Goal: Task Accomplishment & Management: Complete application form

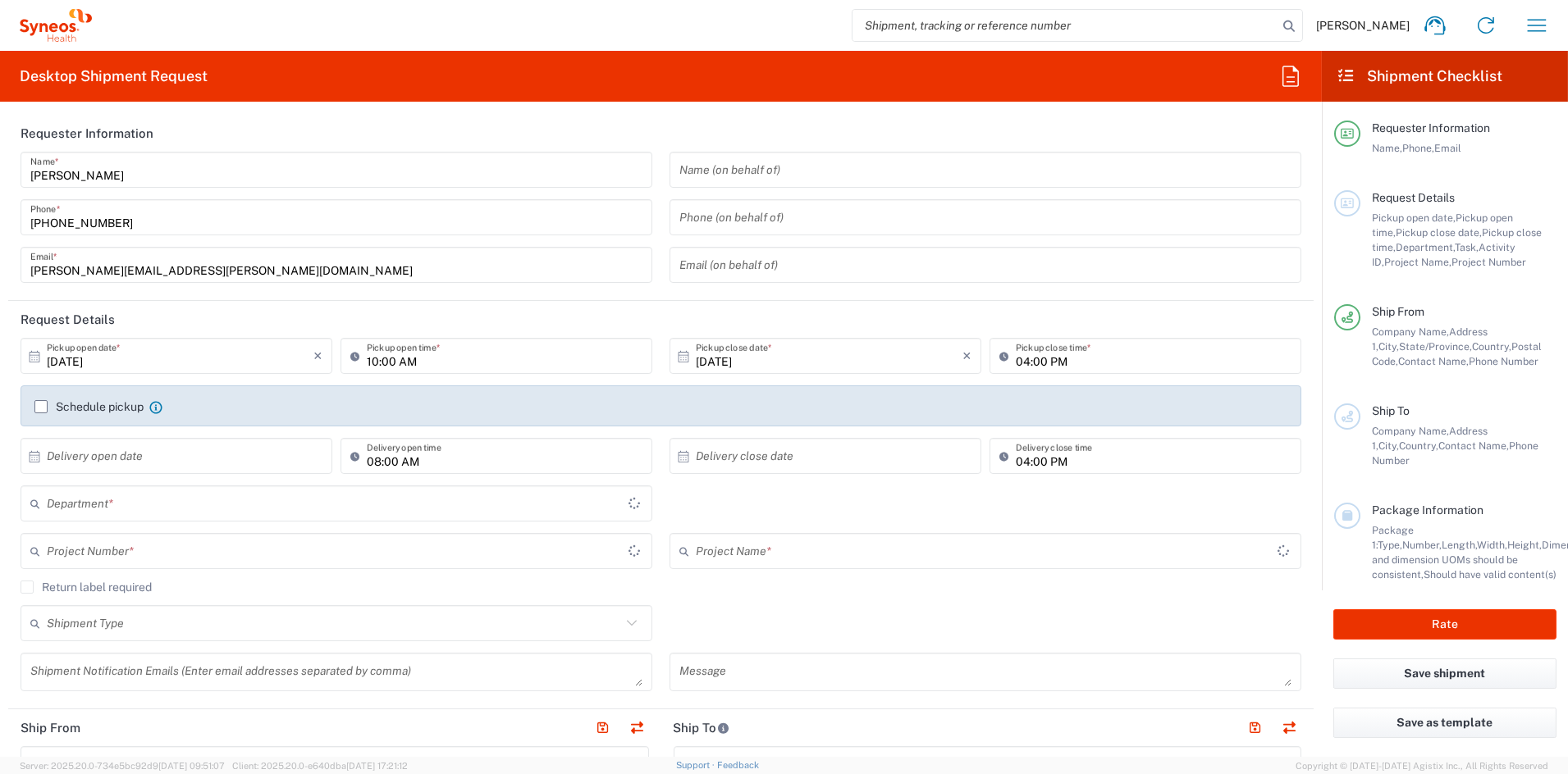
type input "[US_STATE]"
type input "6156"
type input "[GEOGRAPHIC_DATA]"
type input "Syneos Health Communications-Westerville OH"
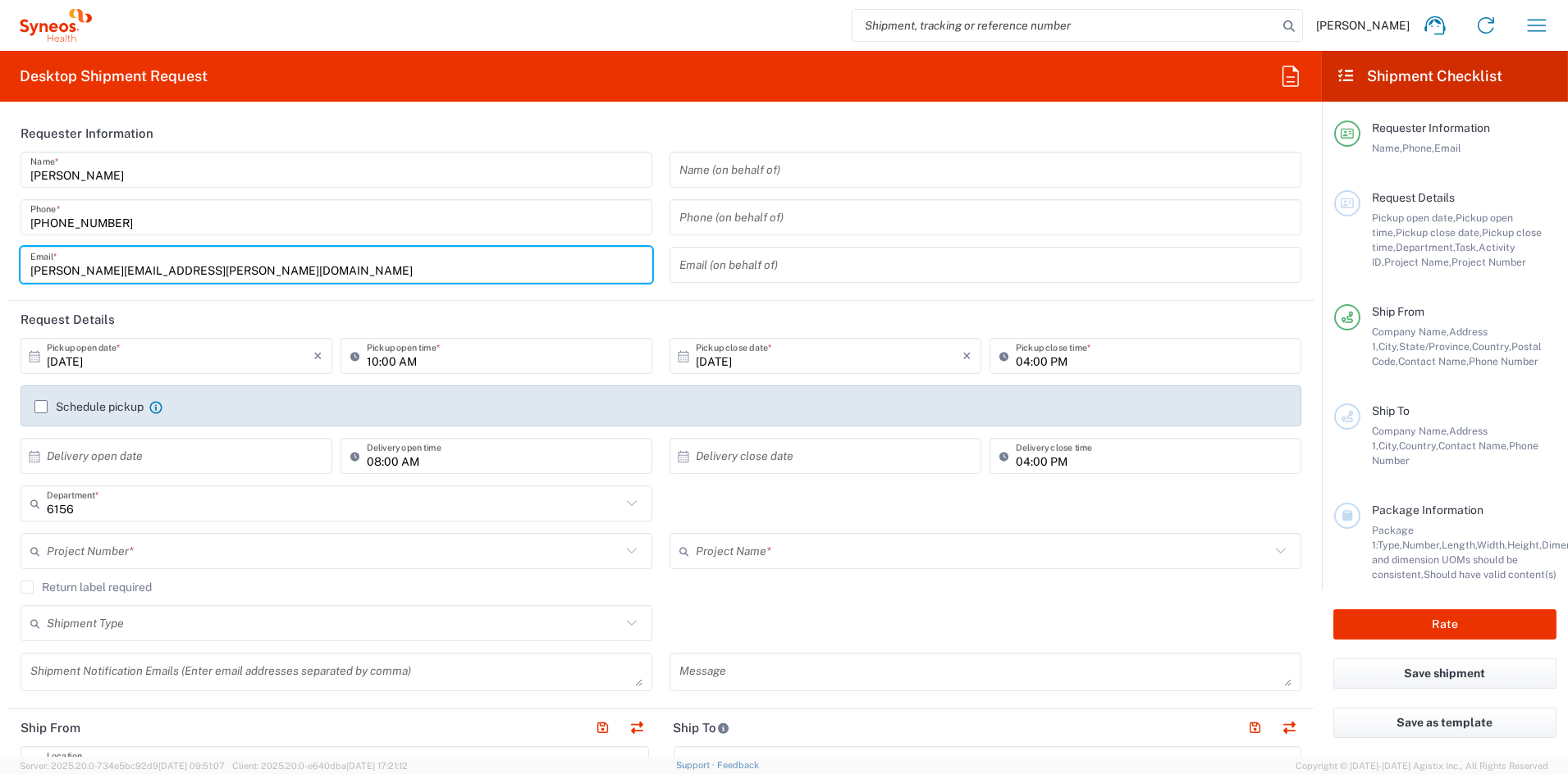
drag, startPoint x: 121, startPoint y: 263, endPoint x: -43, endPoint y: 257, distance: 164.1
click at [0, 257] on html "John Popp Home Shipment estimator Shipment tracking Desktop shipment request My…" at bounding box center [784, 387] width 1568 height 774
paste input "debbie.boyer"
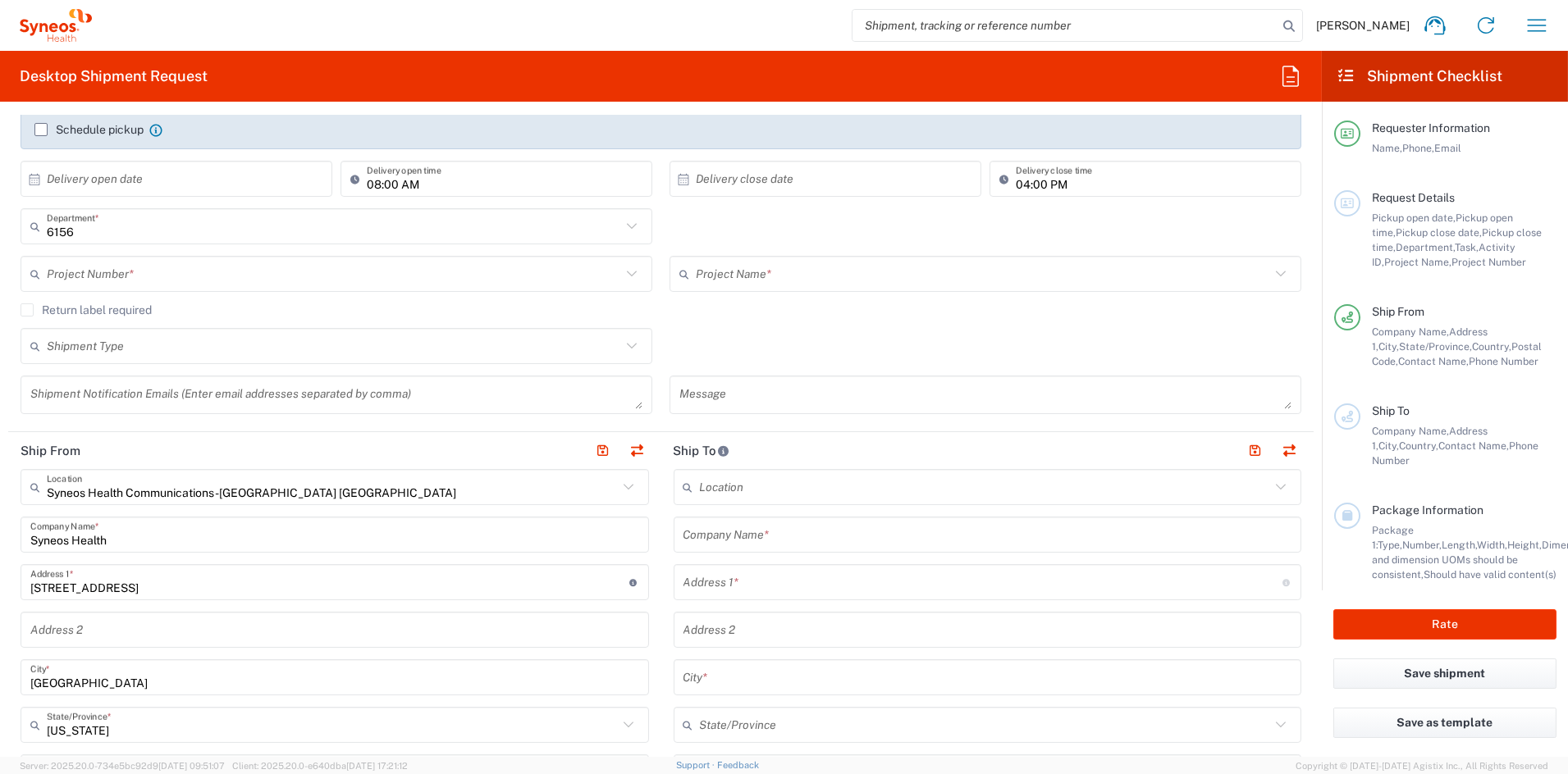
scroll to position [276, 0]
type input "debbie.boyer@syneoshealth.com"
click at [193, 270] on input "text" at bounding box center [333, 276] width 574 height 29
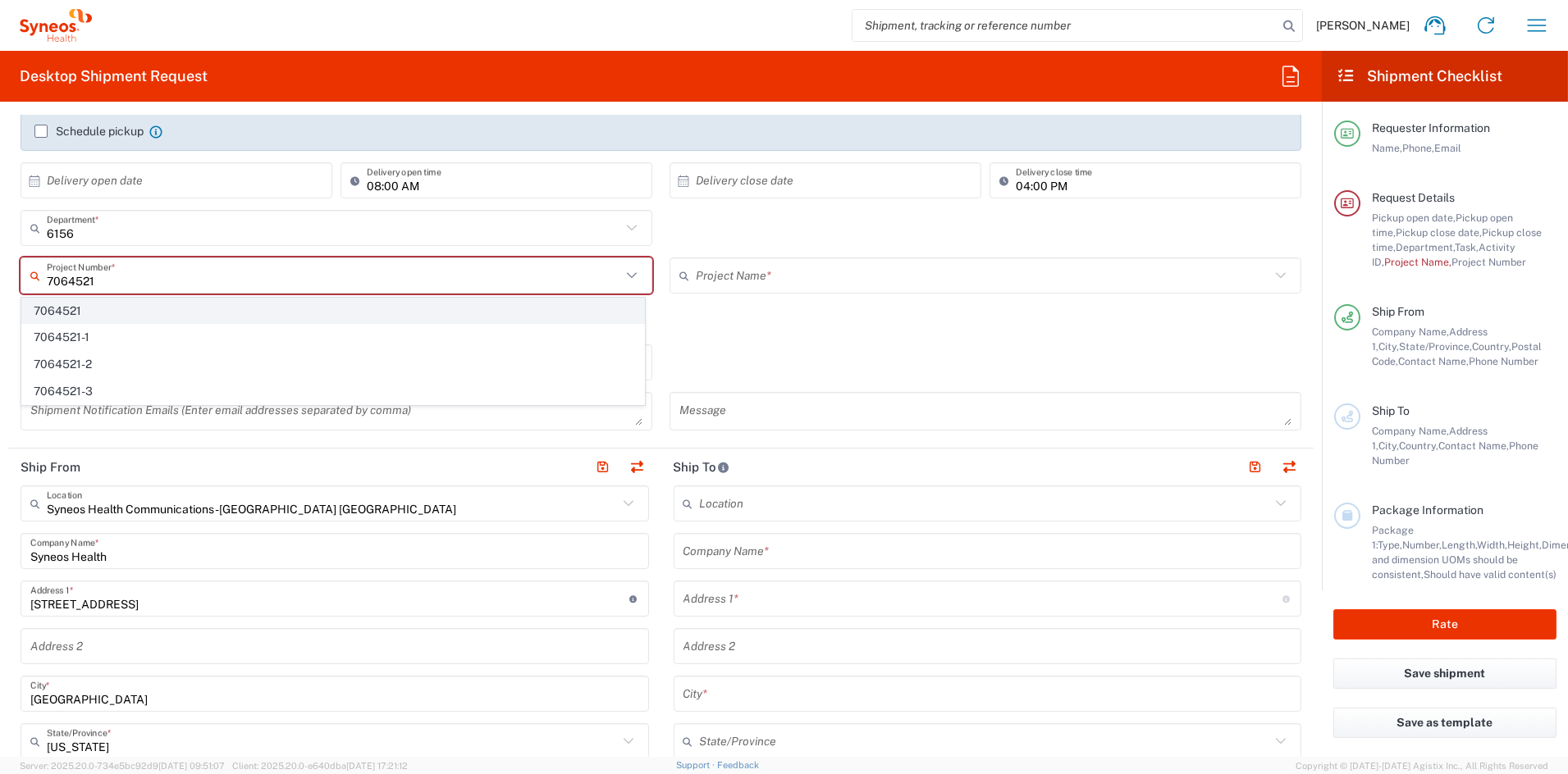
type input "7064521"
click at [111, 305] on span "7064521" at bounding box center [333, 311] width 622 height 25
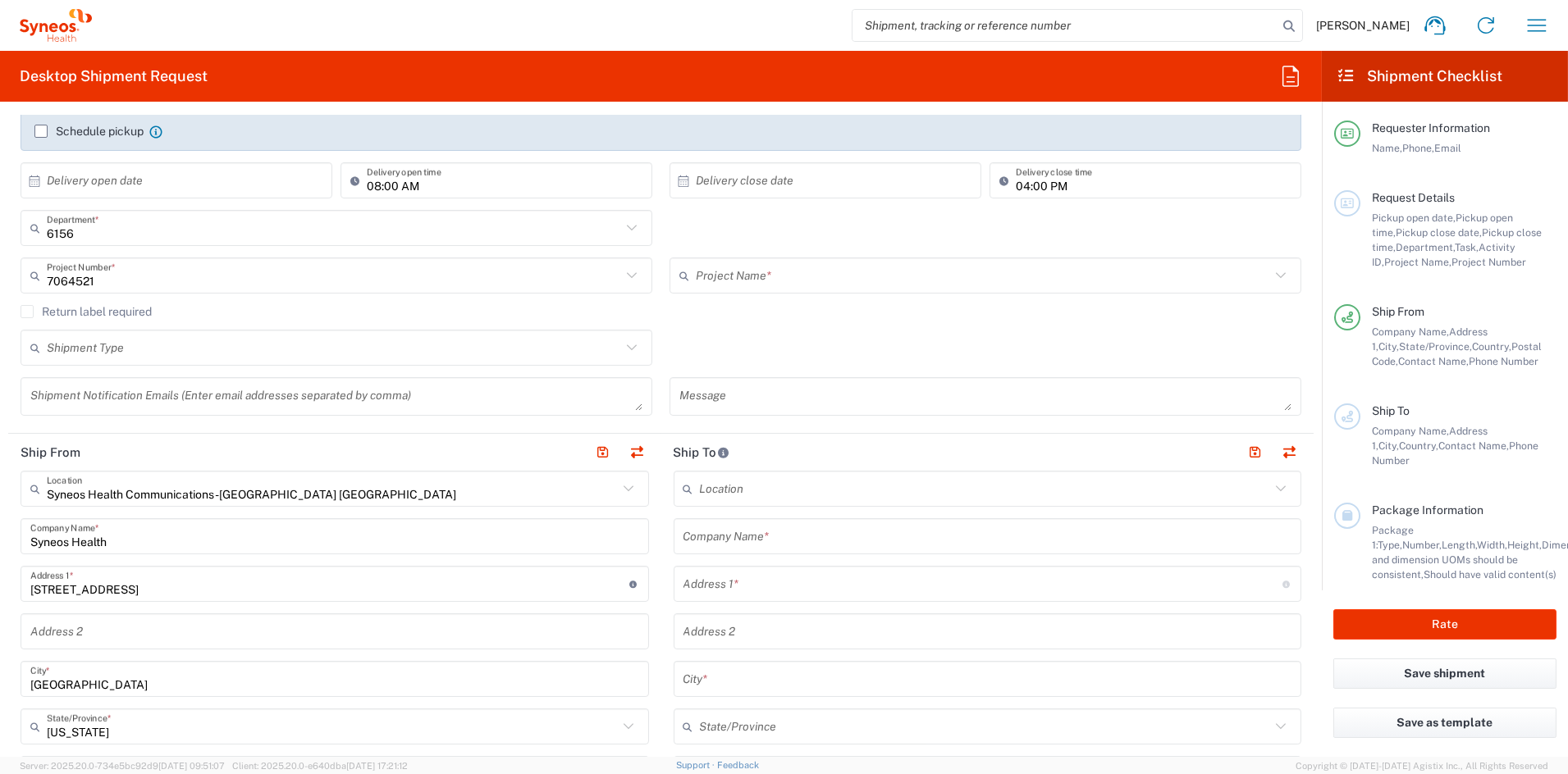
type input "ADX-324-301"
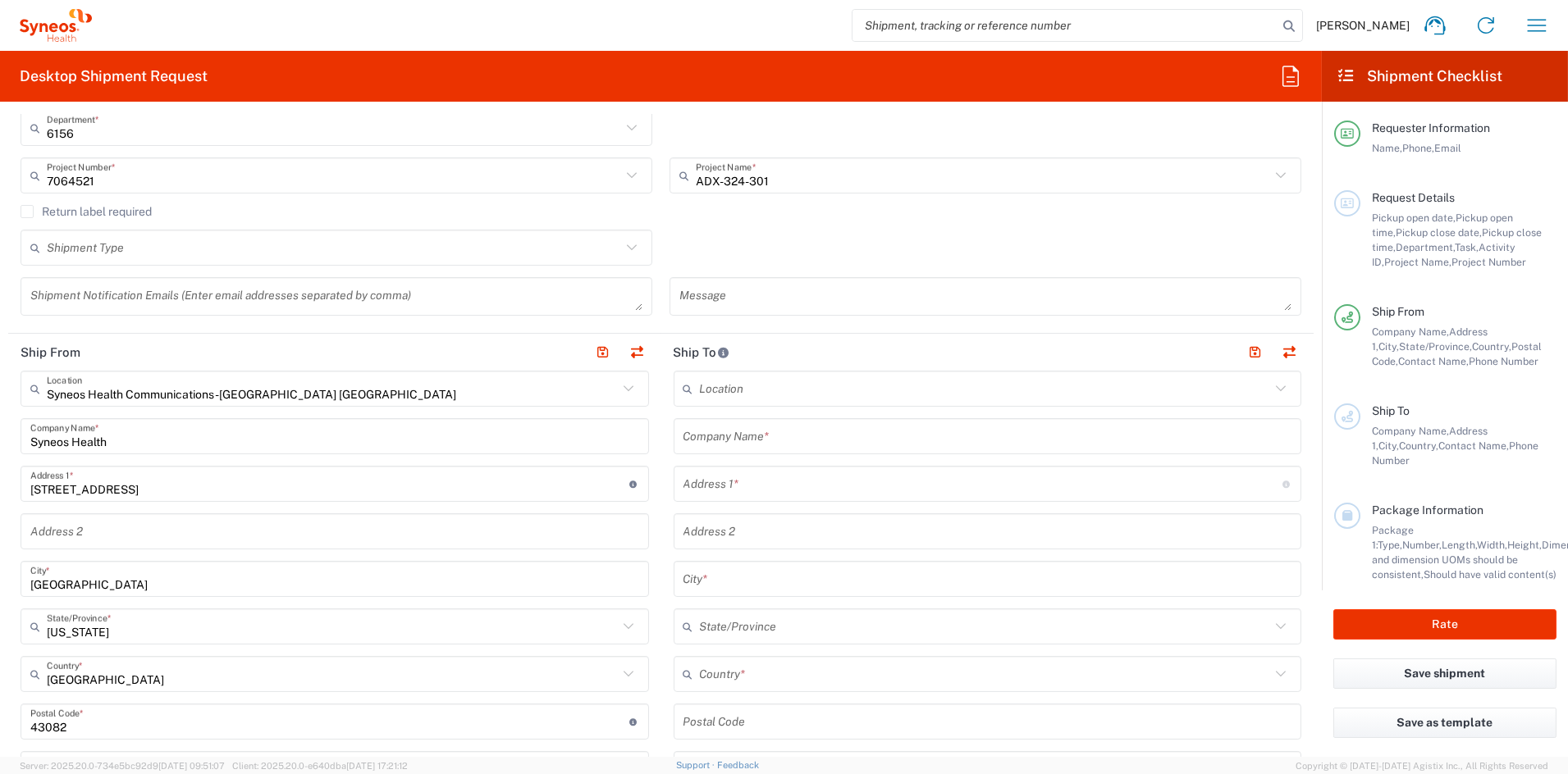
scroll to position [377, 0]
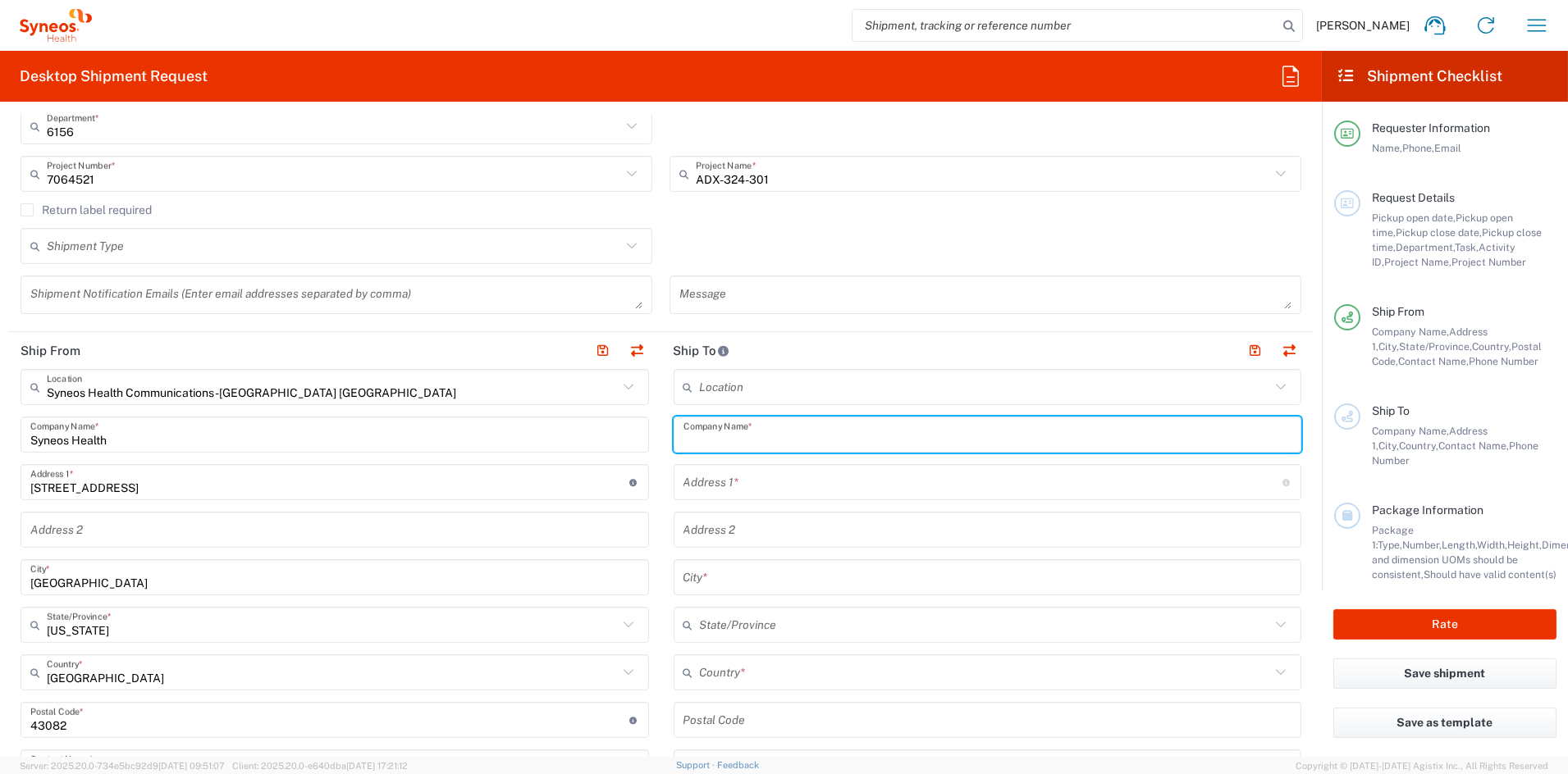
click at [811, 430] on input "text" at bounding box center [987, 436] width 609 height 29
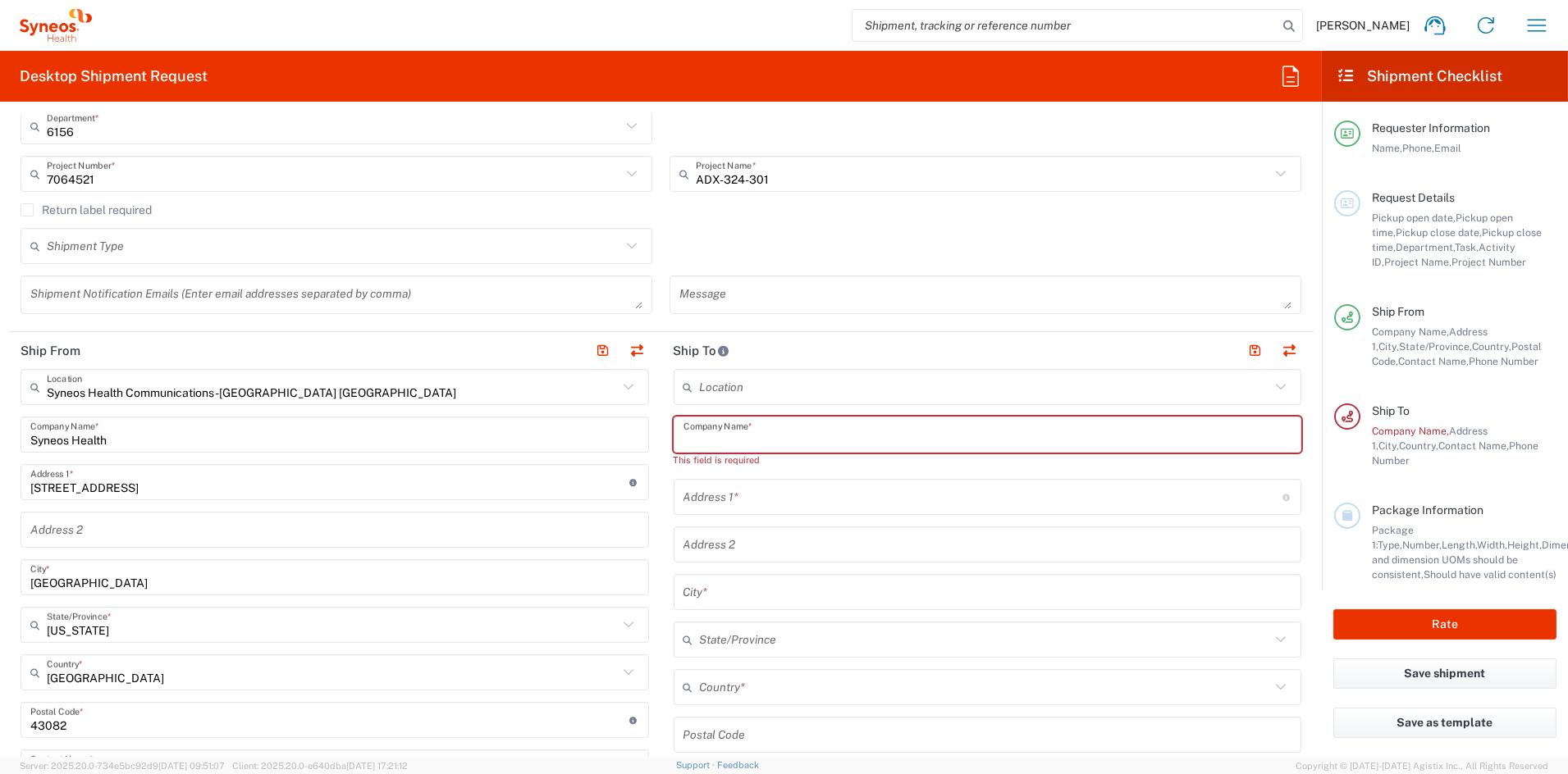
paste input "Henry Ford Health"
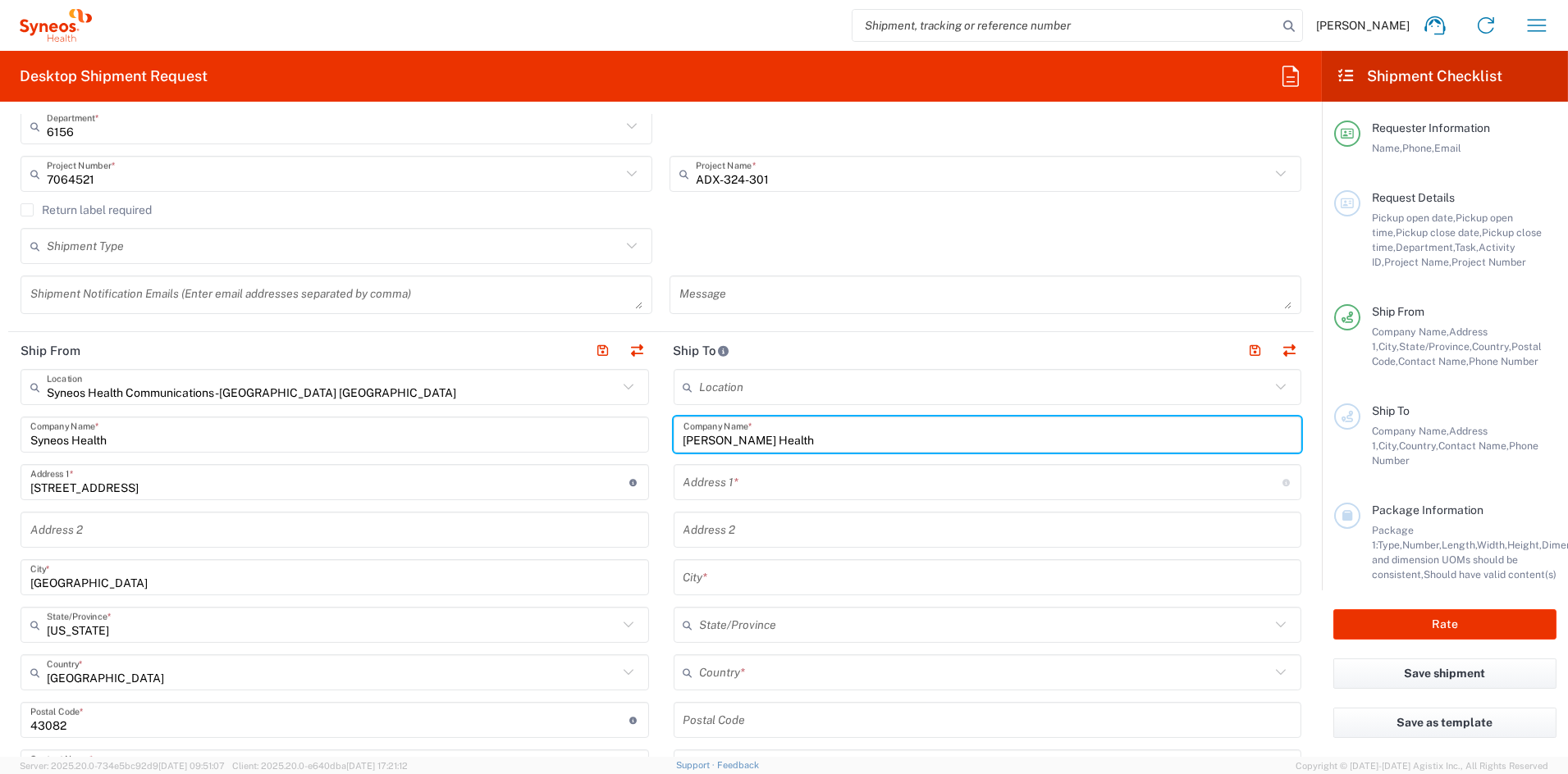
type input "Henry Ford Health"
click at [767, 480] on input "text" at bounding box center [983, 483] width 599 height 29
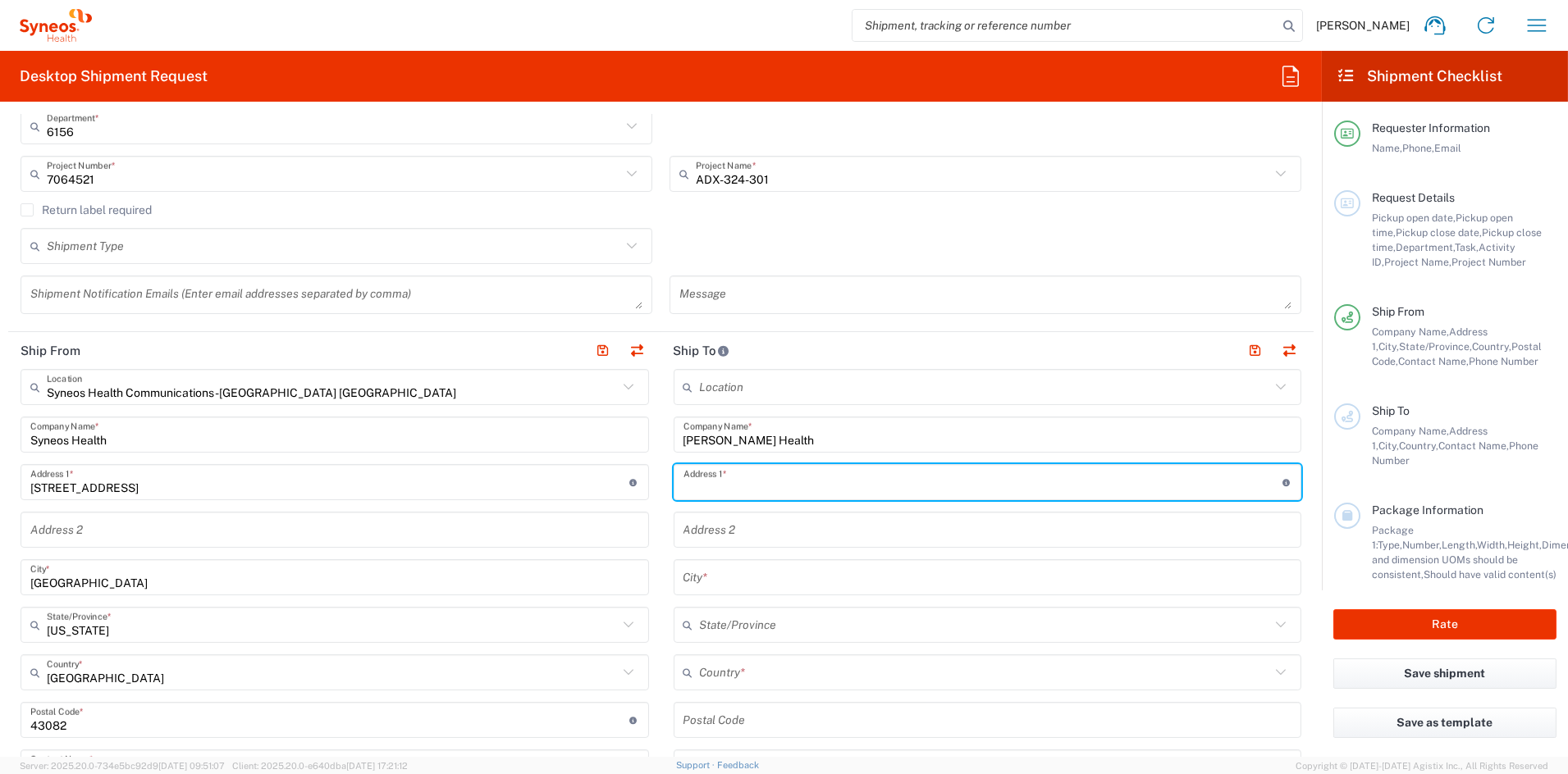
paste input "1 Ford Place"
type input "1 Ford Place"
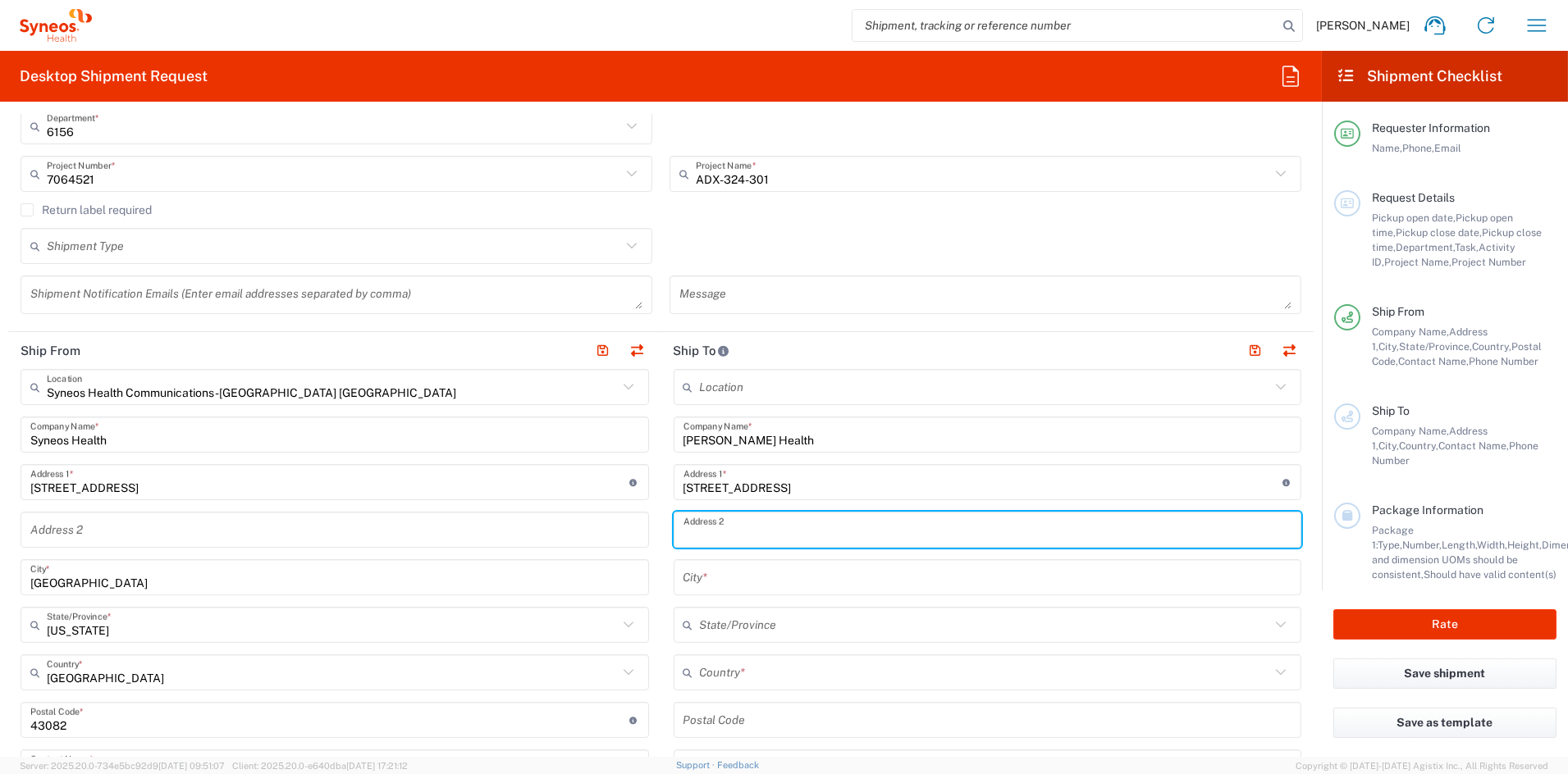
click at [782, 529] on input "text" at bounding box center [987, 530] width 609 height 29
paste input "Suite 3A36"
type input "Suite 3A36"
click at [748, 579] on input "text" at bounding box center [987, 578] width 609 height 29
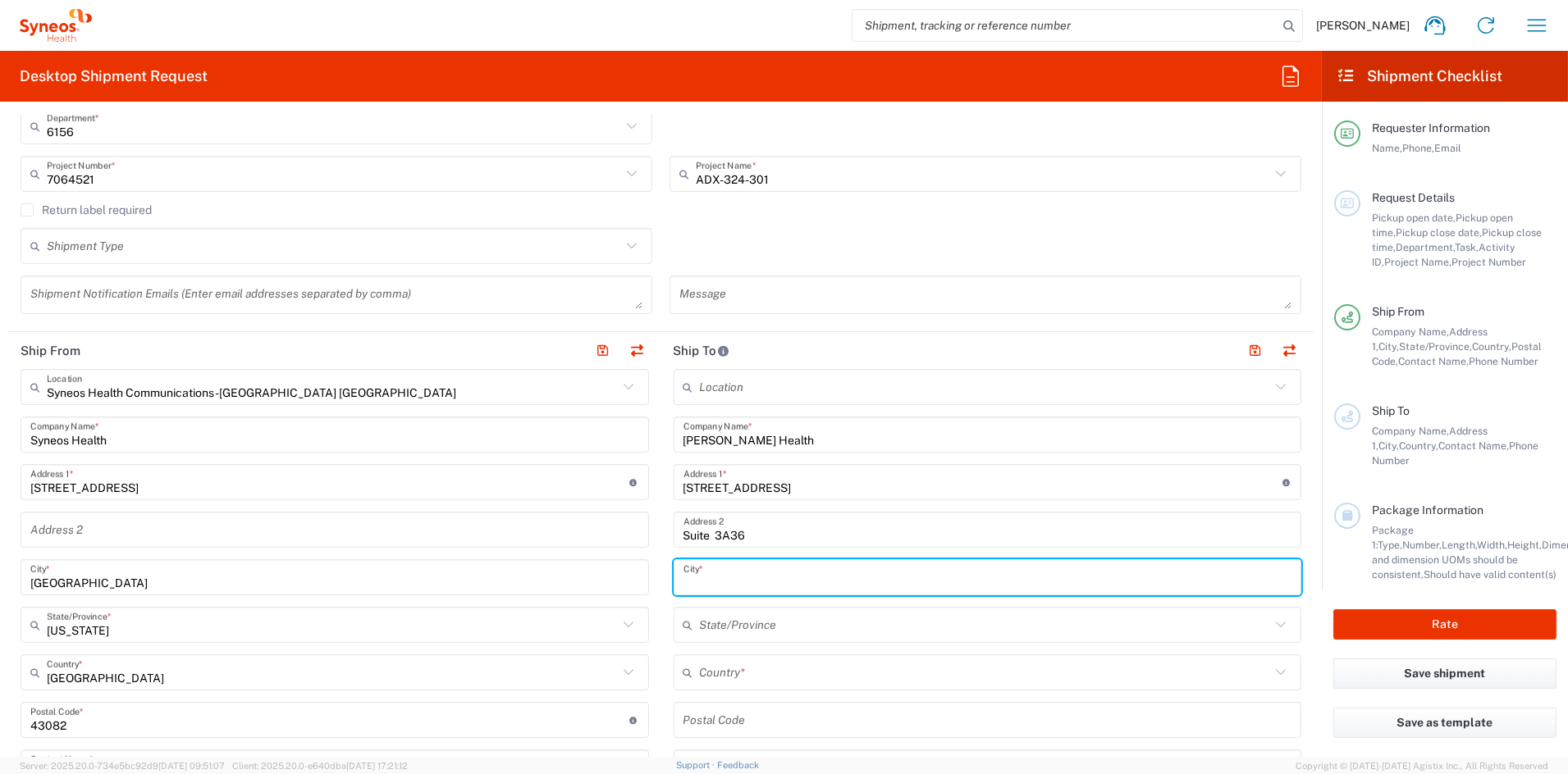
click at [748, 579] on input "text" at bounding box center [987, 578] width 609 height 29
paste input "Detroit"
type input "Detroit"
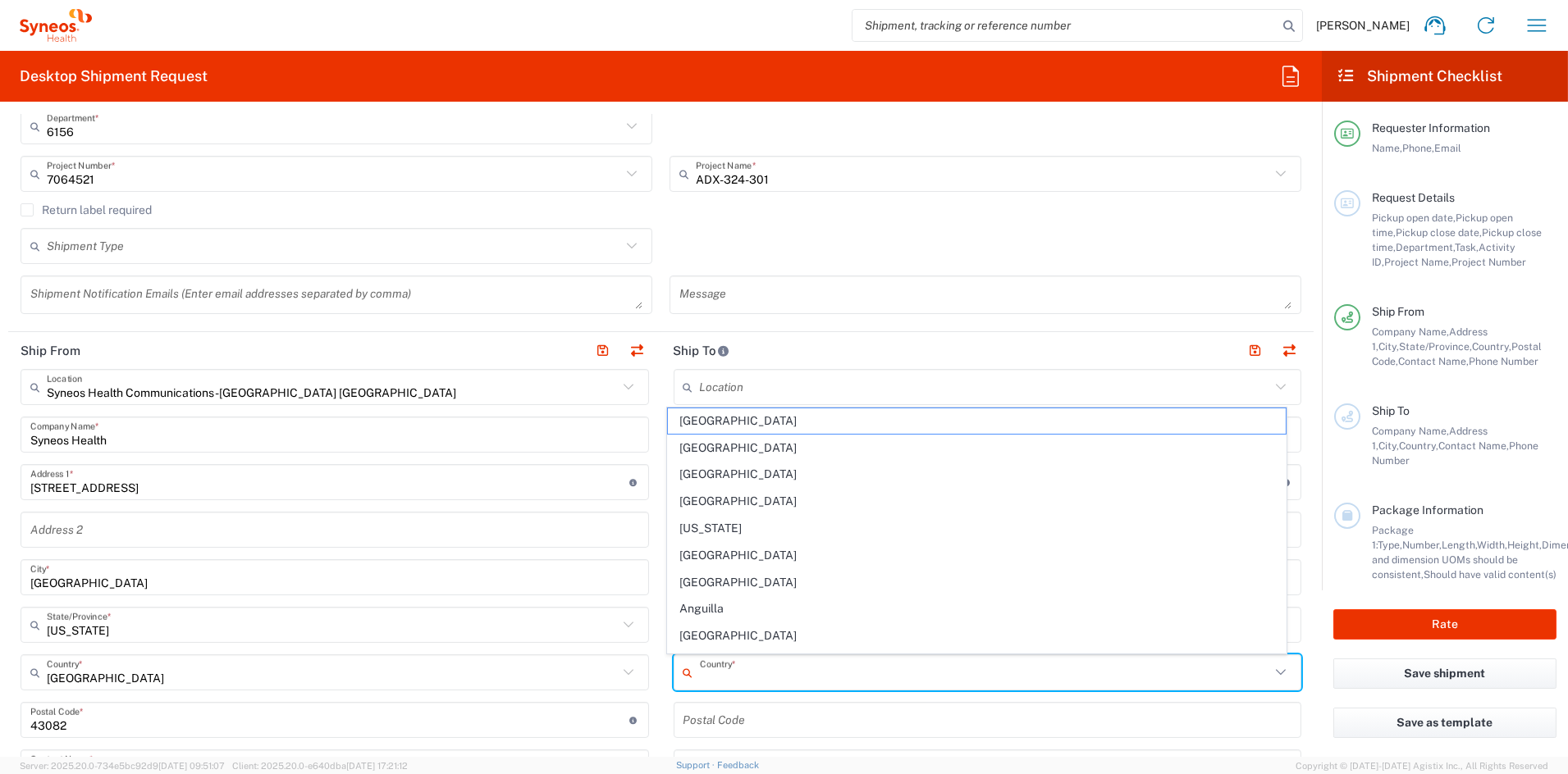
click at [777, 680] on input "text" at bounding box center [986, 673] width 572 height 29
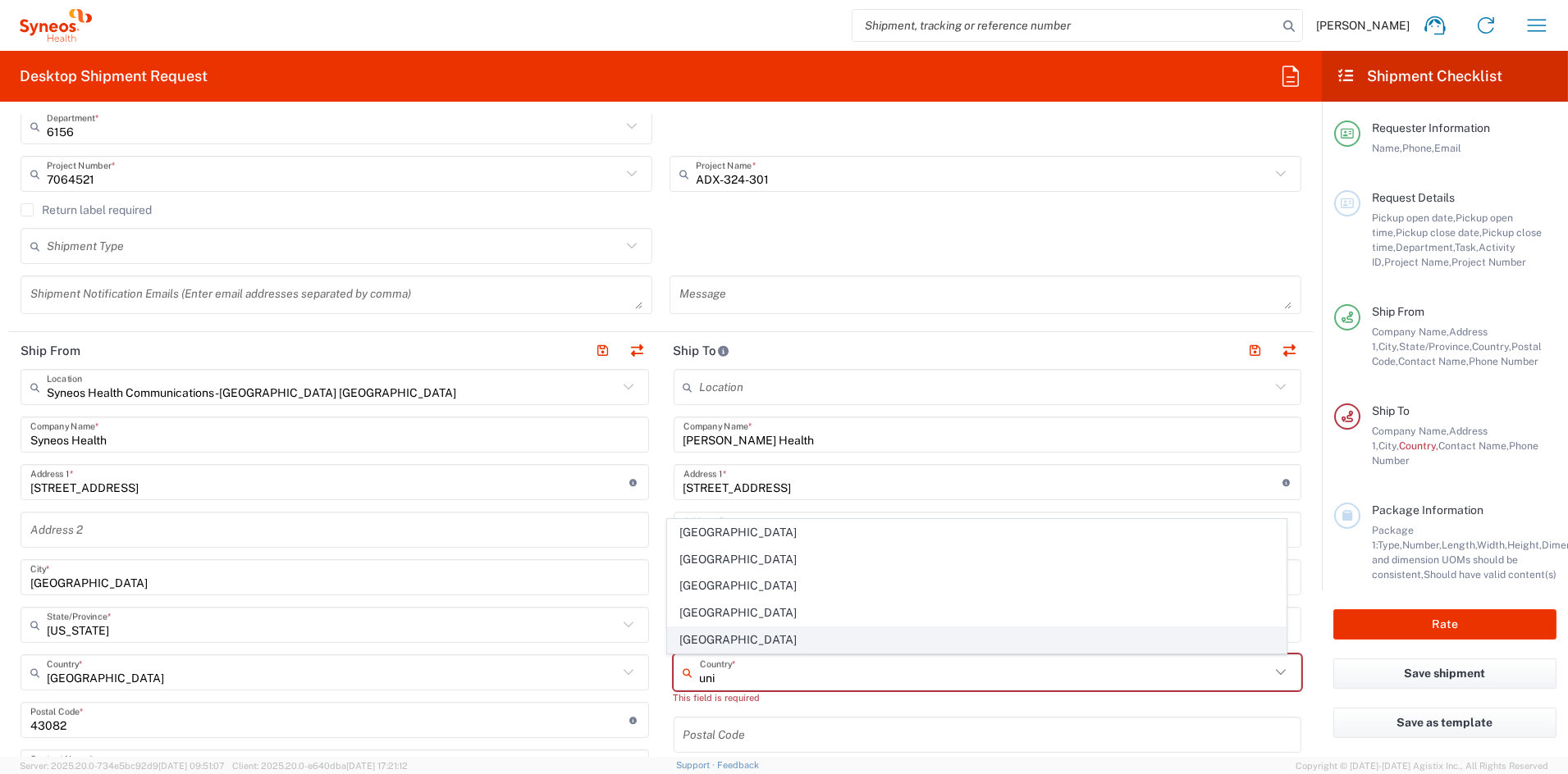
click at [687, 639] on span "United States" at bounding box center [976, 640] width 618 height 25
type input "United States"
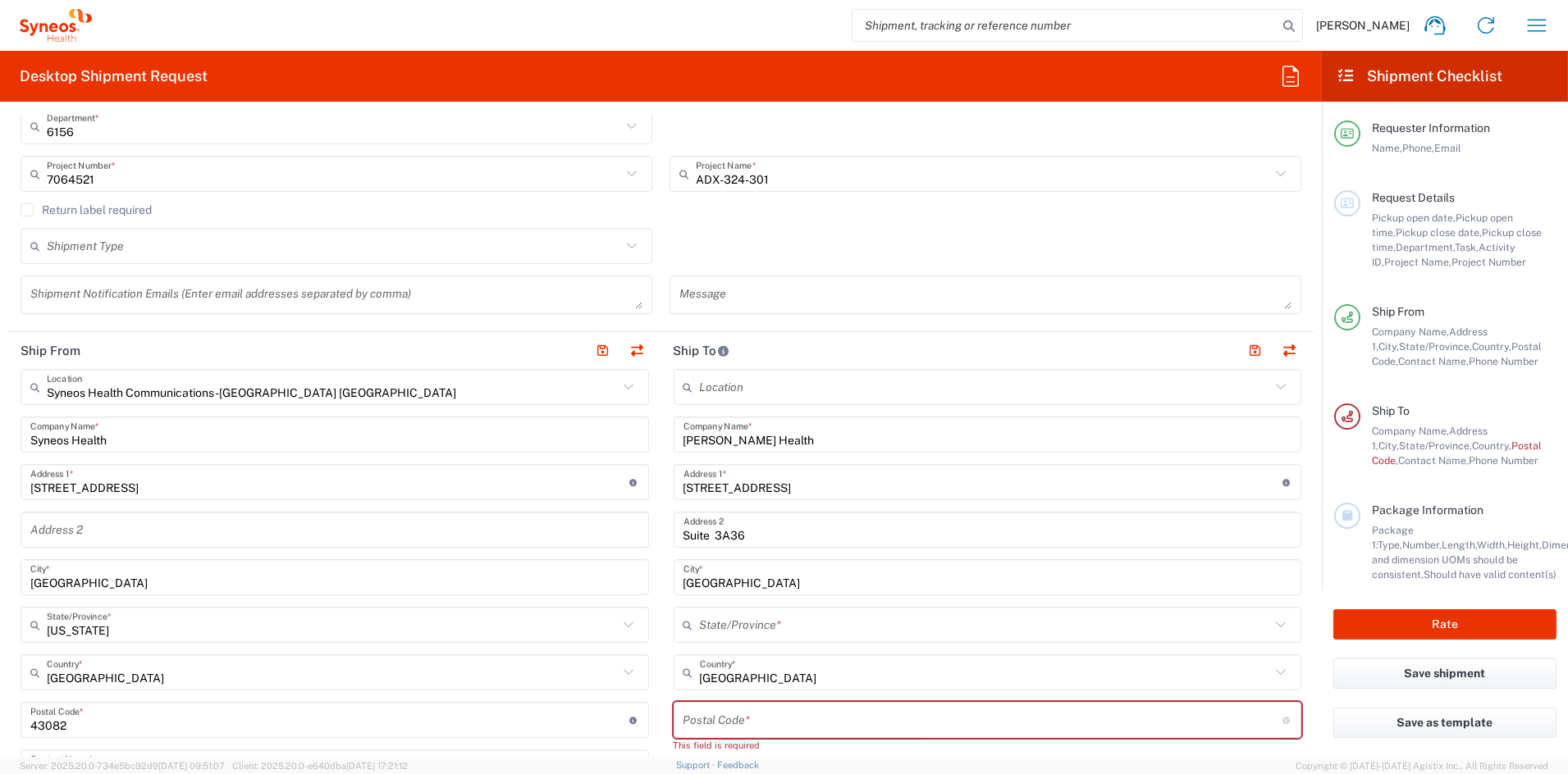
click at [815, 630] on input "text" at bounding box center [986, 626] width 572 height 29
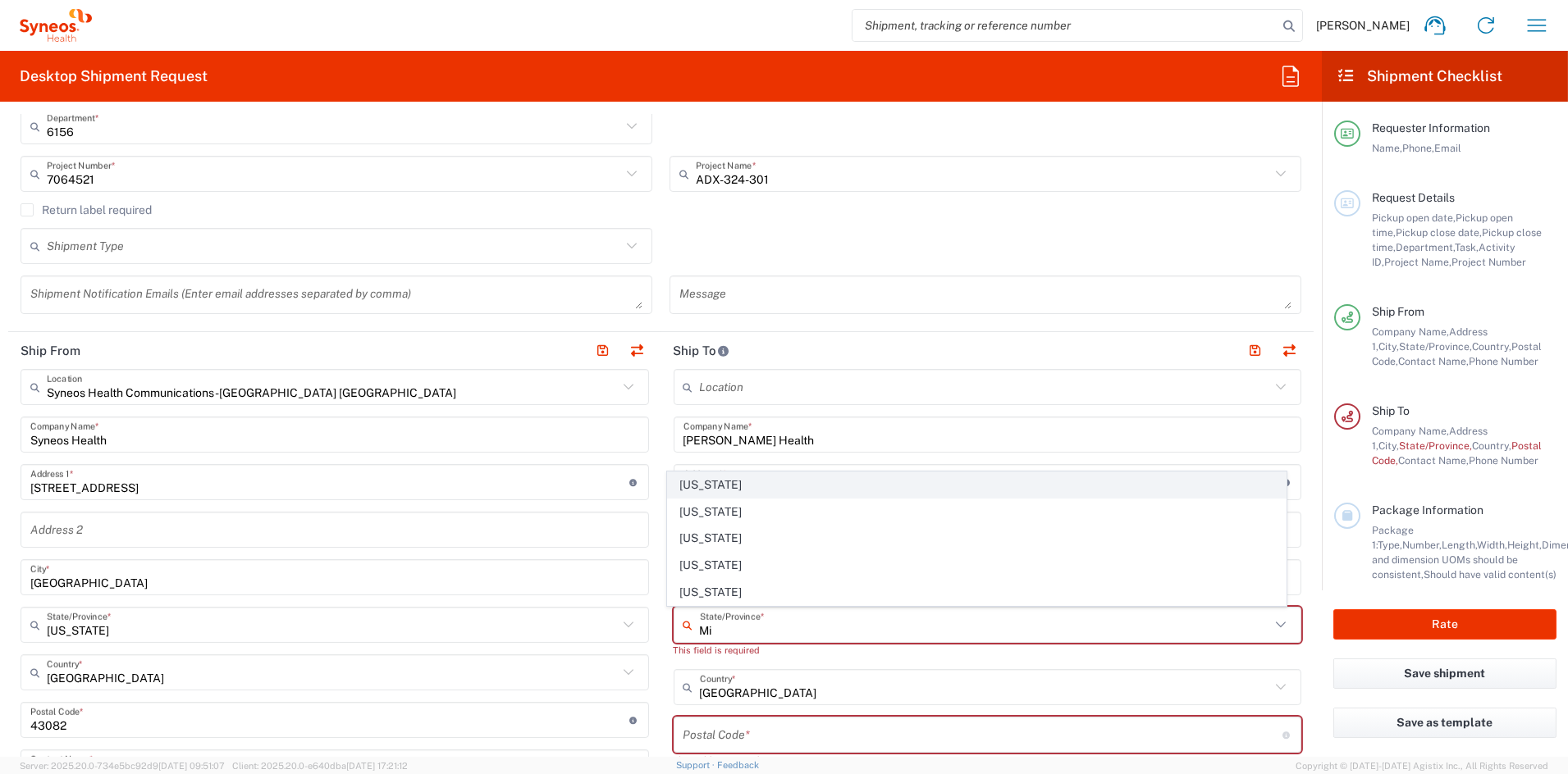
click at [711, 482] on span "Michigan" at bounding box center [976, 485] width 618 height 25
type input "Michigan"
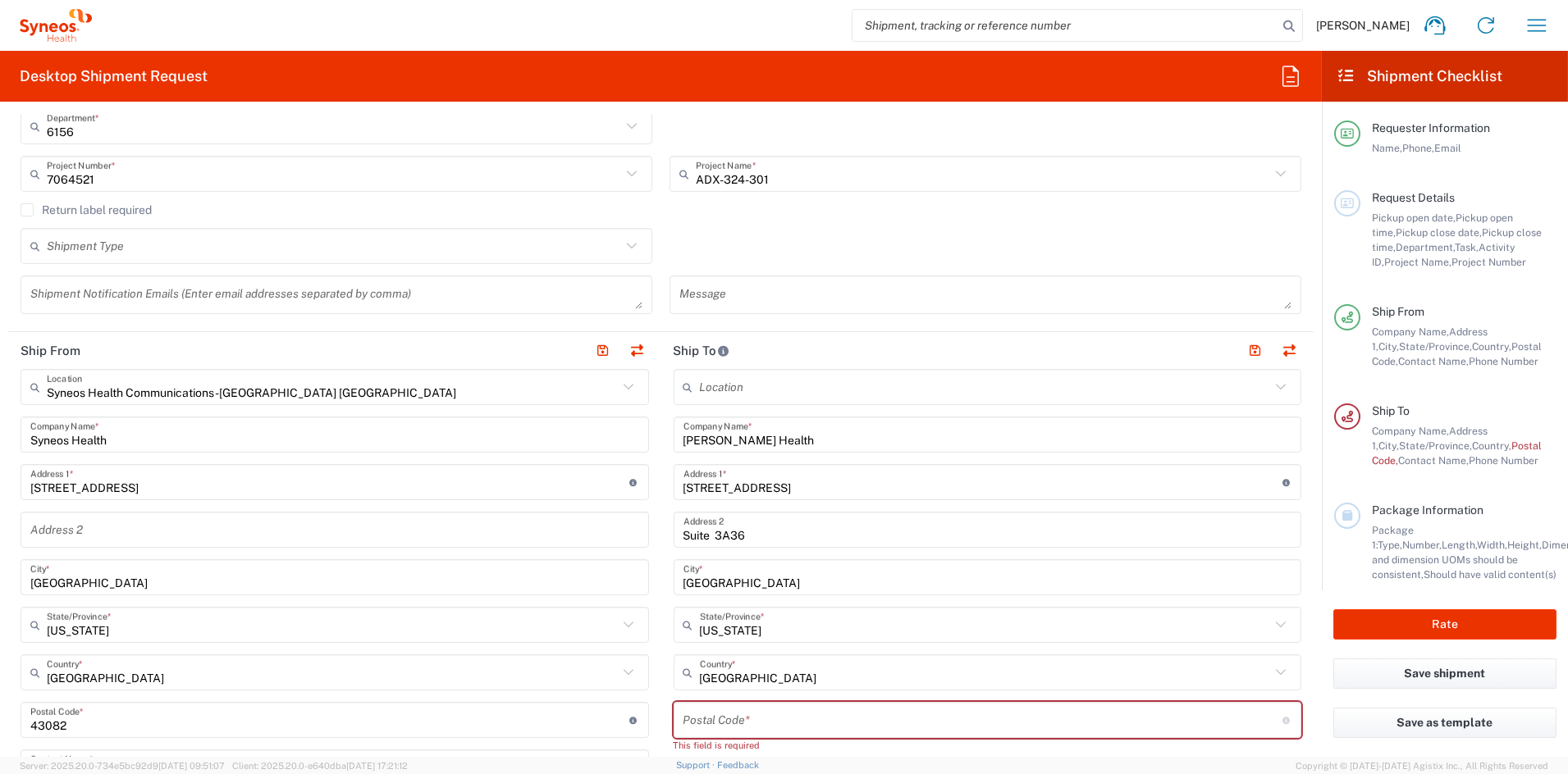
click at [723, 729] on input "undefined" at bounding box center [983, 720] width 599 height 29
paste input "48202"
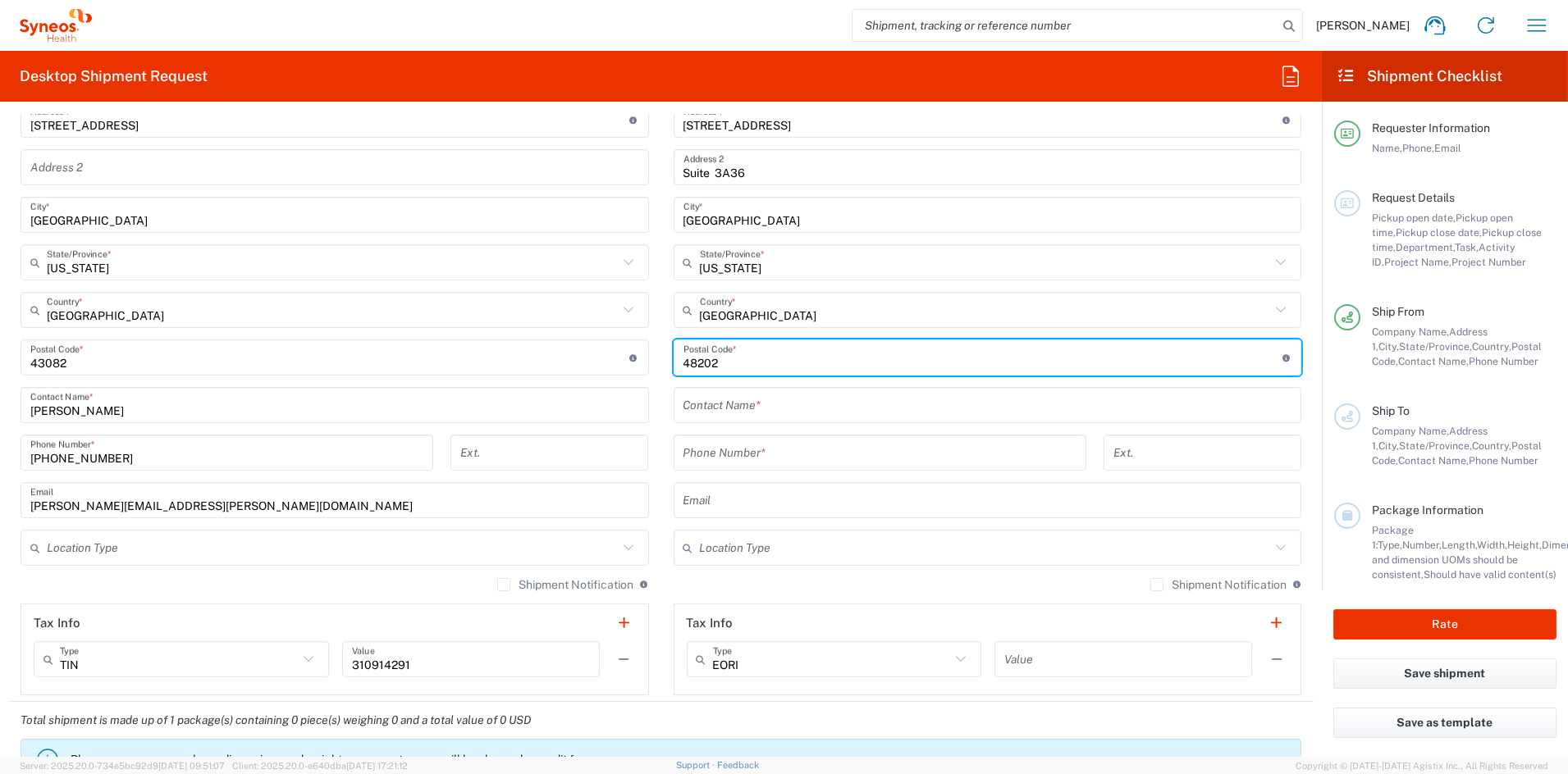
scroll to position [752, 0]
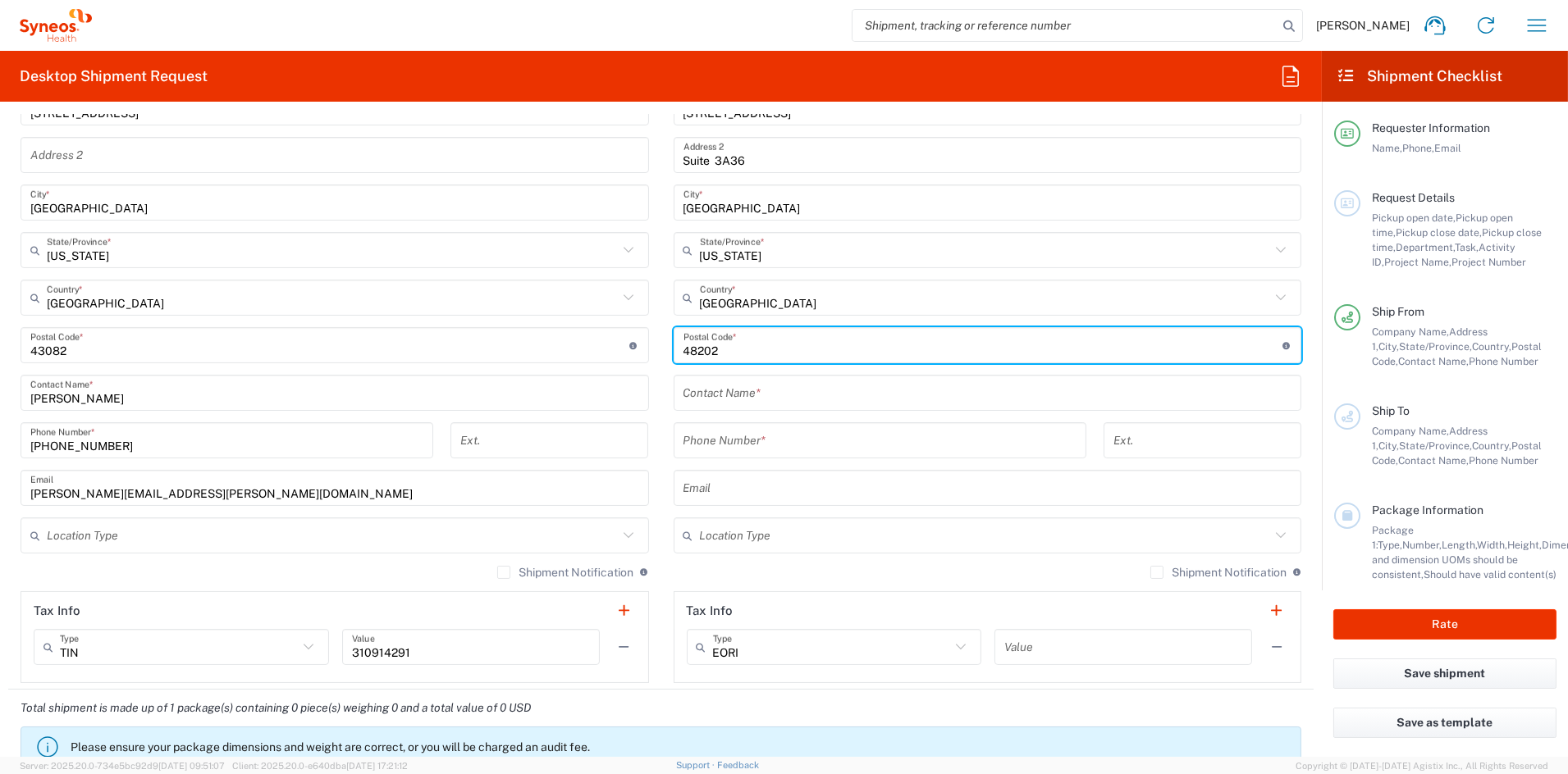
type input "48202"
click at [704, 391] on input "text" at bounding box center [987, 394] width 609 height 29
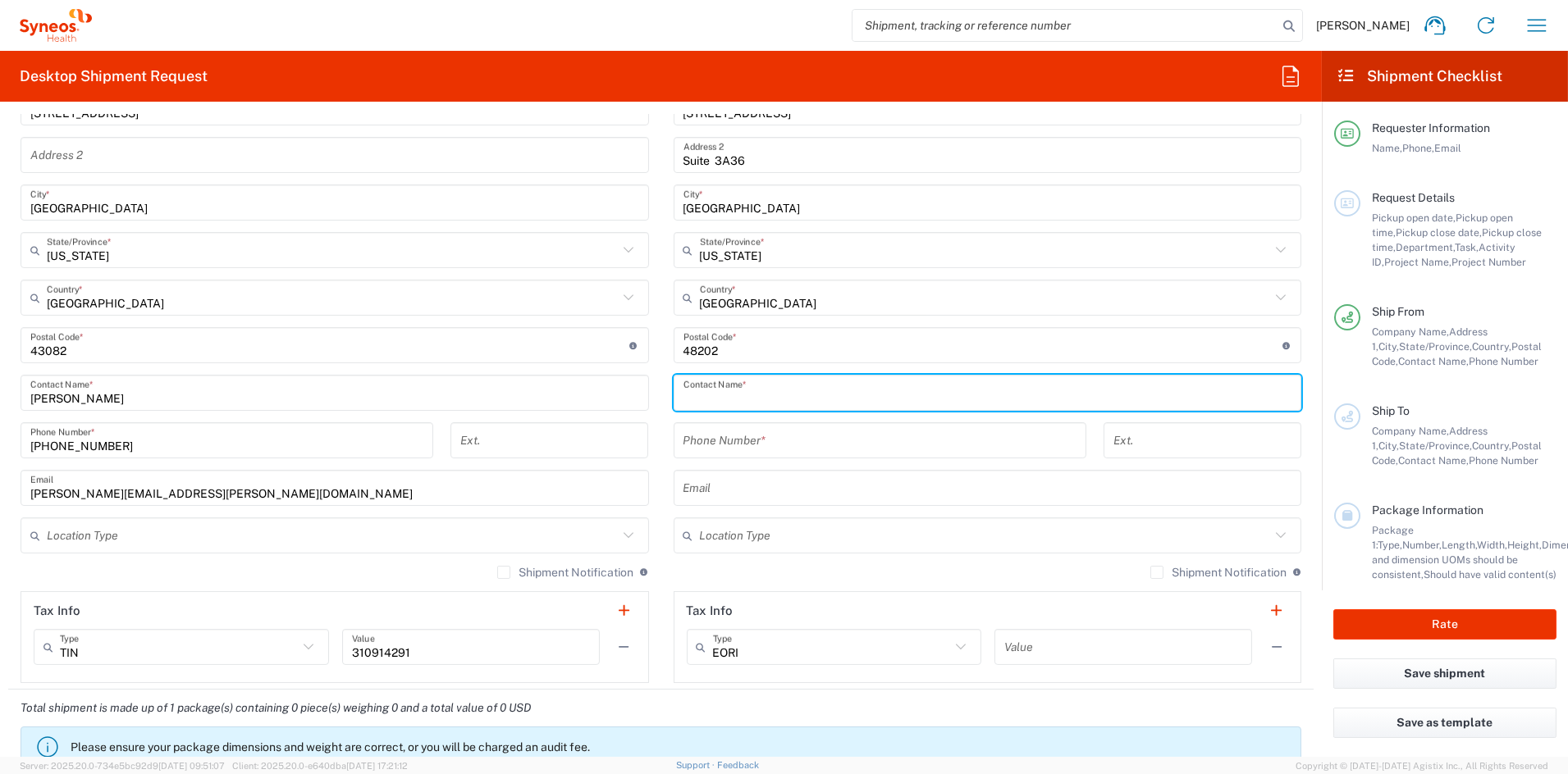
paste input "Yvette"
paste input "McLaurin"
type input "Yvette McLaurin"
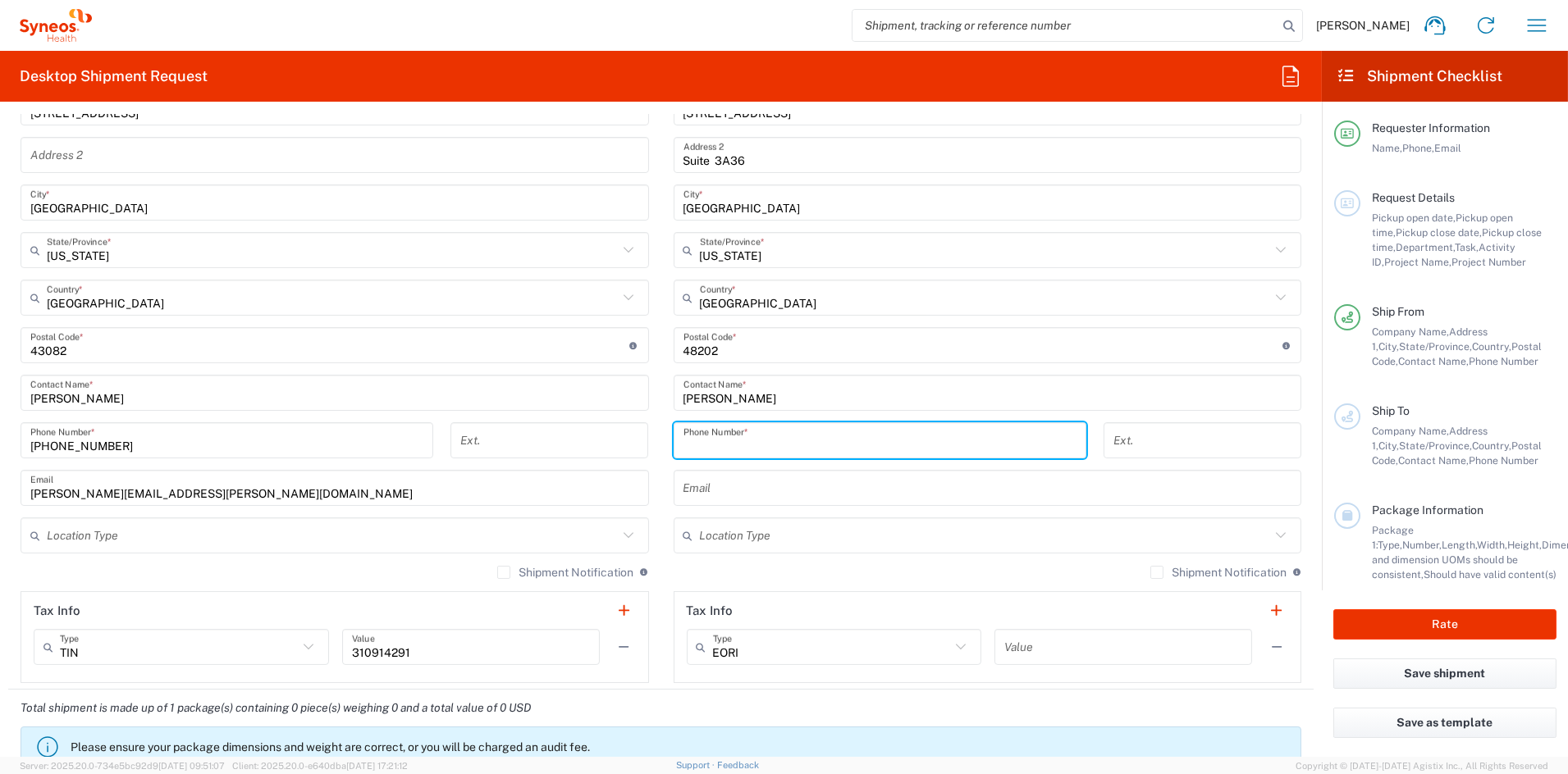
click at [756, 441] on input "tel" at bounding box center [880, 441] width 393 height 29
paste input "313-815-7578"
type input "313-815-7578"
click at [720, 497] on input "text" at bounding box center [987, 488] width 609 height 29
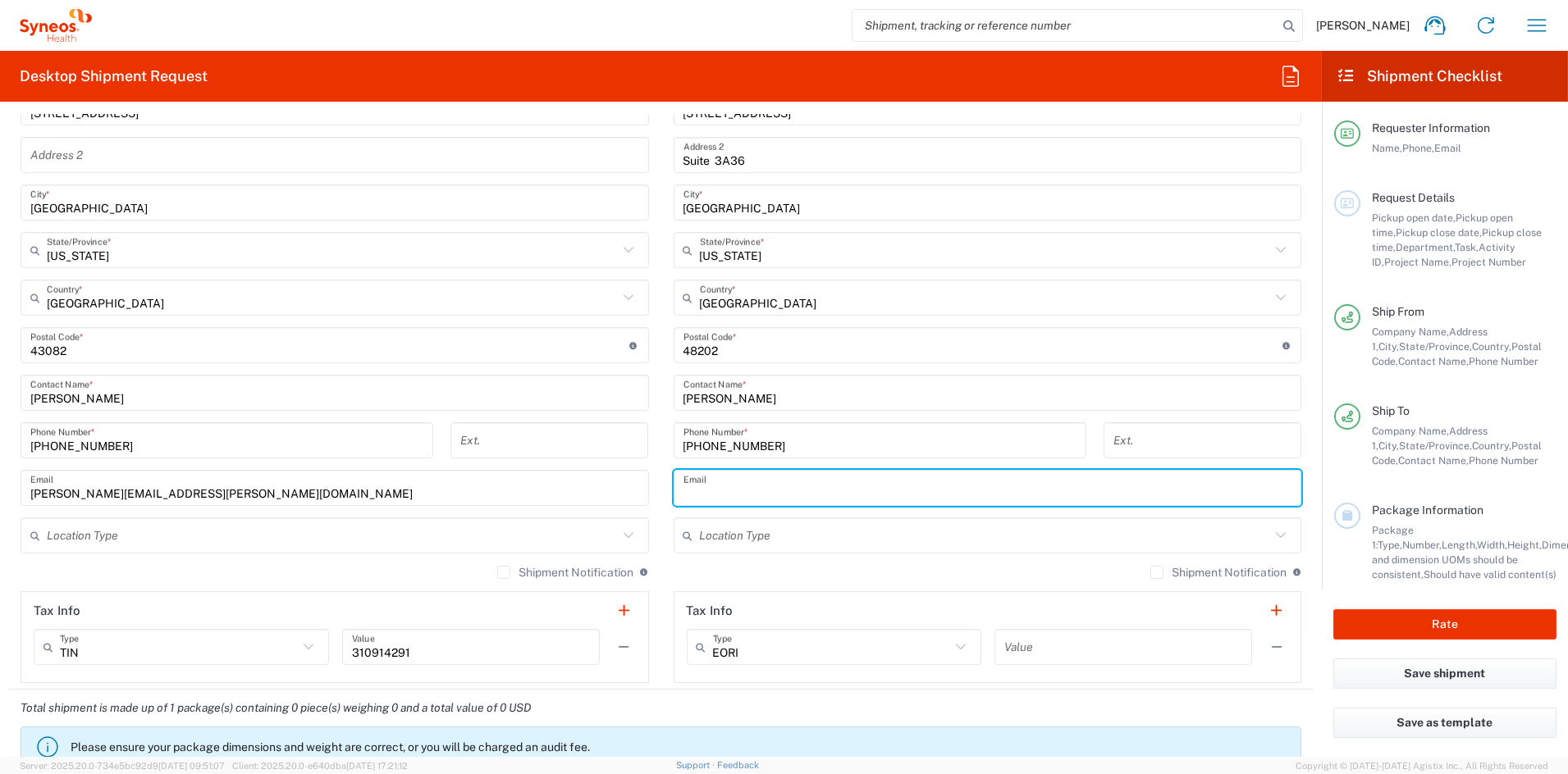
paste input "ymclaur9@hfhs.org"
type input "ymclaur9@hfhs.org"
click at [792, 540] on input "text" at bounding box center [986, 537] width 572 height 29
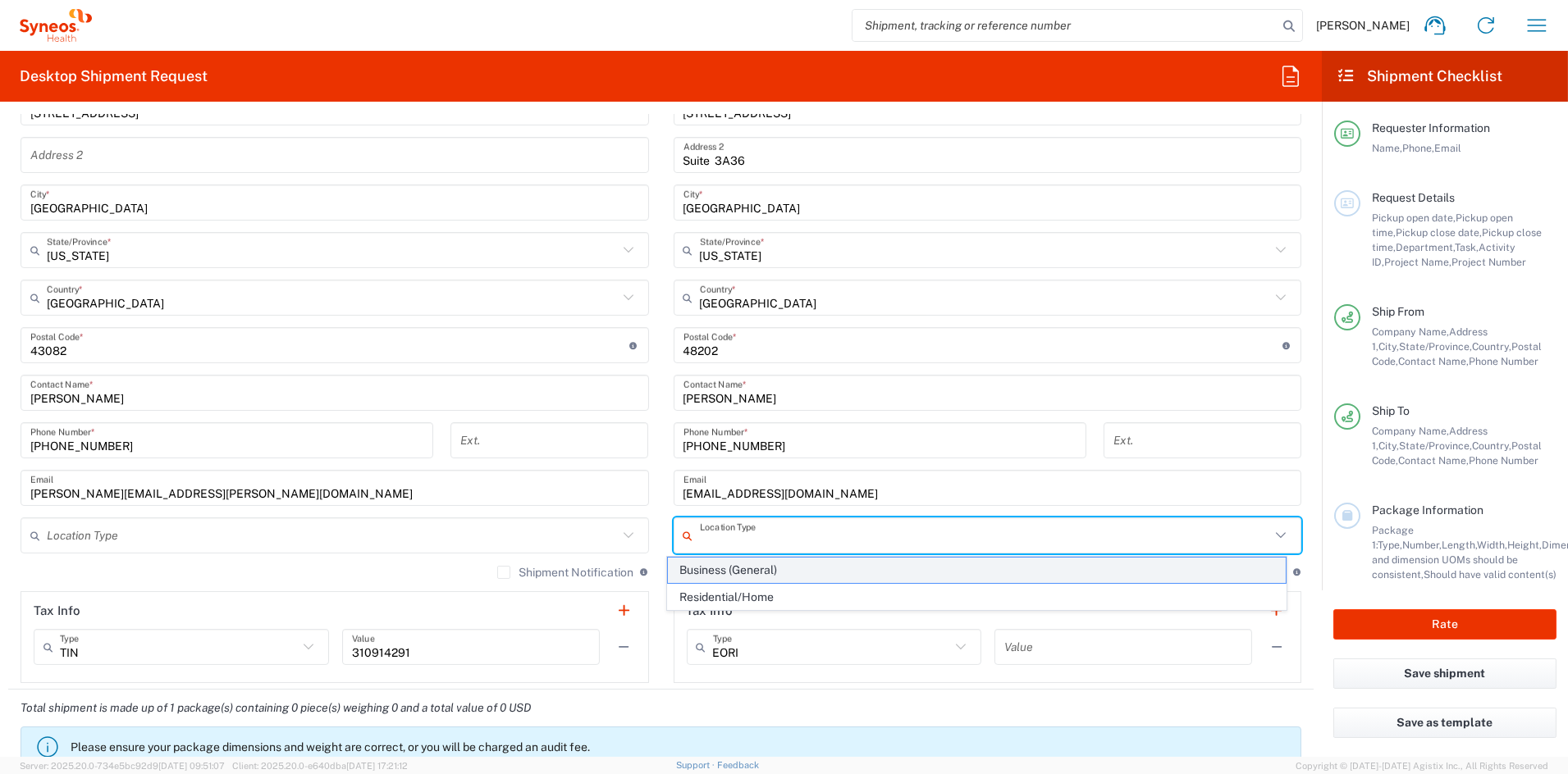
click at [768, 568] on span "Business (General)" at bounding box center [976, 570] width 618 height 25
type input "Business (General)"
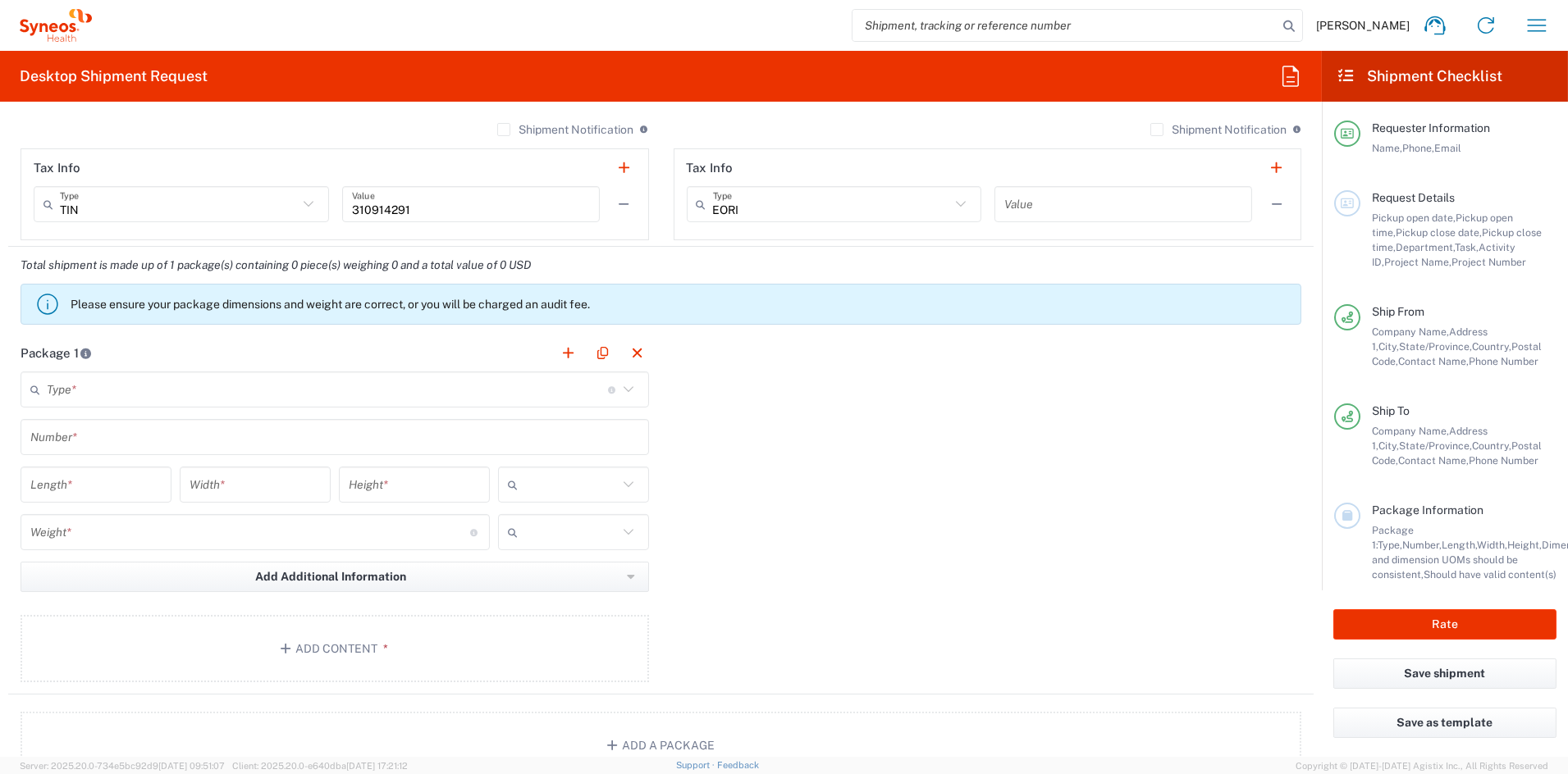
scroll to position [1204, 0]
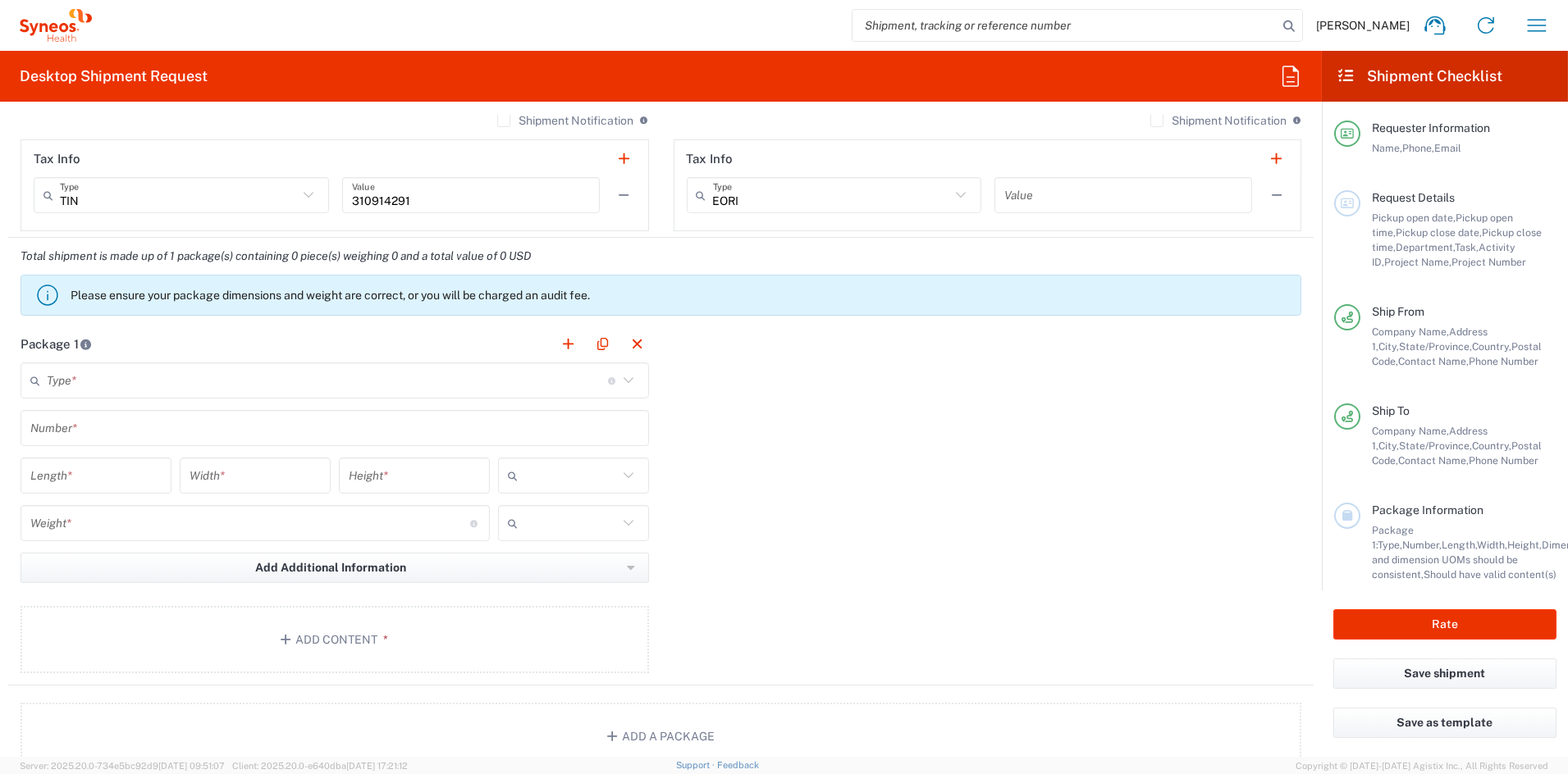
click at [197, 386] on input "text" at bounding box center [327, 381] width 561 height 29
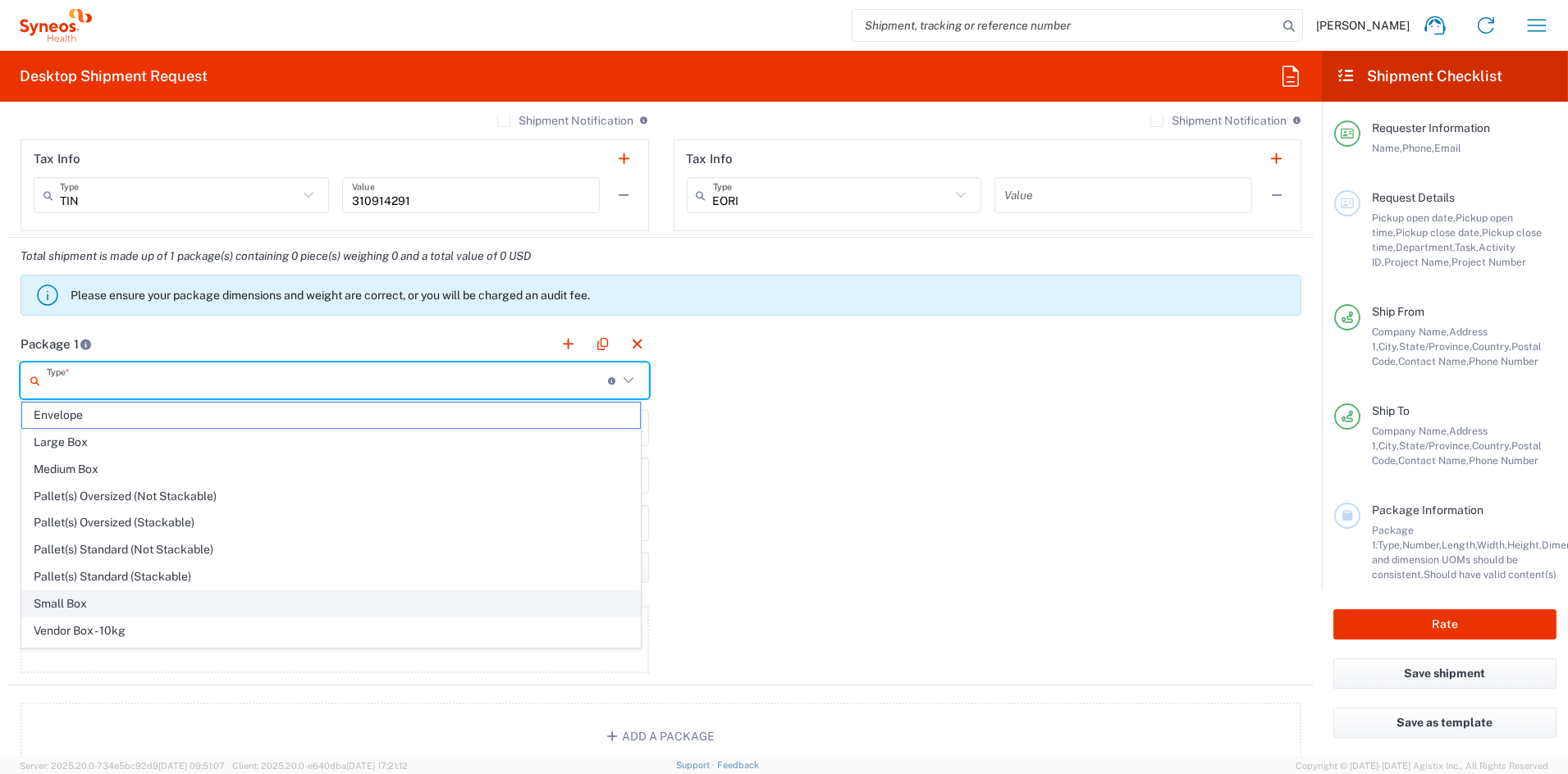
scroll to position [52, 0]
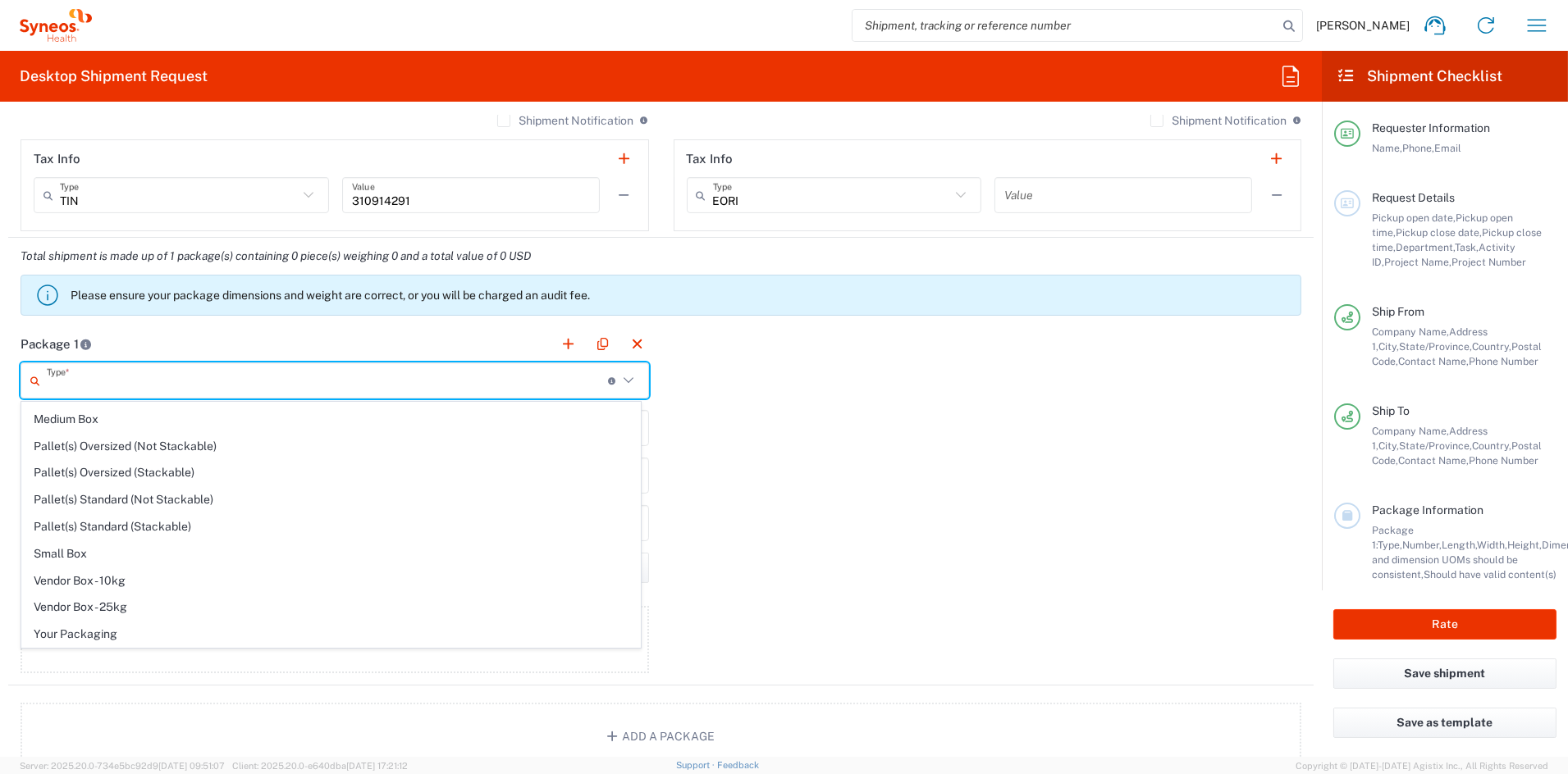
drag, startPoint x: 105, startPoint y: 630, endPoint x: 91, endPoint y: 575, distance: 56.8
click at [104, 630] on span "Your Packaging" at bounding box center [330, 635] width 618 height 25
type input "Your Packaging"
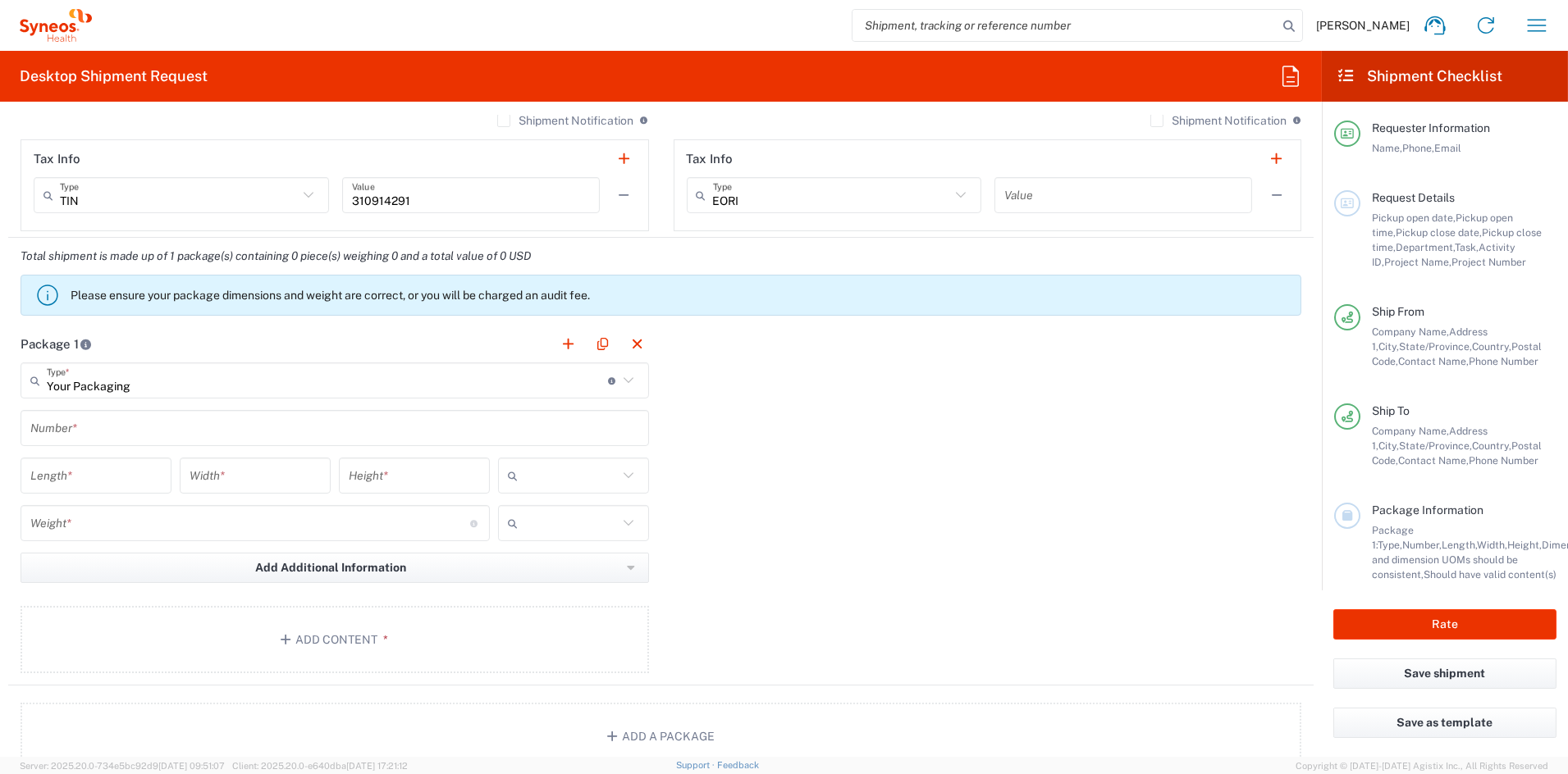
click at [79, 427] on input "text" at bounding box center [334, 428] width 609 height 29
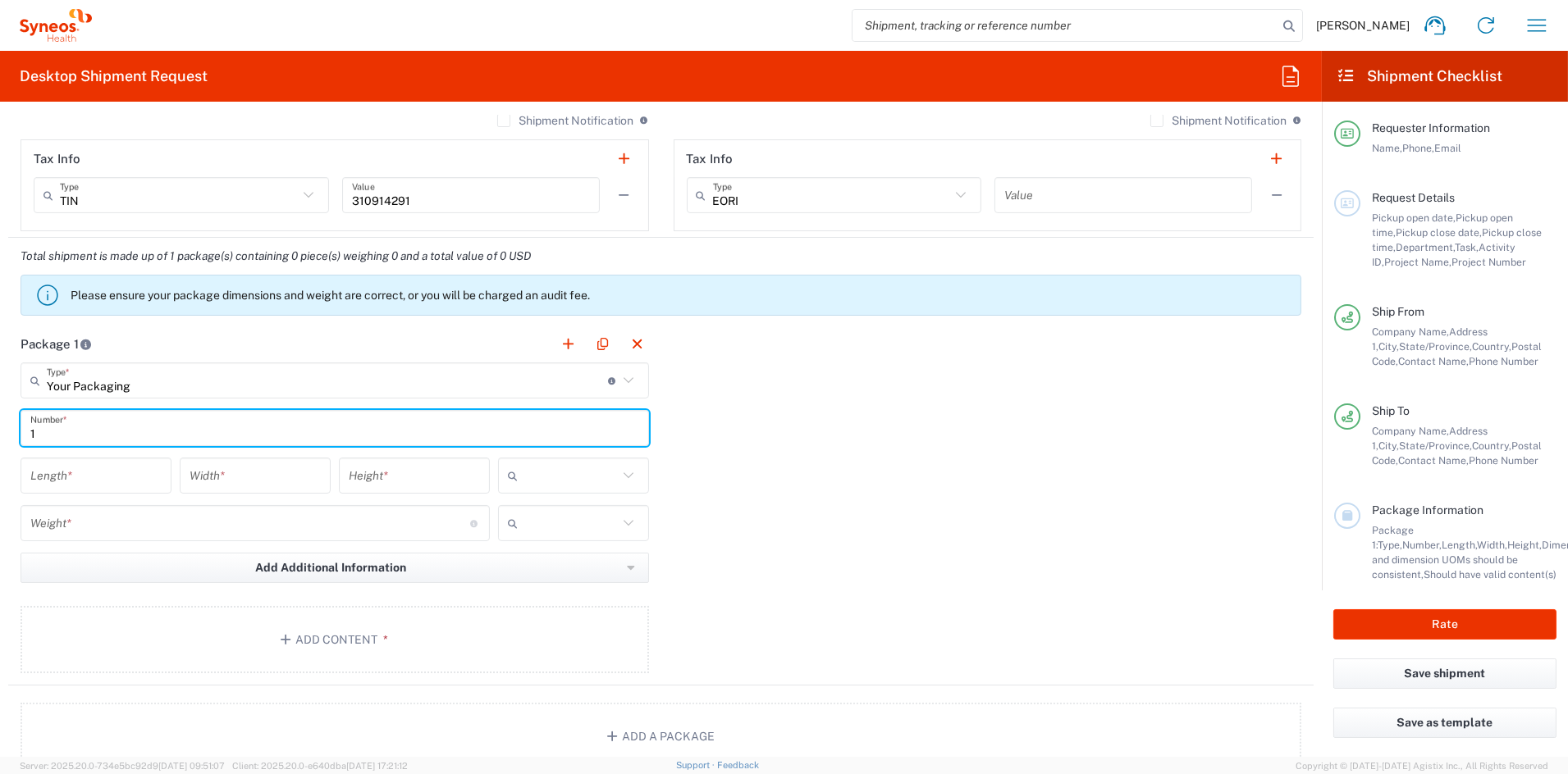
type input "1"
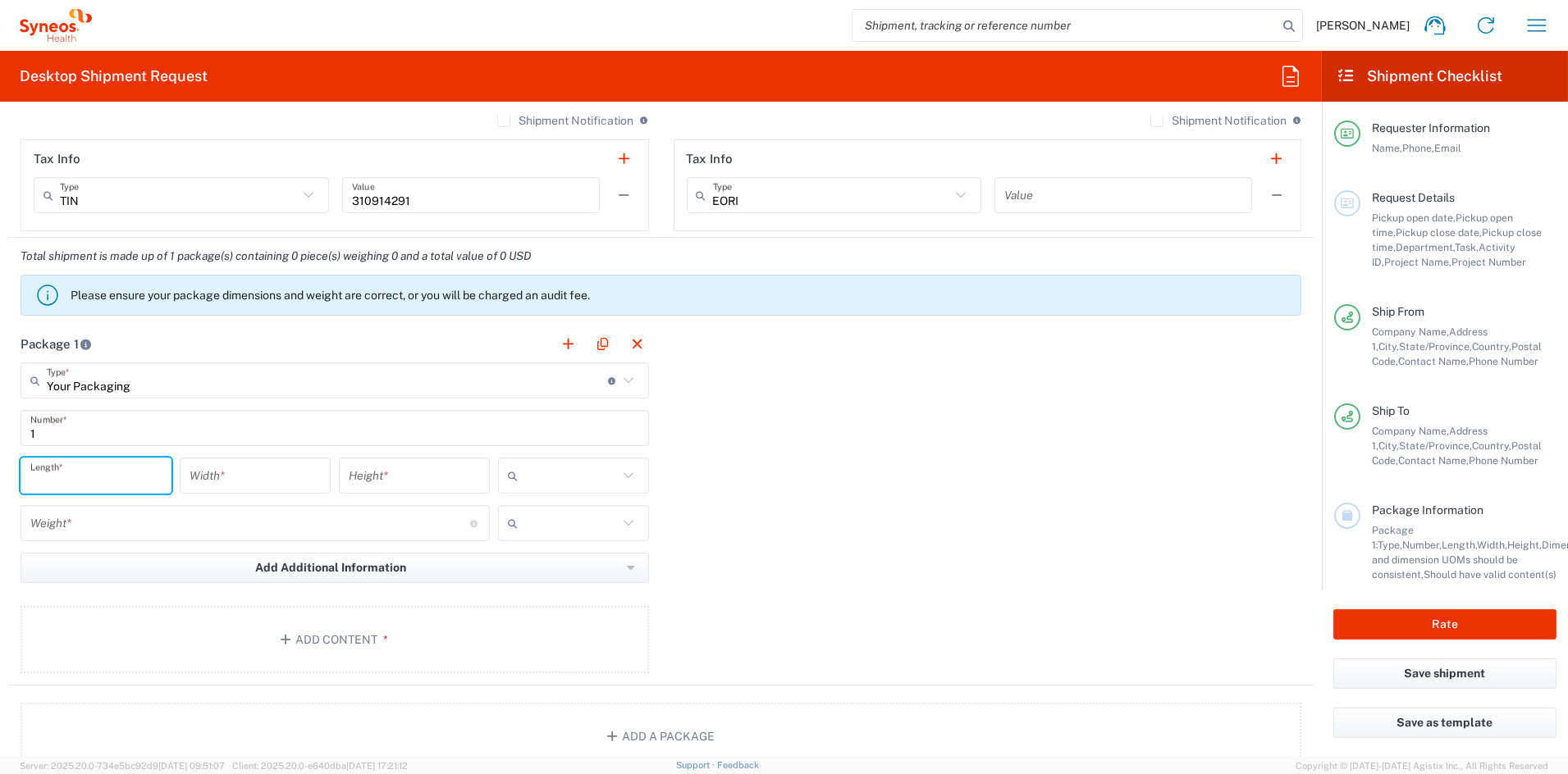
click at [112, 479] on input "number" at bounding box center [96, 477] width 131 height 29
type input "20"
type input "14"
type input "11"
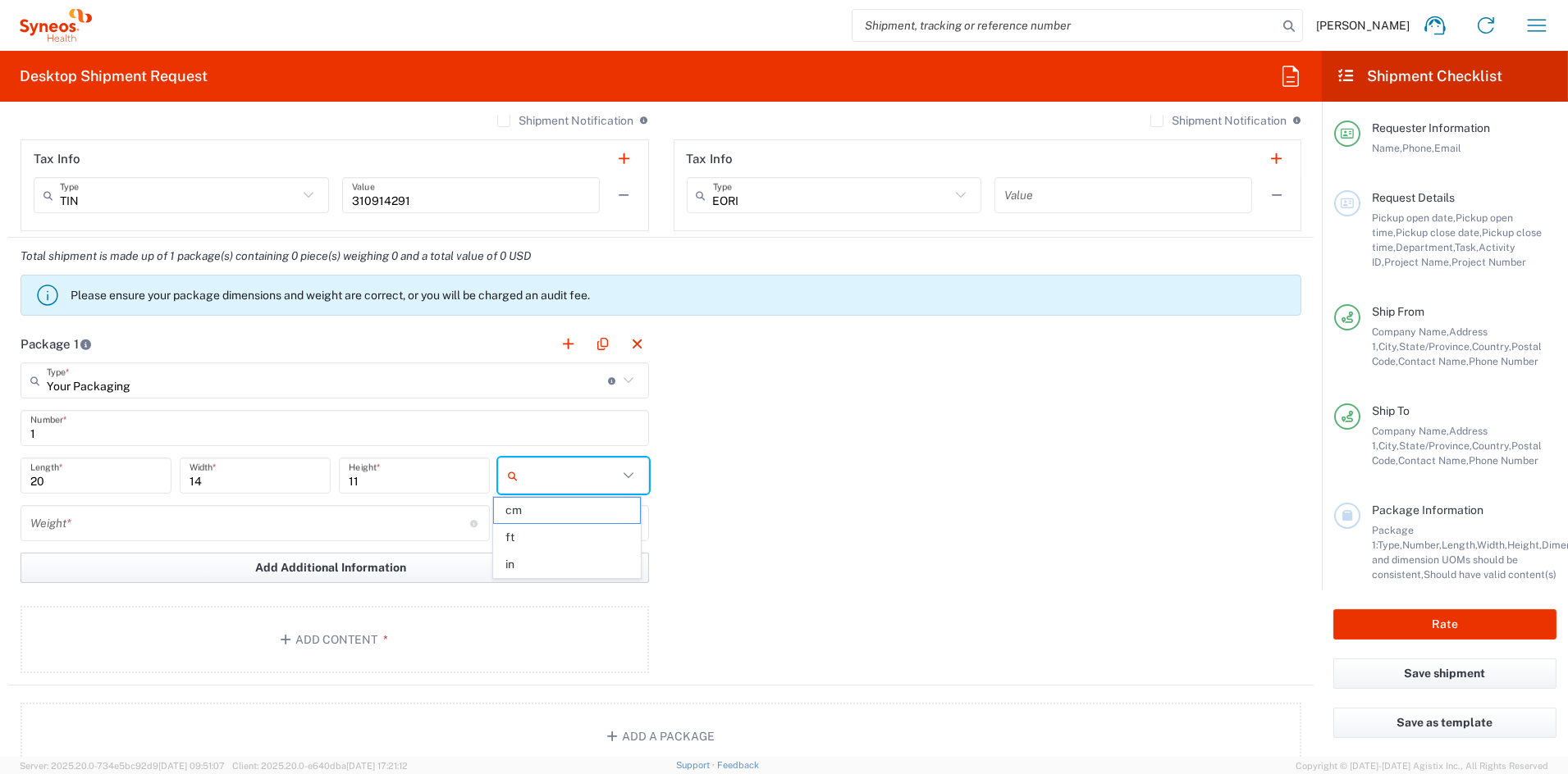
click at [553, 572] on span "in" at bounding box center [567, 565] width 147 height 25
type input "in"
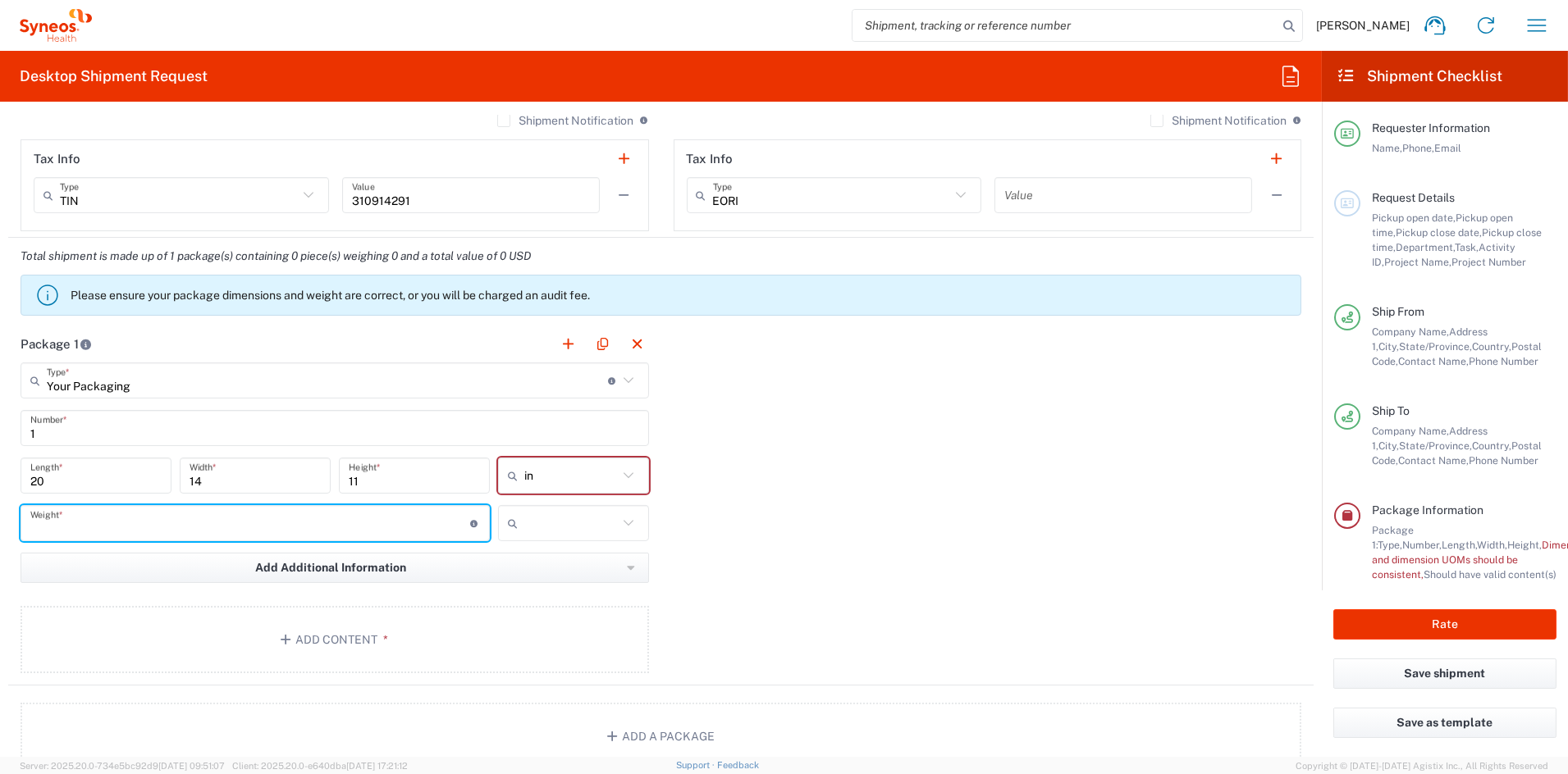
click at [113, 519] on input "number" at bounding box center [249, 524] width 440 height 29
type input "19"
click at [384, 642] on button "Add Content *" at bounding box center [335, 639] width 629 height 67
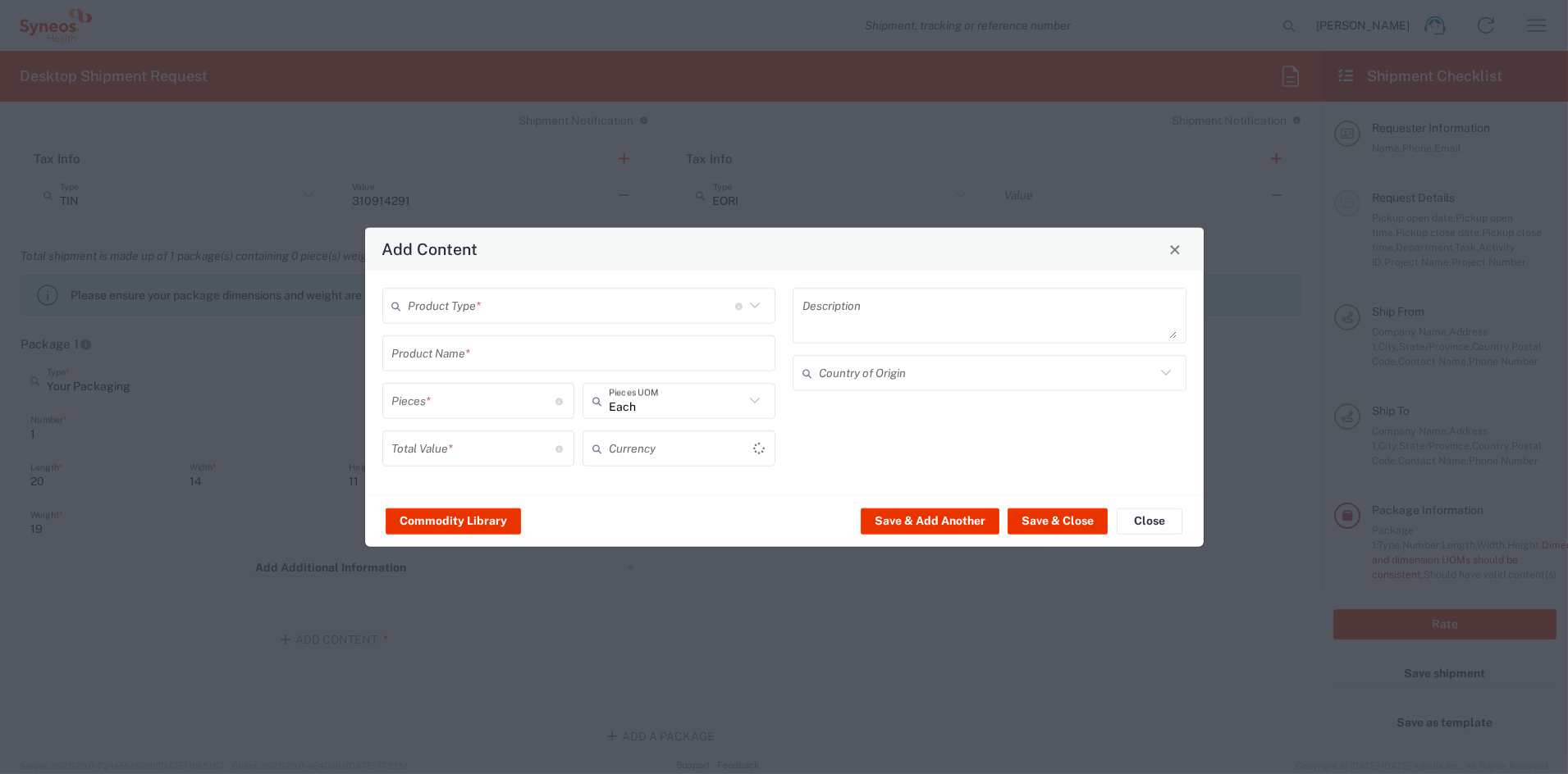
type input "US Dollar"
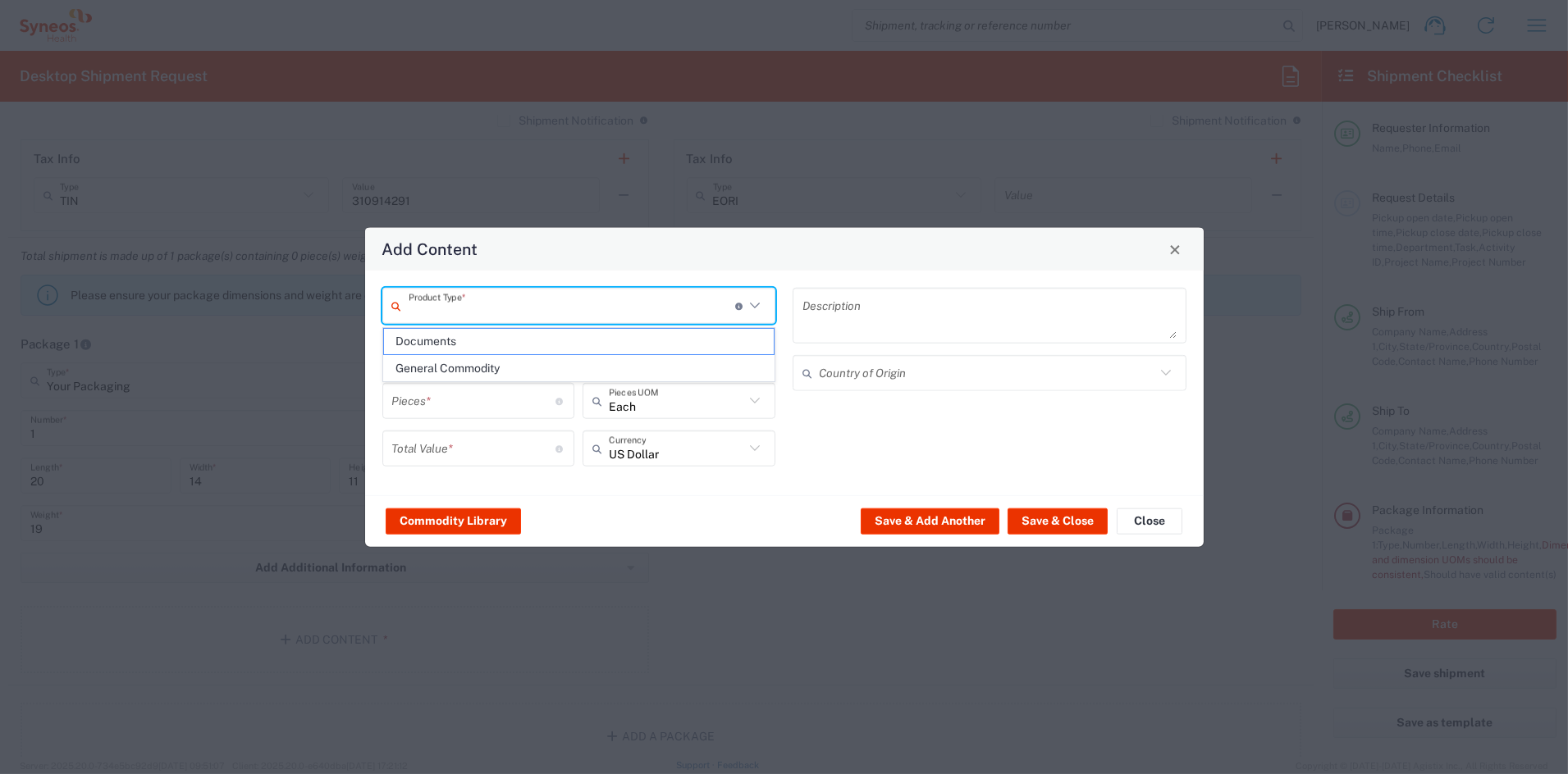
click at [486, 305] on input "text" at bounding box center [572, 306] width 327 height 29
click at [466, 345] on span "Documents" at bounding box center [579, 342] width 389 height 25
type input "Documents"
type input "1"
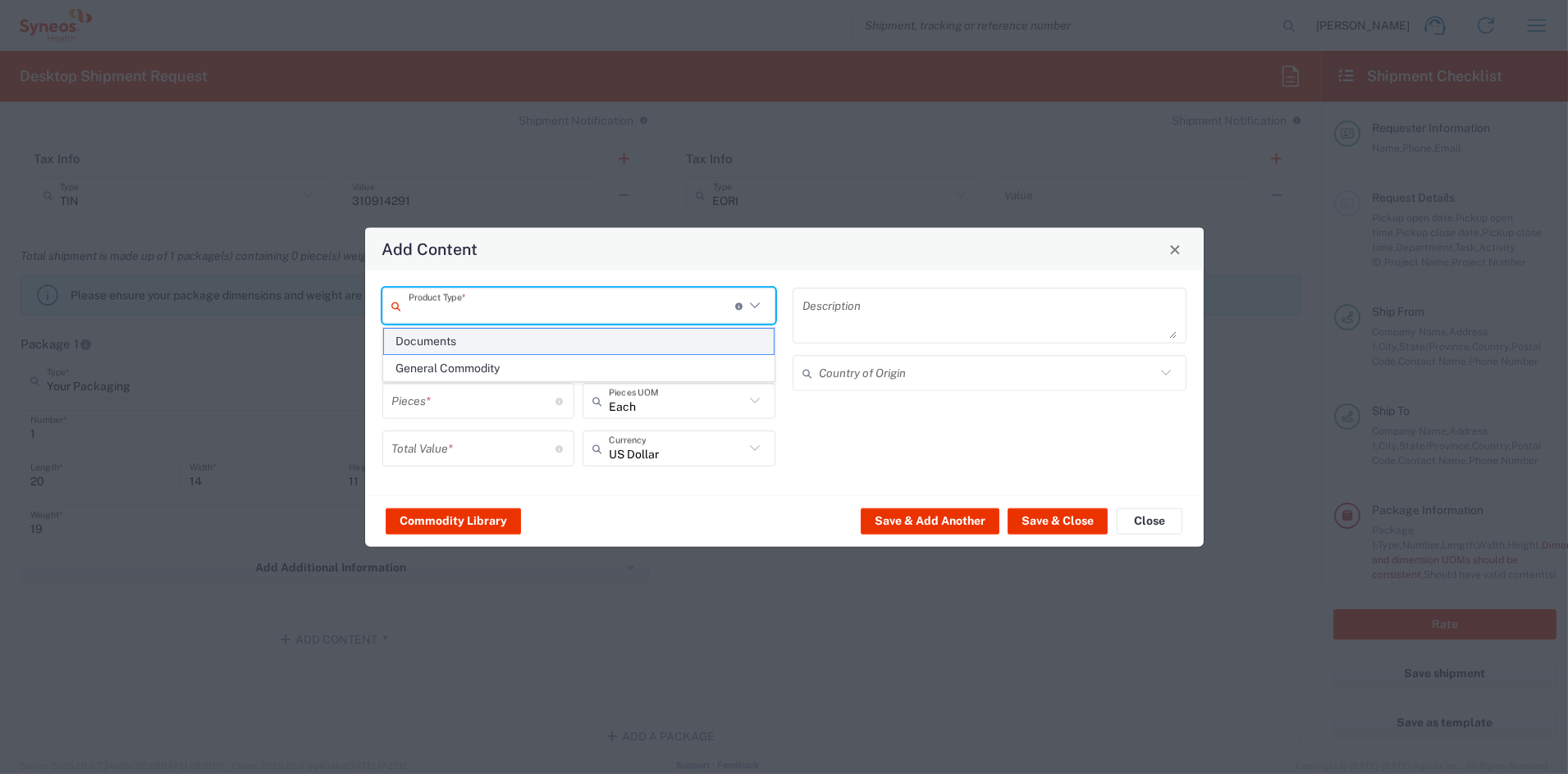
type input "1"
type textarea "Documents"
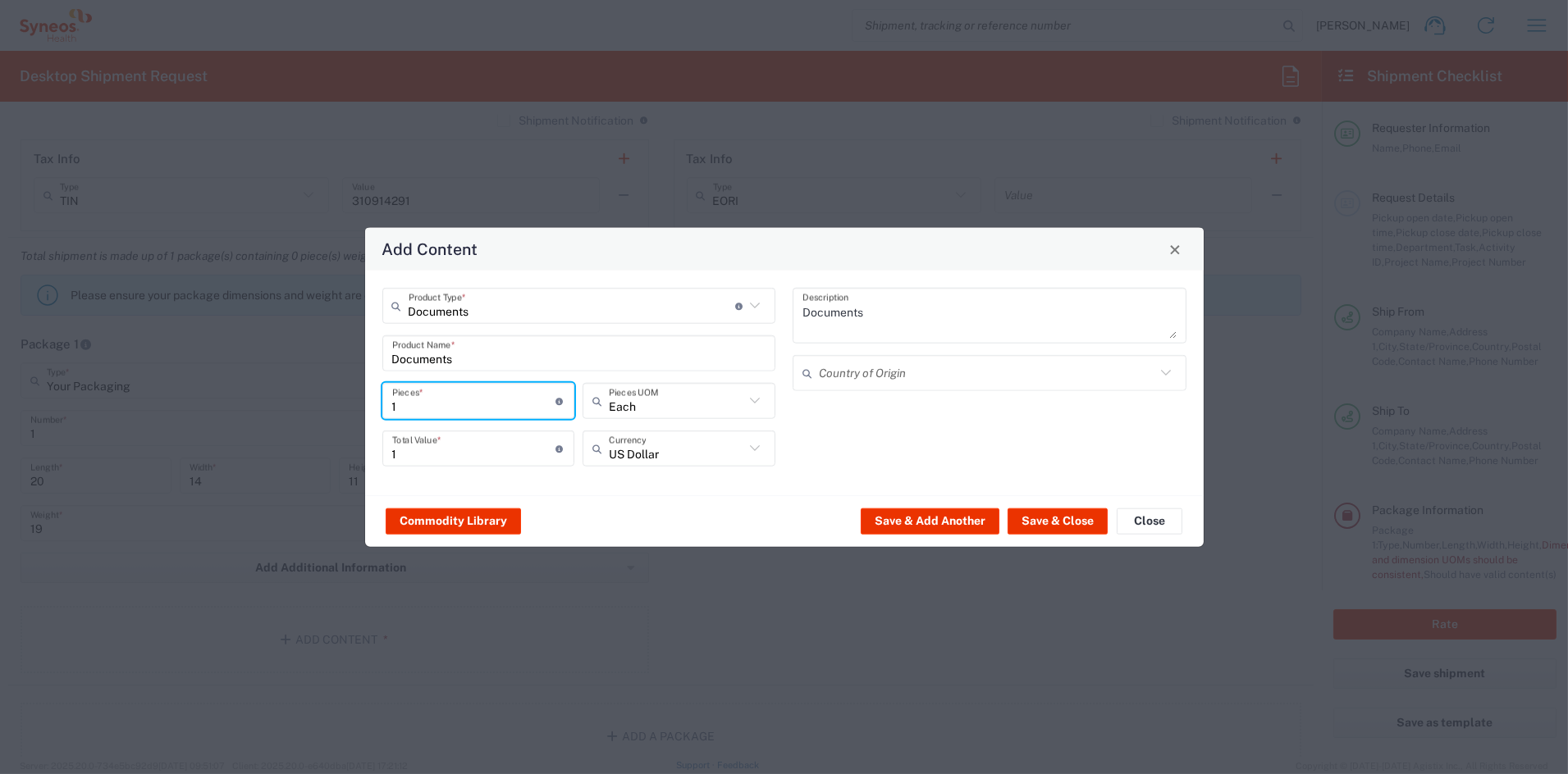
drag, startPoint x: 457, startPoint y: 403, endPoint x: 374, endPoint y: 407, distance: 83.1
click at [377, 407] on div "Documents Product Type * Document: Paper document generated internally by Syneo…" at bounding box center [579, 383] width 411 height 190
type input "18"
type input "188"
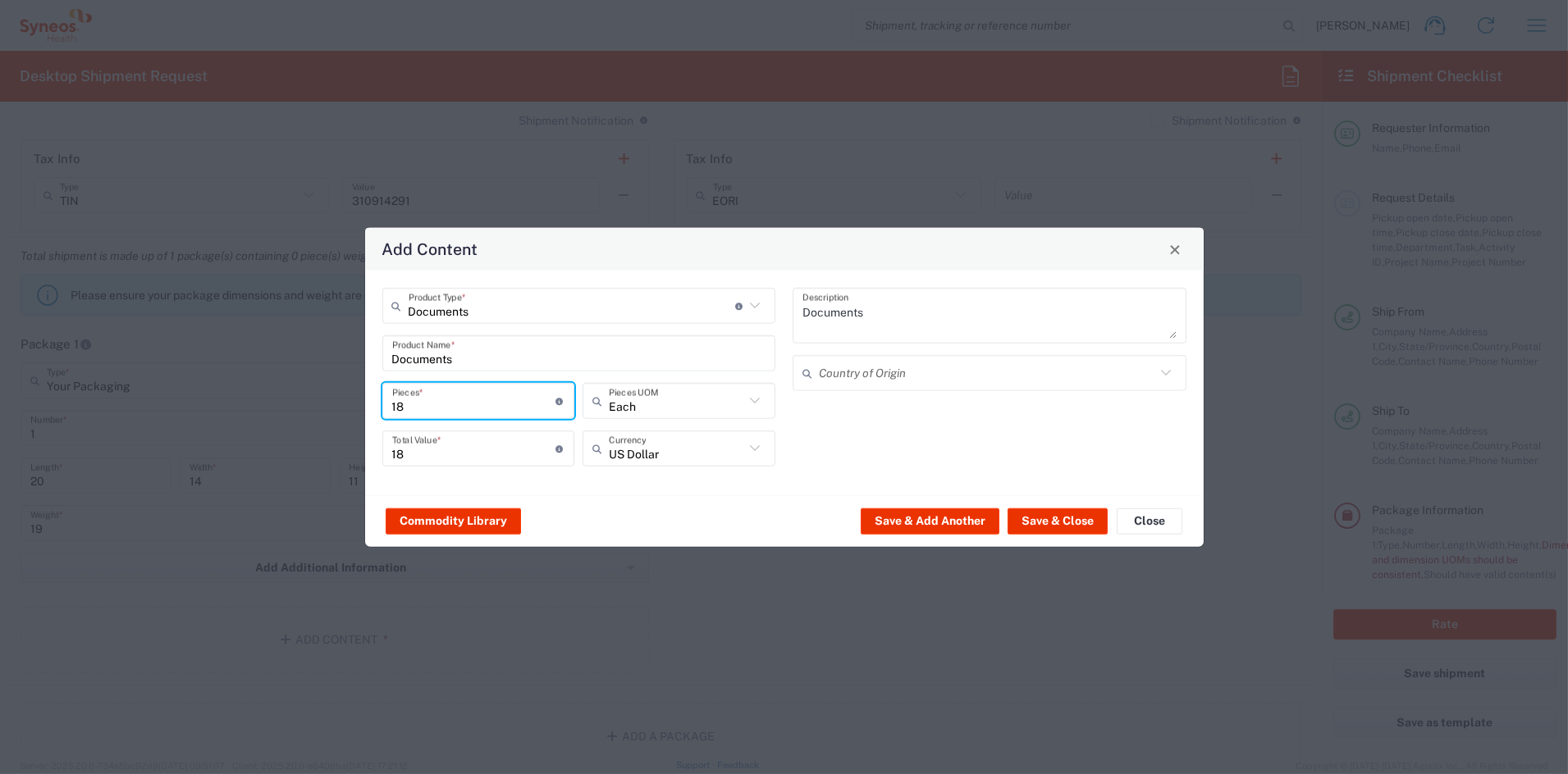
type input "188"
click at [448, 449] on input "188" at bounding box center [474, 448] width 164 height 29
drag, startPoint x: 427, startPoint y: 451, endPoint x: 370, endPoint y: 453, distance: 57.0
click at [370, 453] on div "Documents Product Type * Document: Paper document generated internally by Syneo…" at bounding box center [784, 383] width 839 height 225
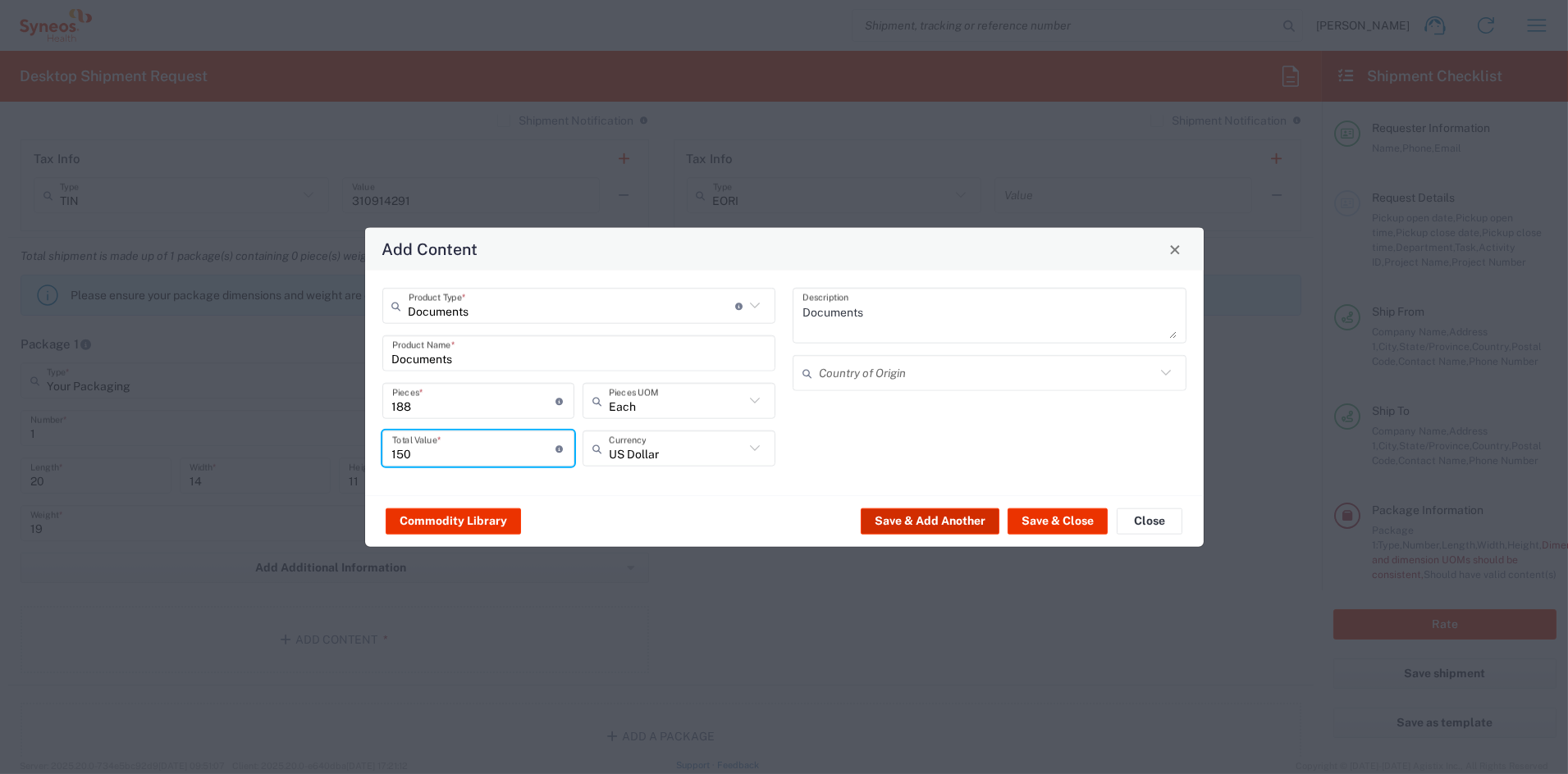
type input "150"
click at [956, 520] on button "Save & Add Another" at bounding box center [930, 520] width 138 height 26
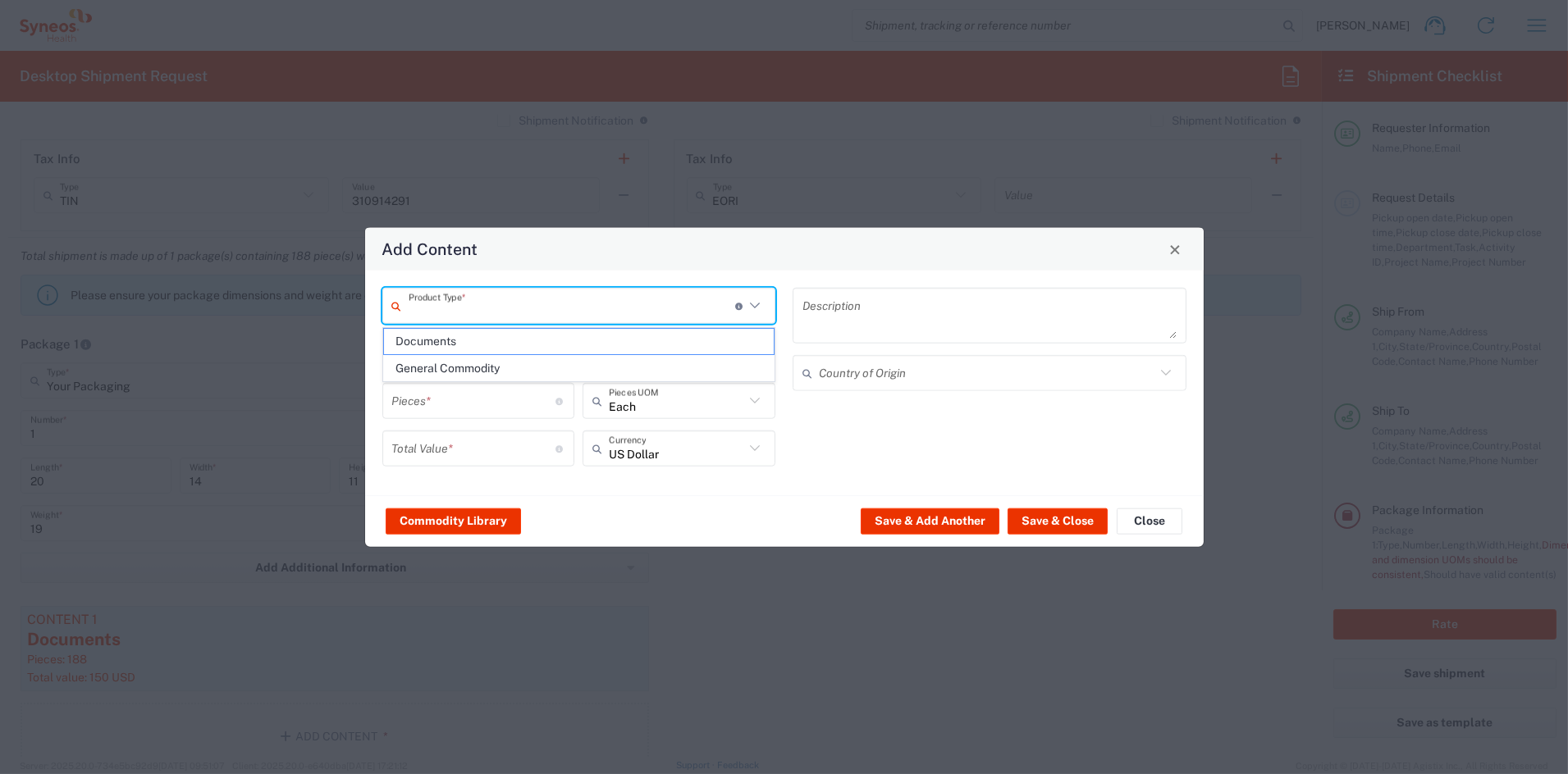
click at [519, 312] on input "text" at bounding box center [572, 306] width 327 height 29
click at [464, 367] on span "General Commodity" at bounding box center [579, 368] width 389 height 25
type input "General Commodity"
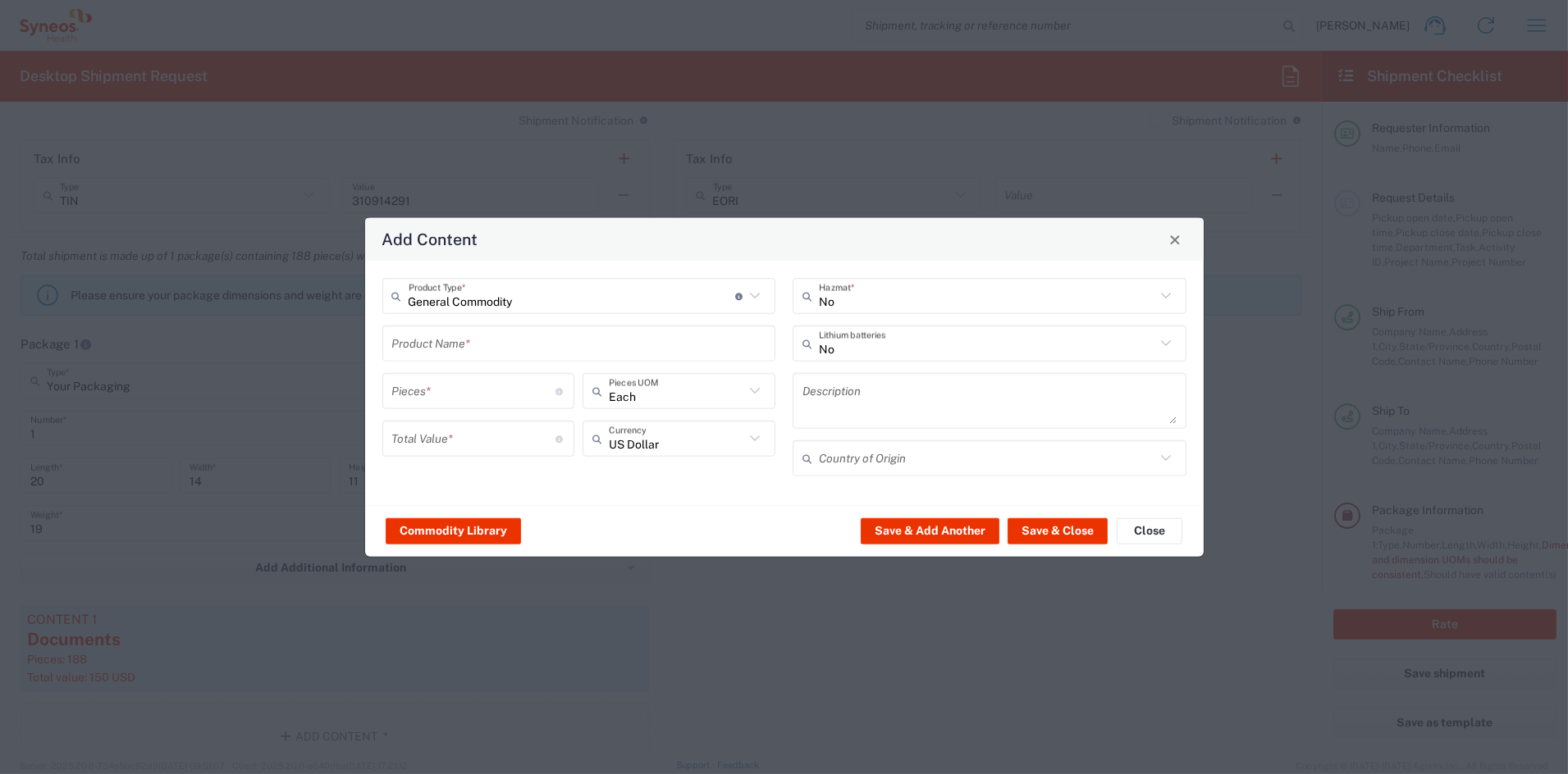
click at [440, 345] on input "text" at bounding box center [579, 344] width 374 height 29
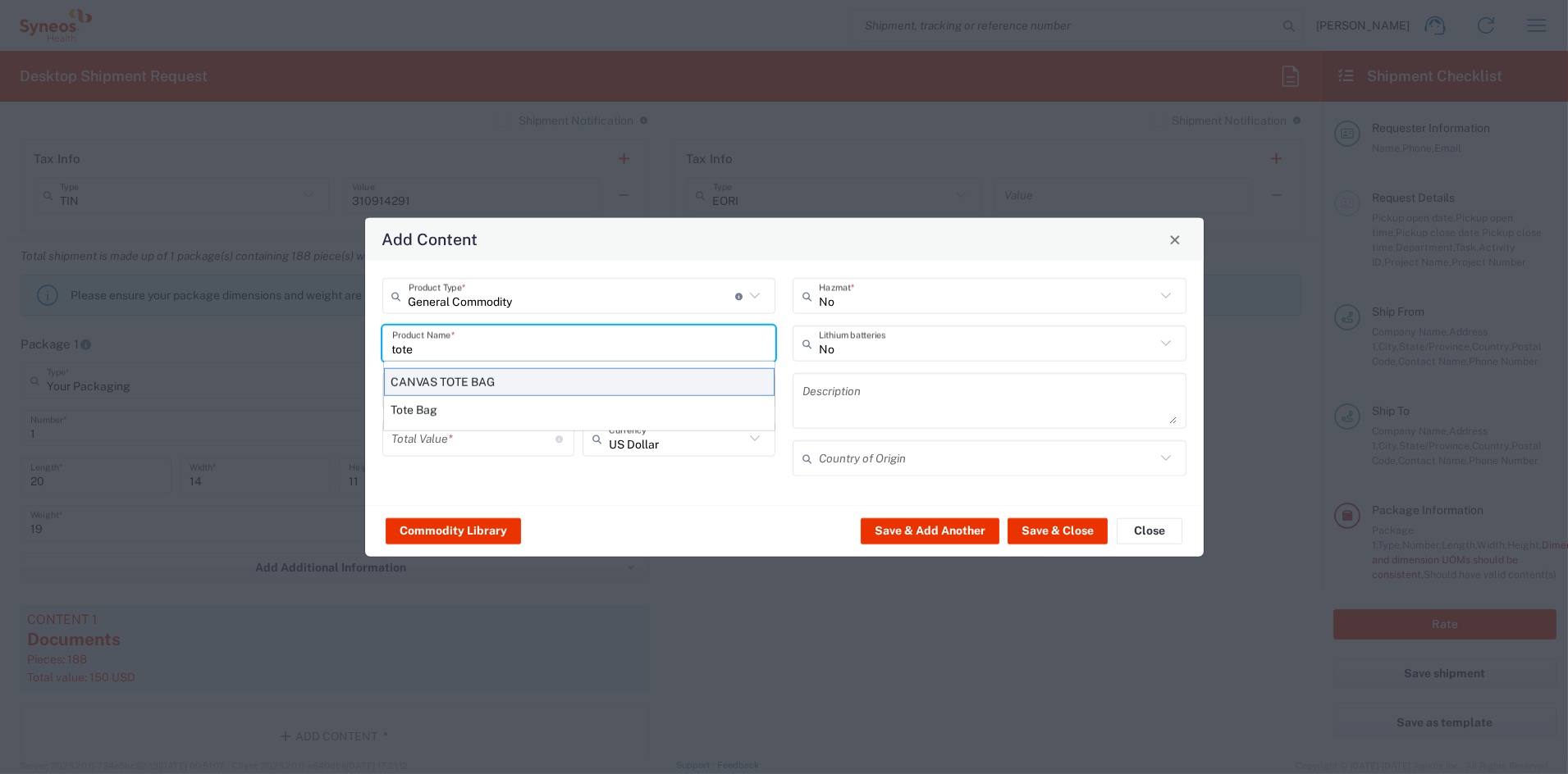
click at [442, 380] on div "CANVAS TOTE BAG" at bounding box center [579, 382] width 390 height 28
type input "CANVAS TOTE BAG"
type input "1"
type textarea "CANVAS TOTE BAG"
type input "India"
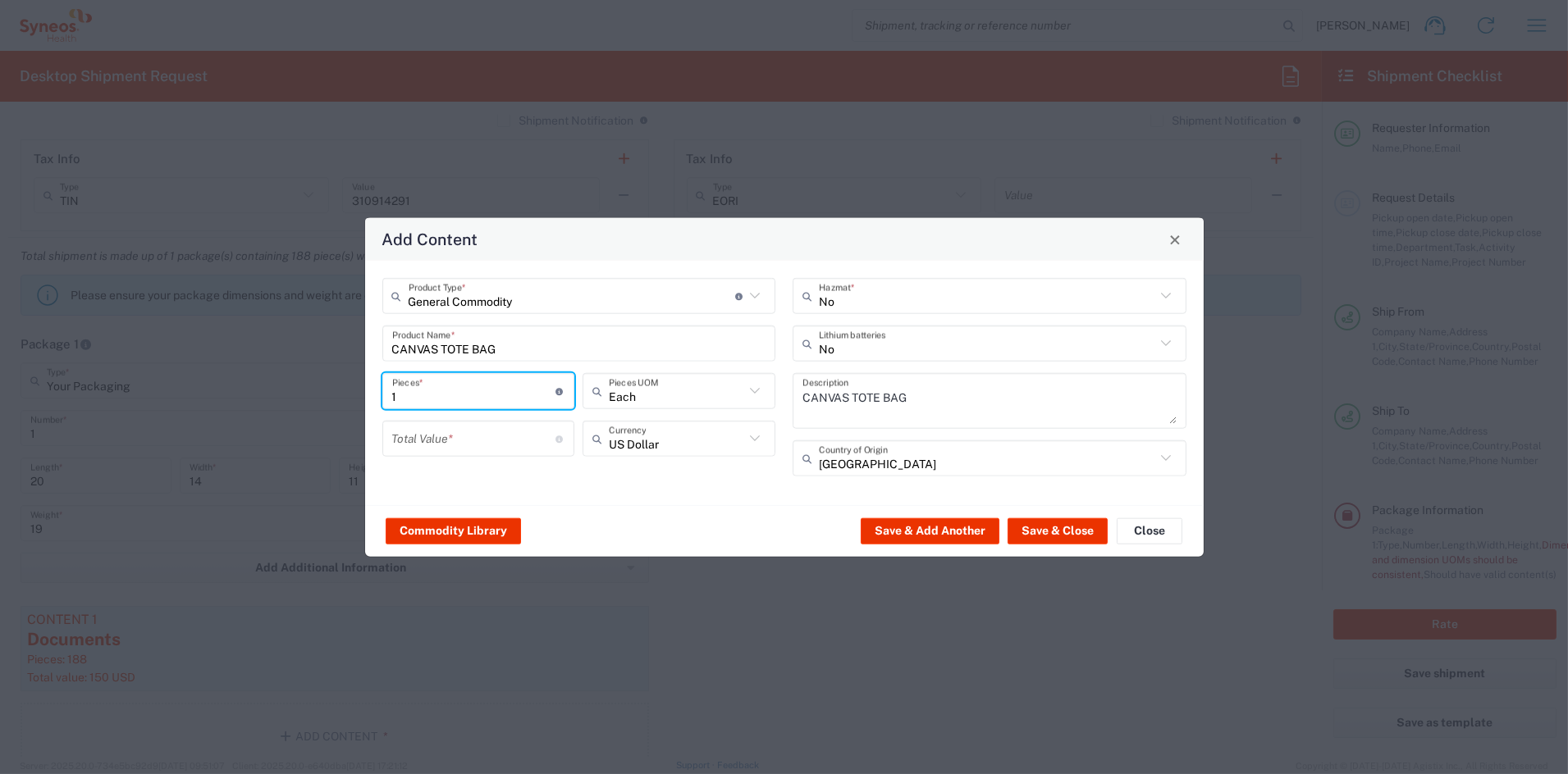
drag, startPoint x: 408, startPoint y: 396, endPoint x: 337, endPoint y: 389, distance: 71.3
click at [339, 389] on div "Add Content General Commodity Product Type * Document: Paper document generated…" at bounding box center [784, 387] width 1568 height 774
type input "2"
click at [472, 446] on input "number" at bounding box center [474, 438] width 164 height 29
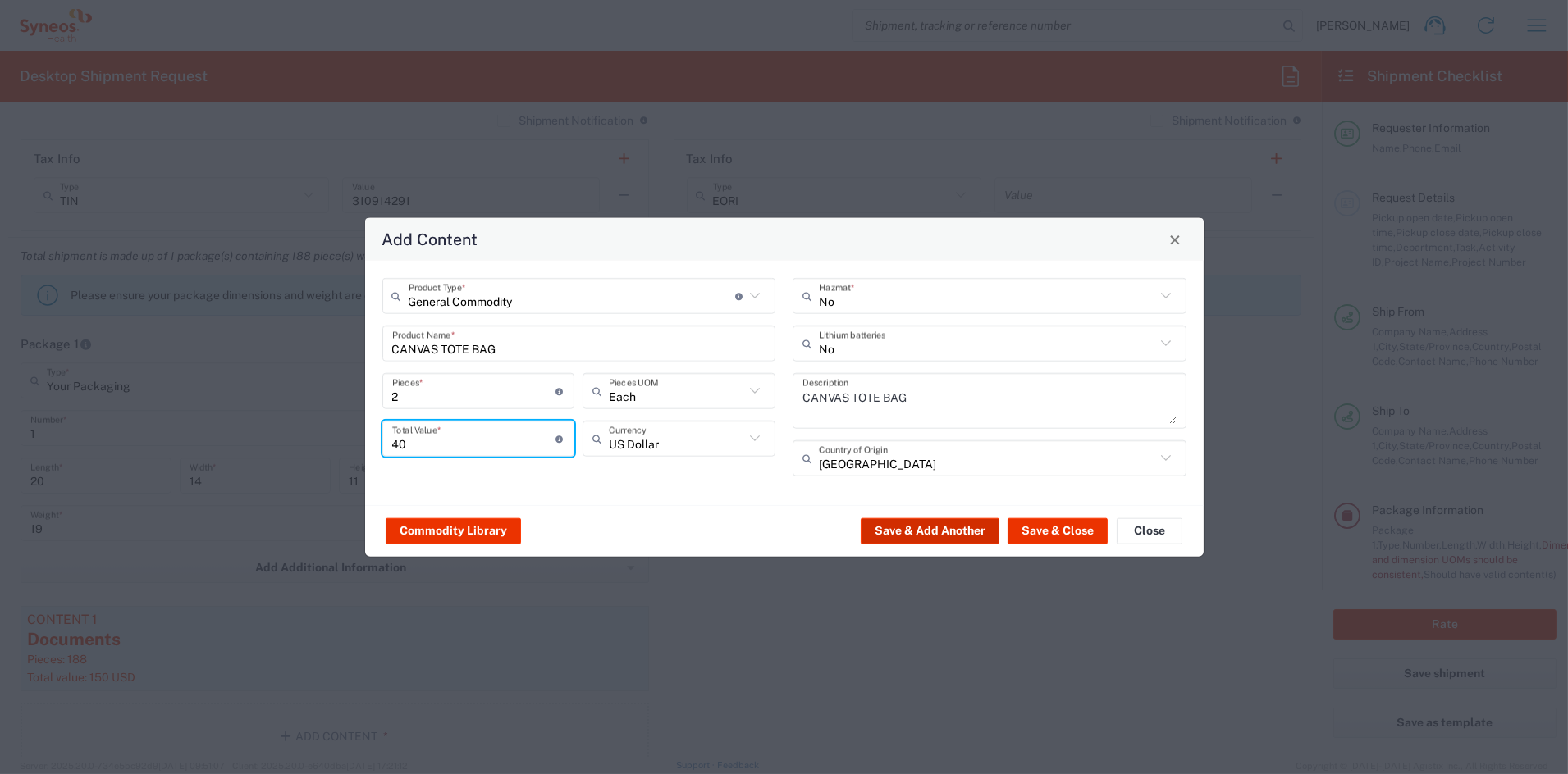
type input "40"
click at [956, 528] on button "Save & Add Another" at bounding box center [930, 530] width 138 height 26
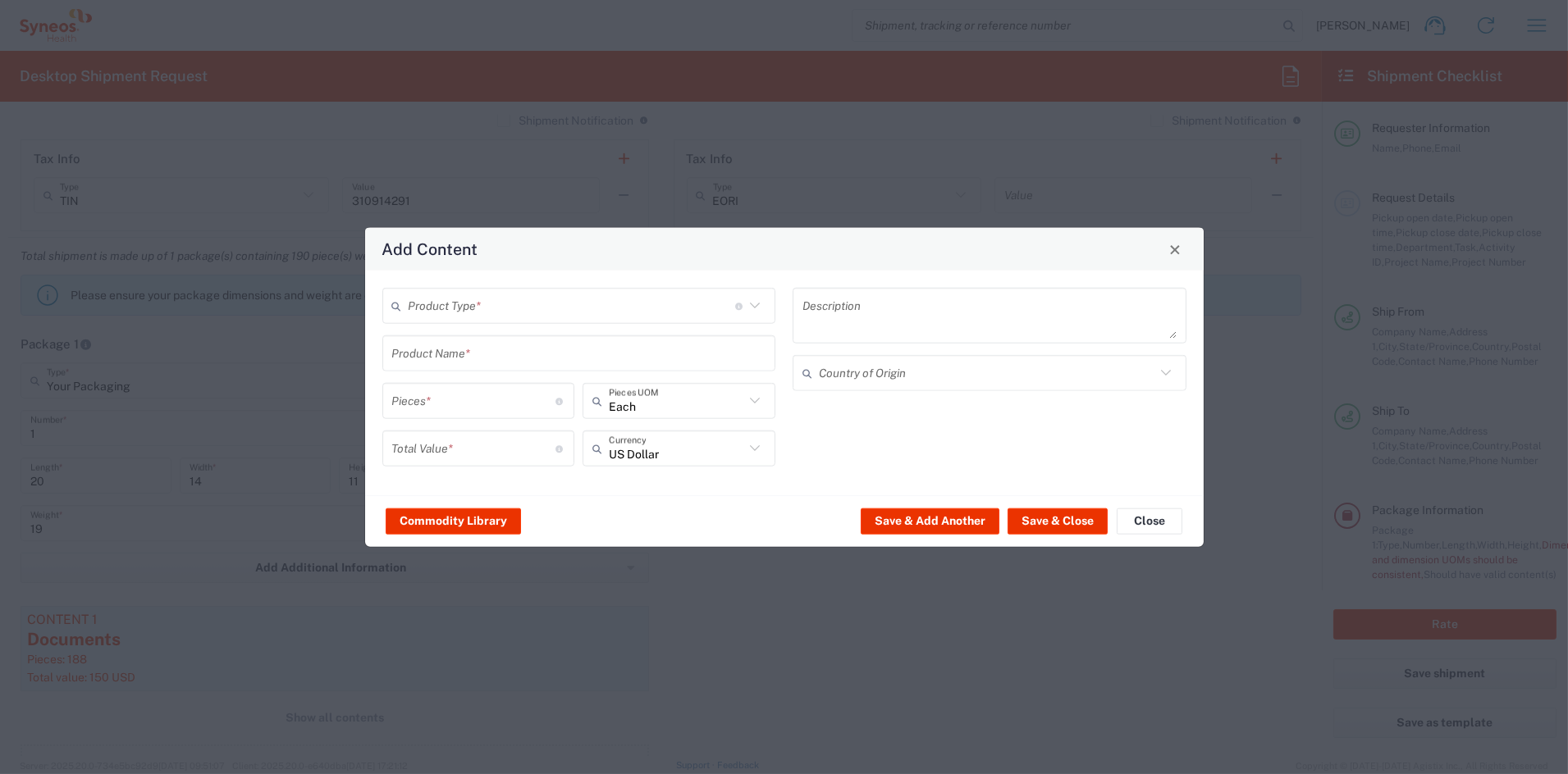
click at [432, 308] on input "text" at bounding box center [572, 306] width 327 height 29
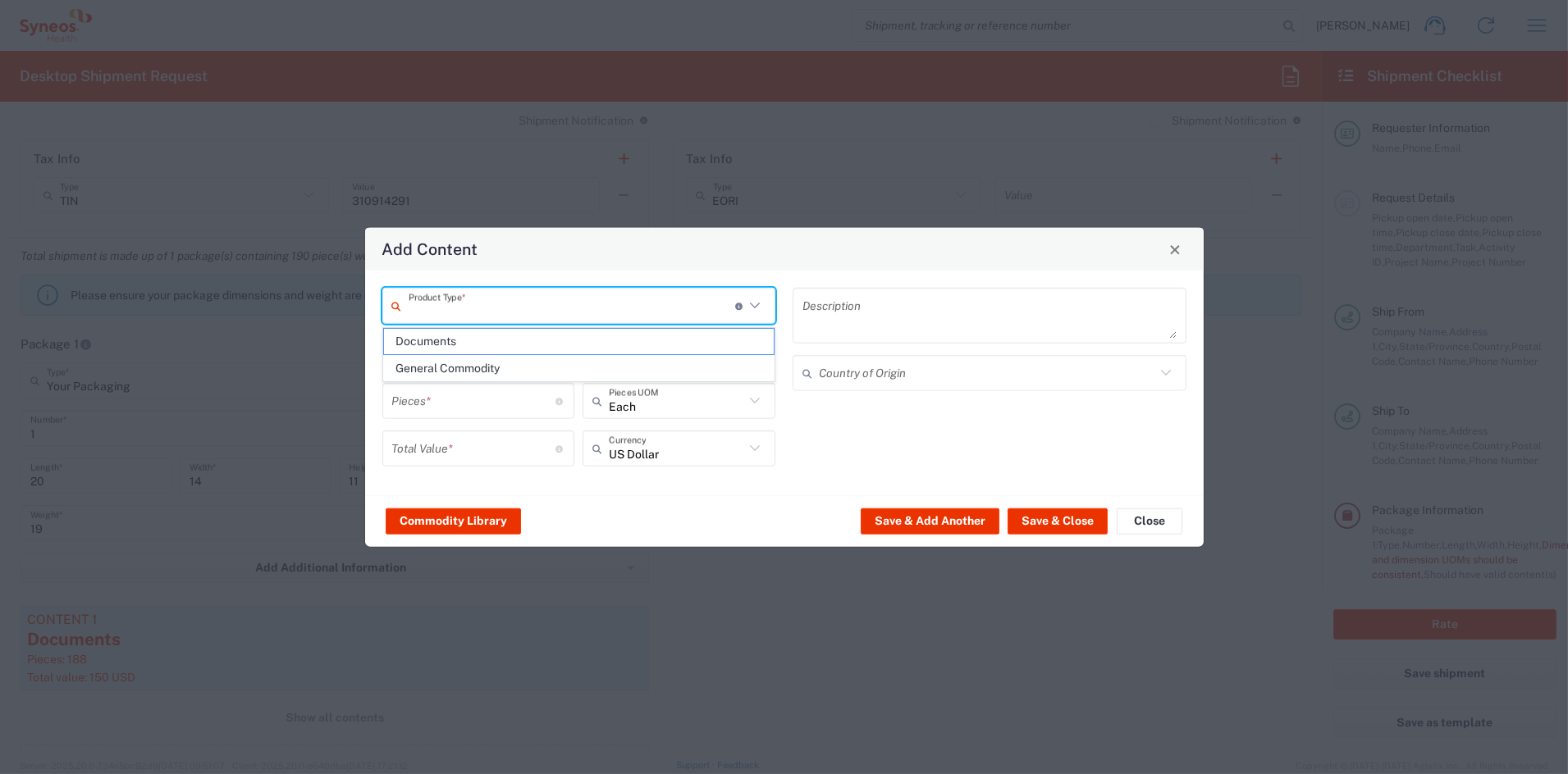
drag, startPoint x: 426, startPoint y: 364, endPoint x: 426, endPoint y: 355, distance: 9.0
click at [426, 364] on span "General Commodity" at bounding box center [579, 368] width 389 height 25
type input "General Commodity"
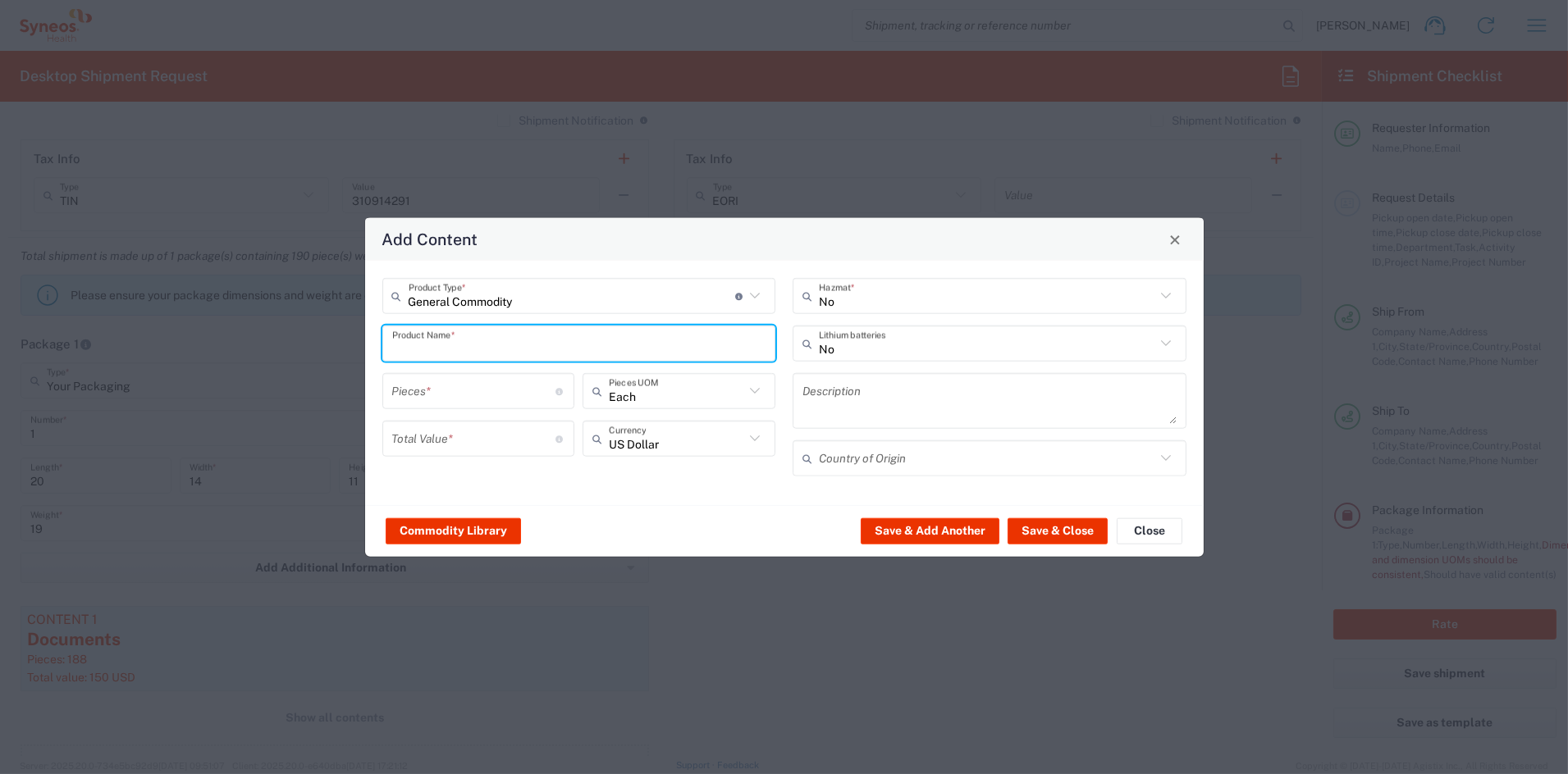
click at [433, 347] on input "text" at bounding box center [579, 344] width 374 height 29
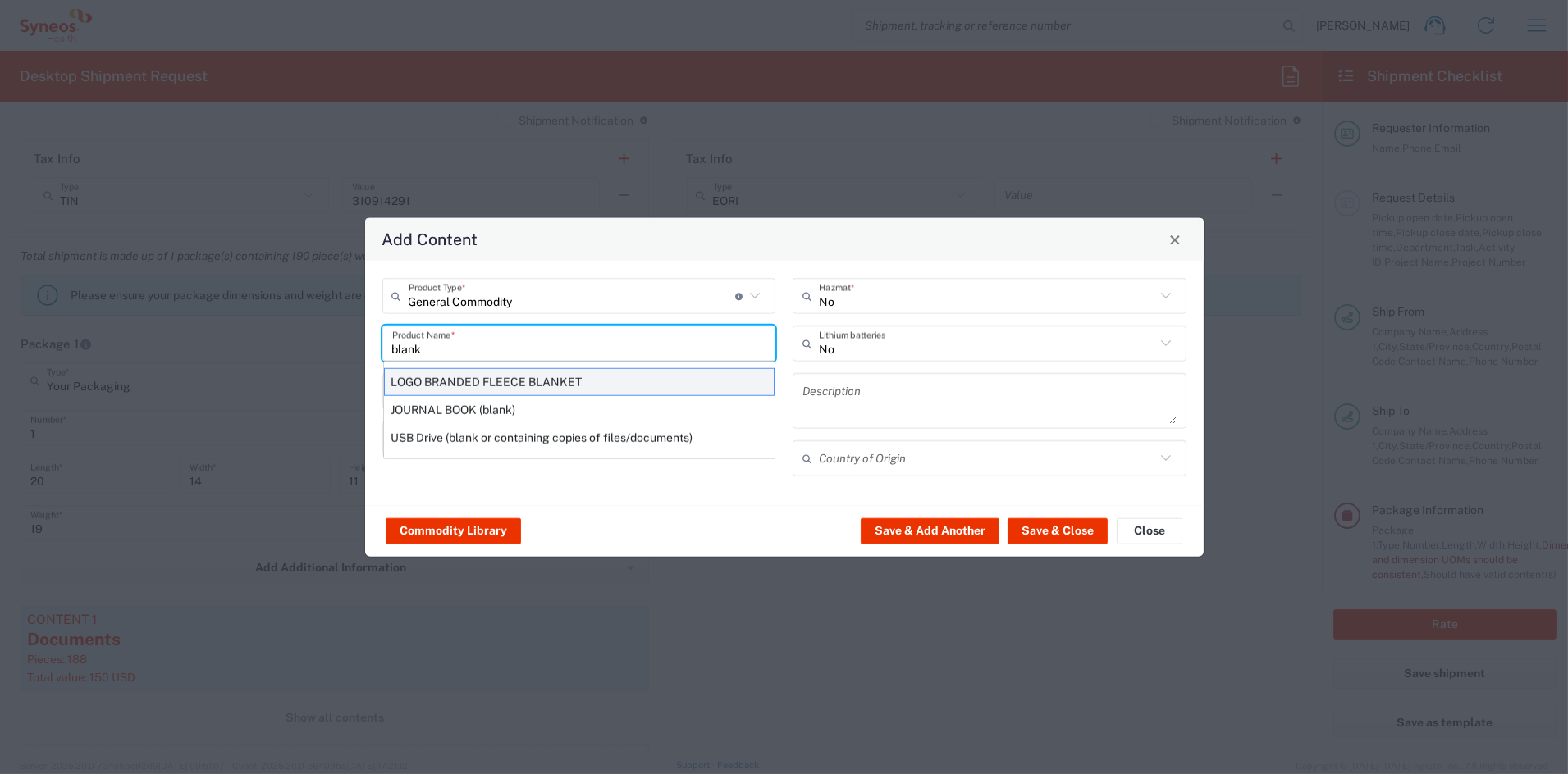
click at [444, 380] on div "LOGO BRANDED FLEECE BLANKET" at bounding box center [579, 382] width 390 height 28
type input "LOGO BRANDED FLEECE BLANKET"
type input "1"
type textarea "KNITTED POLYESTER"
type input "China"
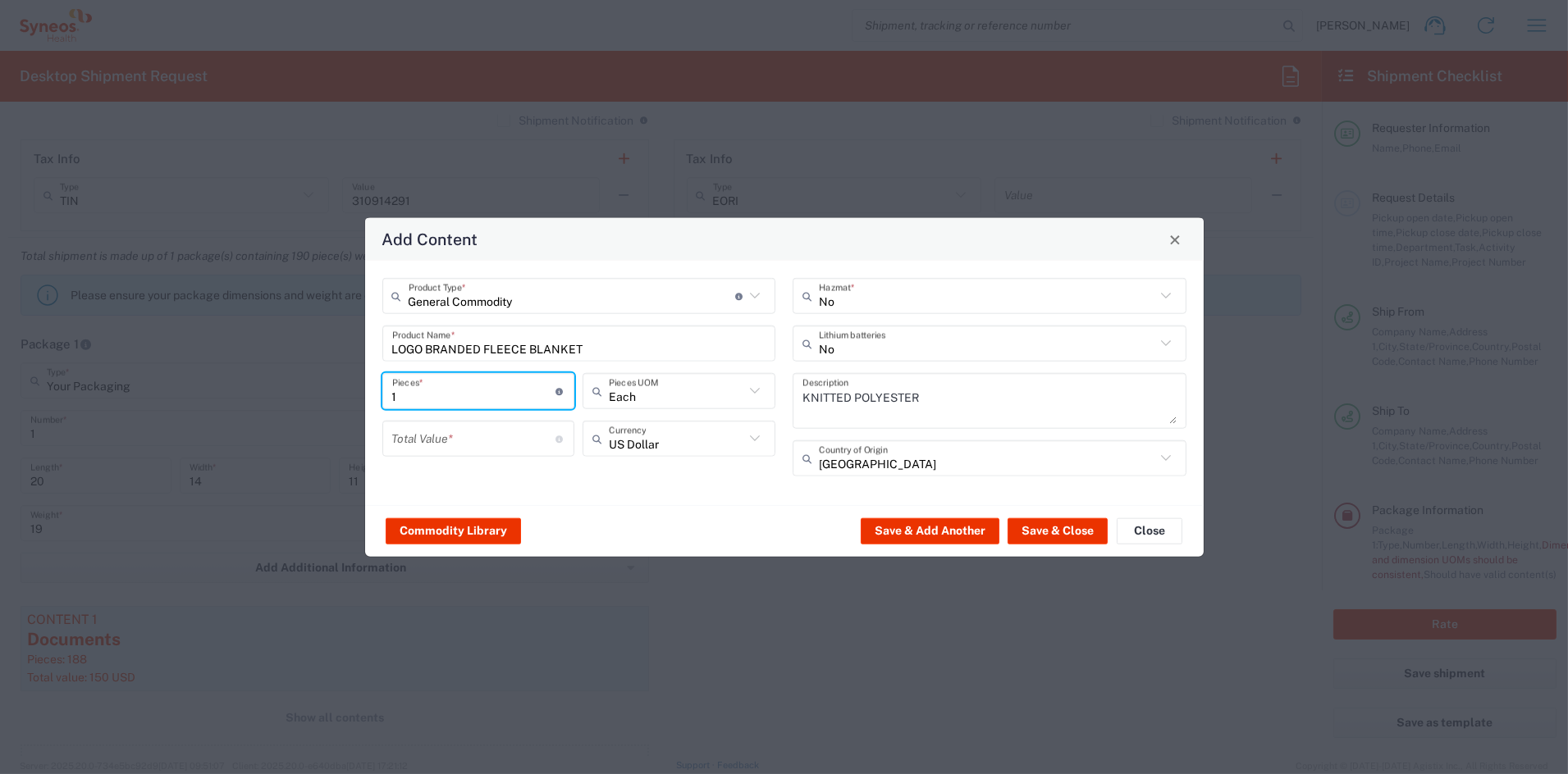
drag, startPoint x: 396, startPoint y: 389, endPoint x: 357, endPoint y: 387, distance: 39.1
click at [359, 387] on div "Add Content General Commodity Product Type * Document: Paper document generated…" at bounding box center [784, 387] width 1568 height 774
type input "2"
click at [470, 447] on input "number" at bounding box center [474, 438] width 164 height 29
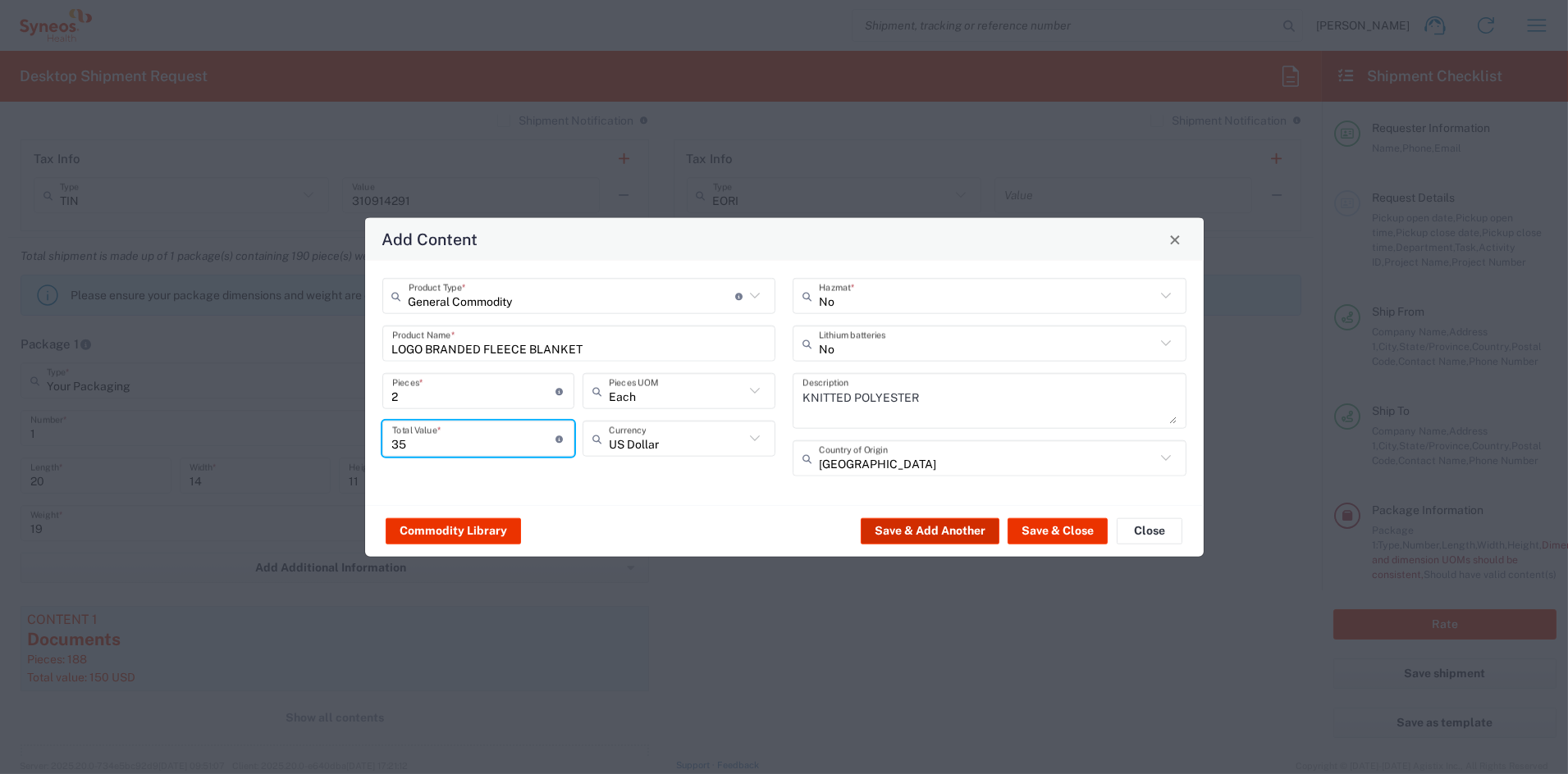
type input "35"
click at [952, 530] on button "Save & Add Another" at bounding box center [930, 530] width 138 height 26
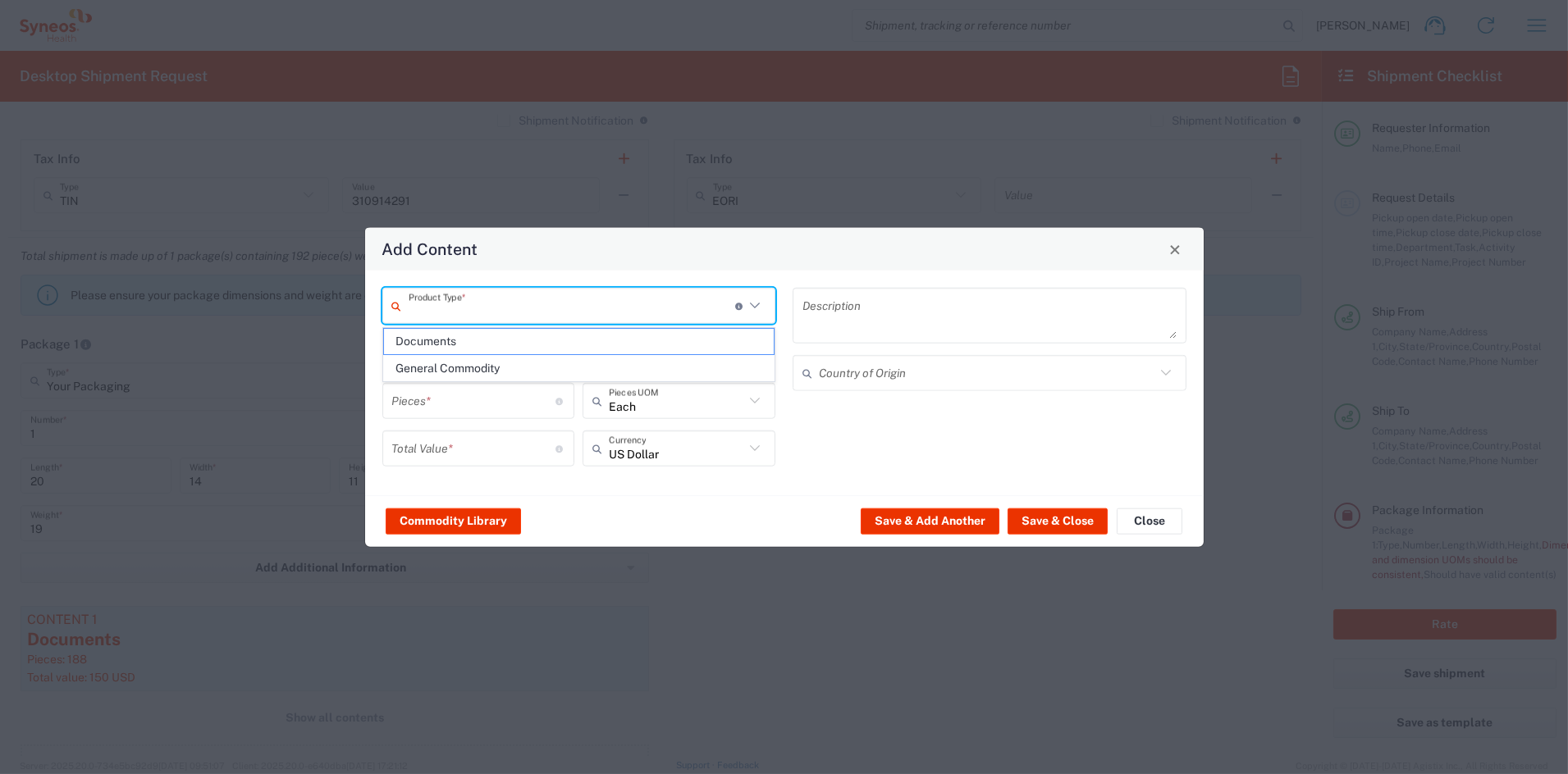
click at [462, 308] on input "text" at bounding box center [572, 306] width 327 height 29
click at [450, 364] on span "General Commodity" at bounding box center [579, 368] width 389 height 25
type input "General Commodity"
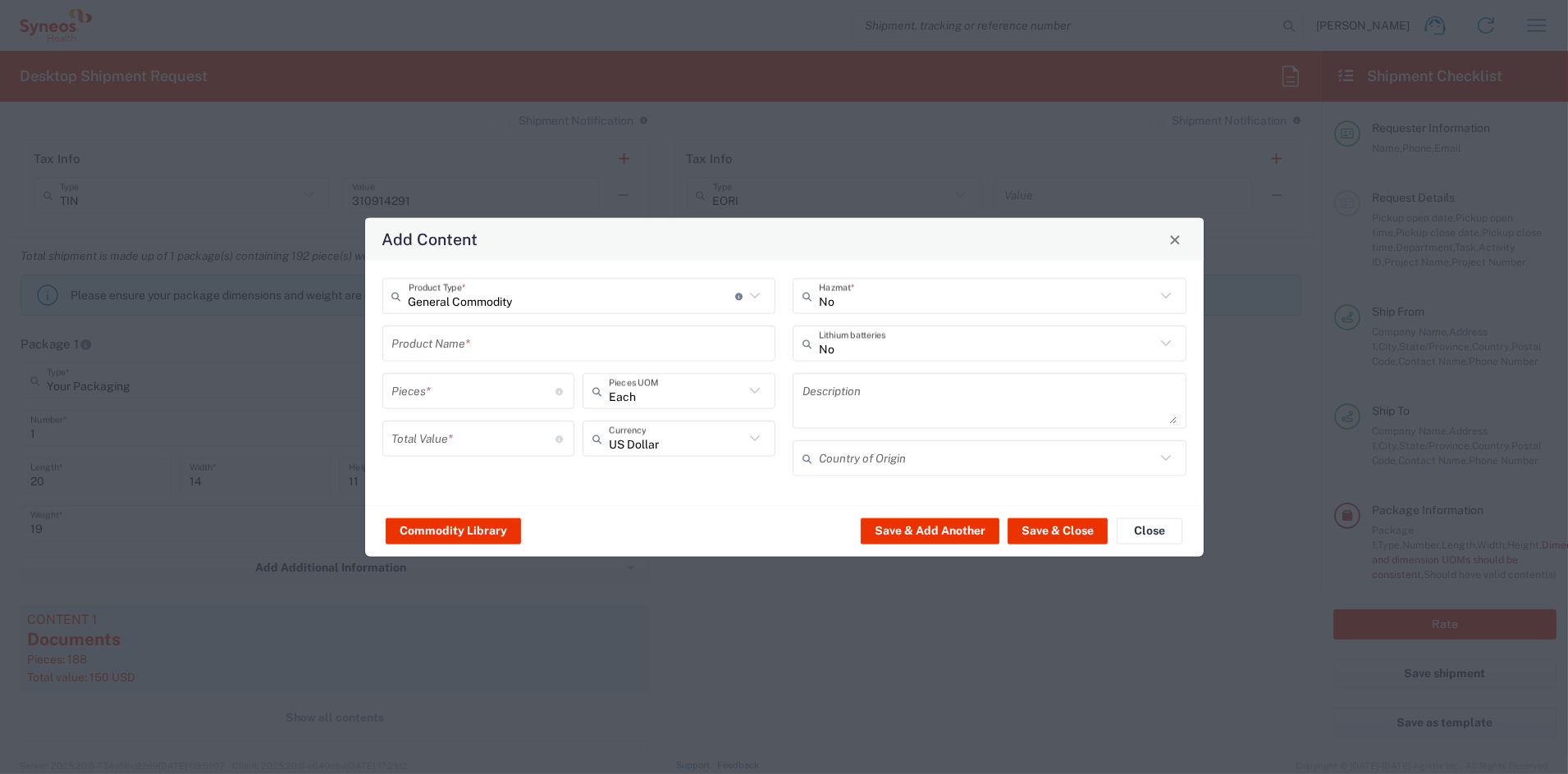
click at [453, 347] on input "text" at bounding box center [579, 344] width 374 height 29
type input "puzzle book"
click at [457, 394] on input "number" at bounding box center [474, 391] width 164 height 29
type input "2"
click at [469, 438] on input "number" at bounding box center [474, 438] width 164 height 29
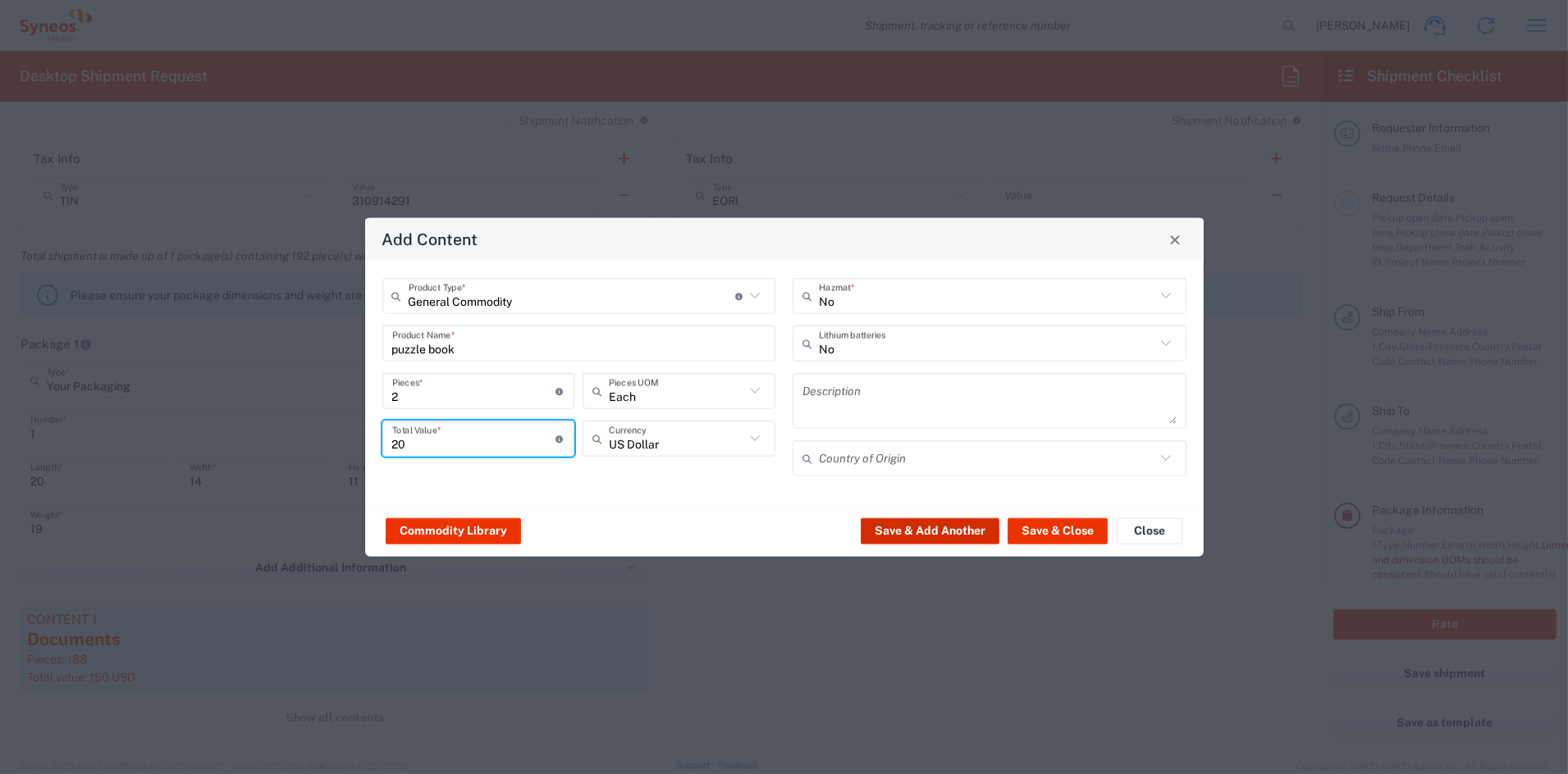
type input "20"
click at [916, 528] on button "Save & Add Another" at bounding box center [930, 530] width 138 height 26
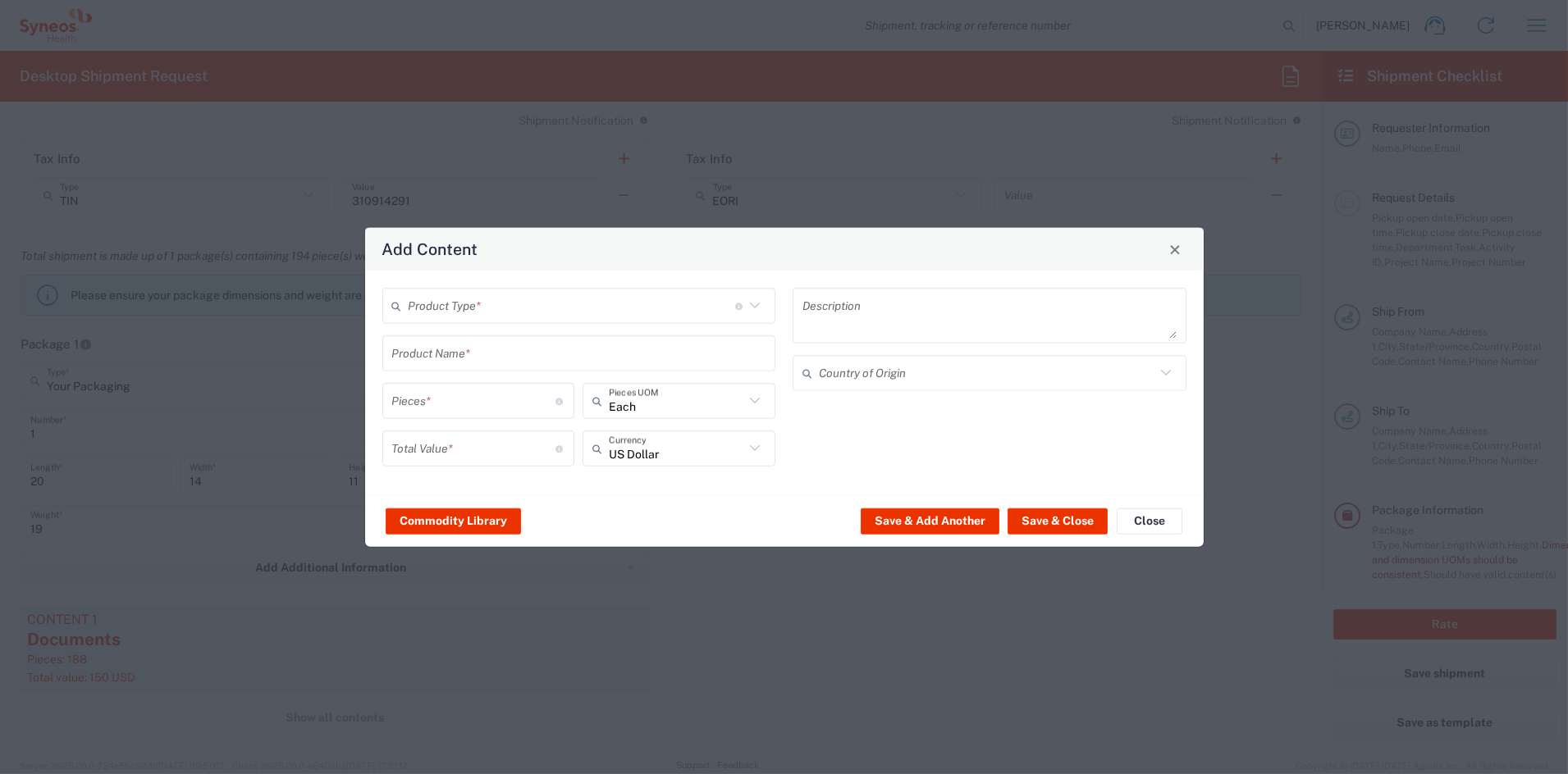
click at [501, 303] on input "text" at bounding box center [572, 306] width 327 height 29
click at [467, 363] on span "General Commodity" at bounding box center [579, 368] width 389 height 25
type input "General Commodity"
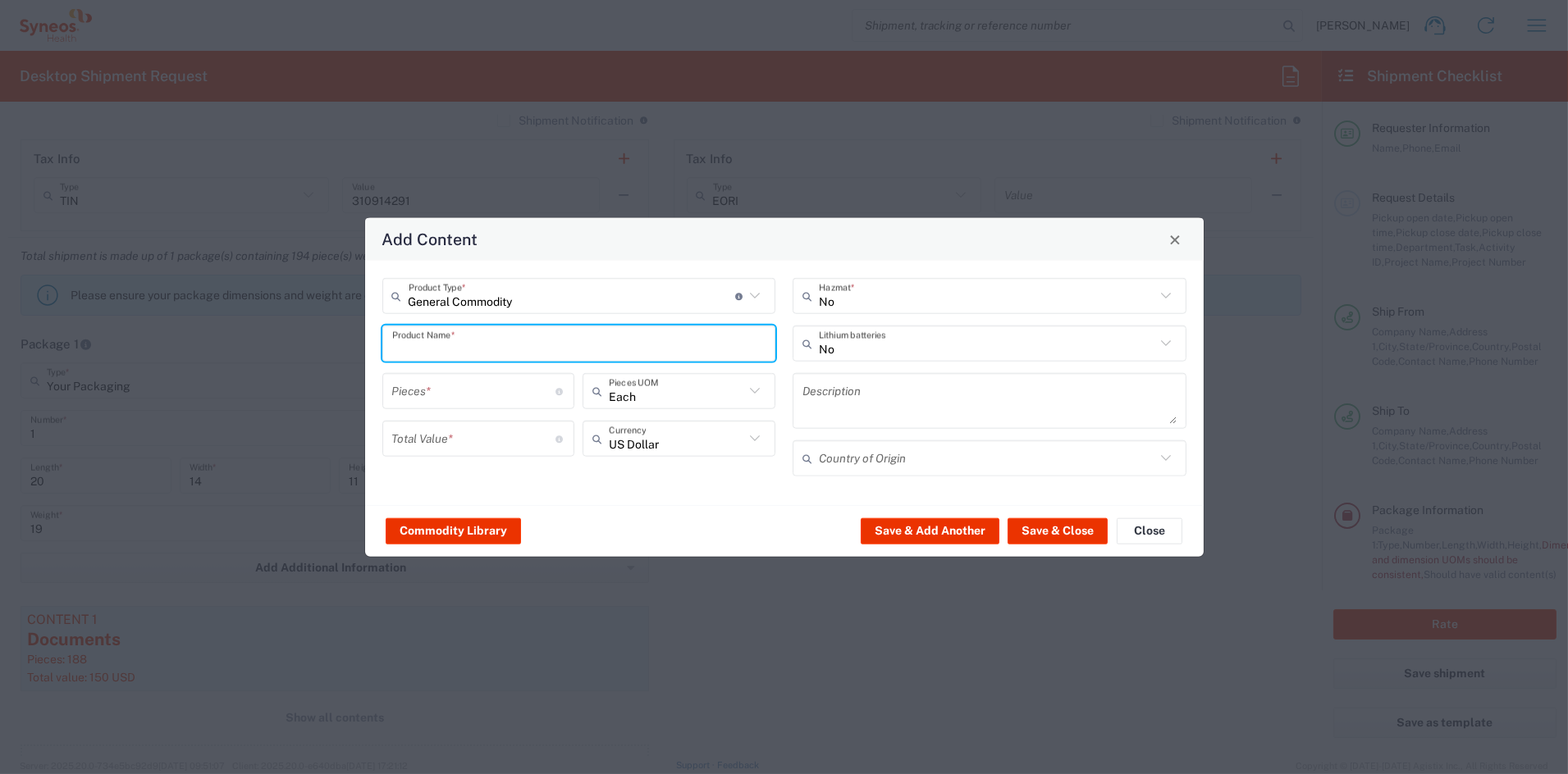
click at [466, 347] on input "text" at bounding box center [579, 344] width 374 height 29
type input "self care kit"
click at [463, 387] on input "number" at bounding box center [474, 391] width 164 height 29
type input "2"
click at [454, 437] on input "number" at bounding box center [474, 438] width 164 height 29
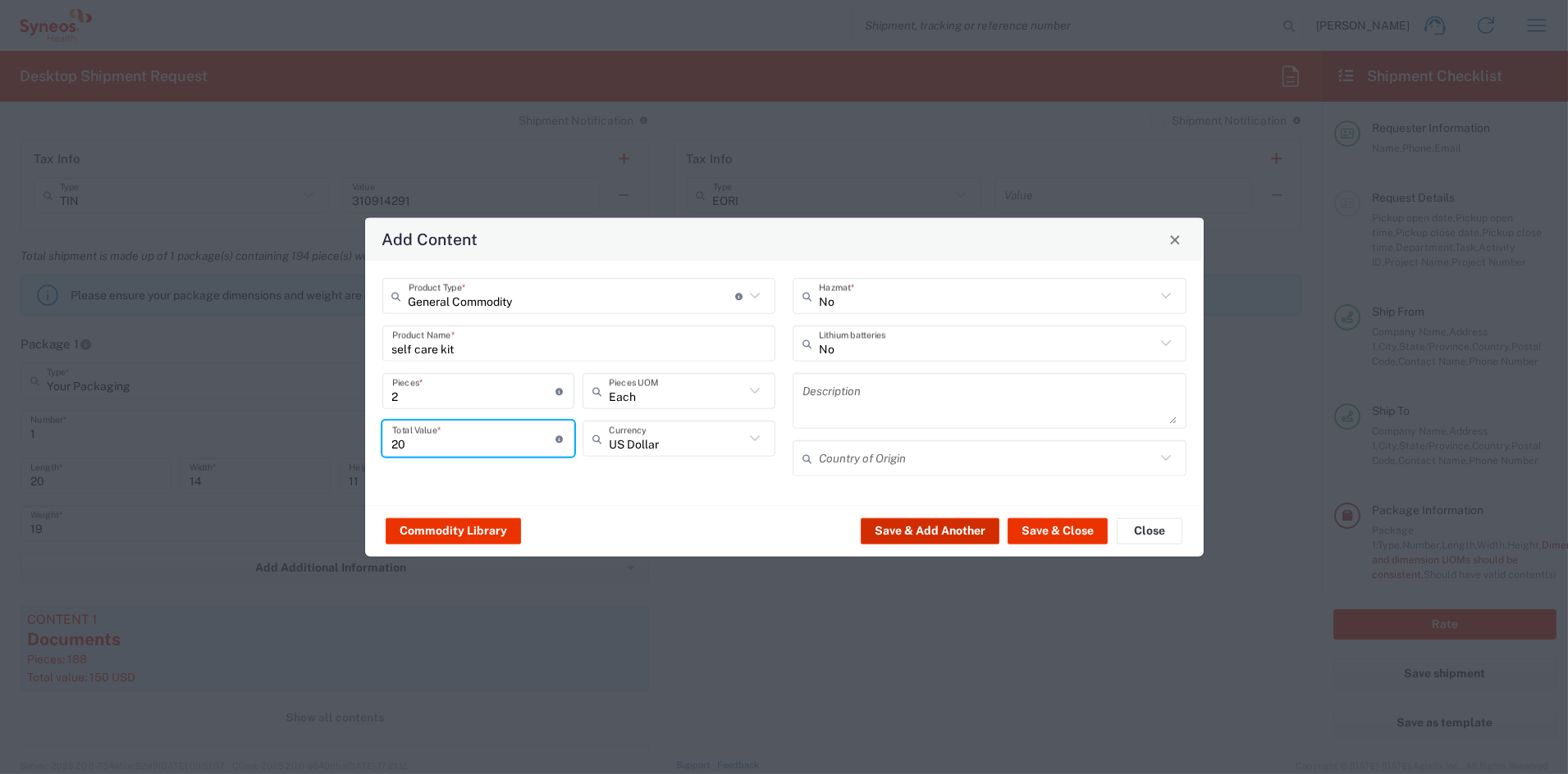
type input "20"
click at [926, 530] on button "Save & Add Another" at bounding box center [930, 530] width 138 height 26
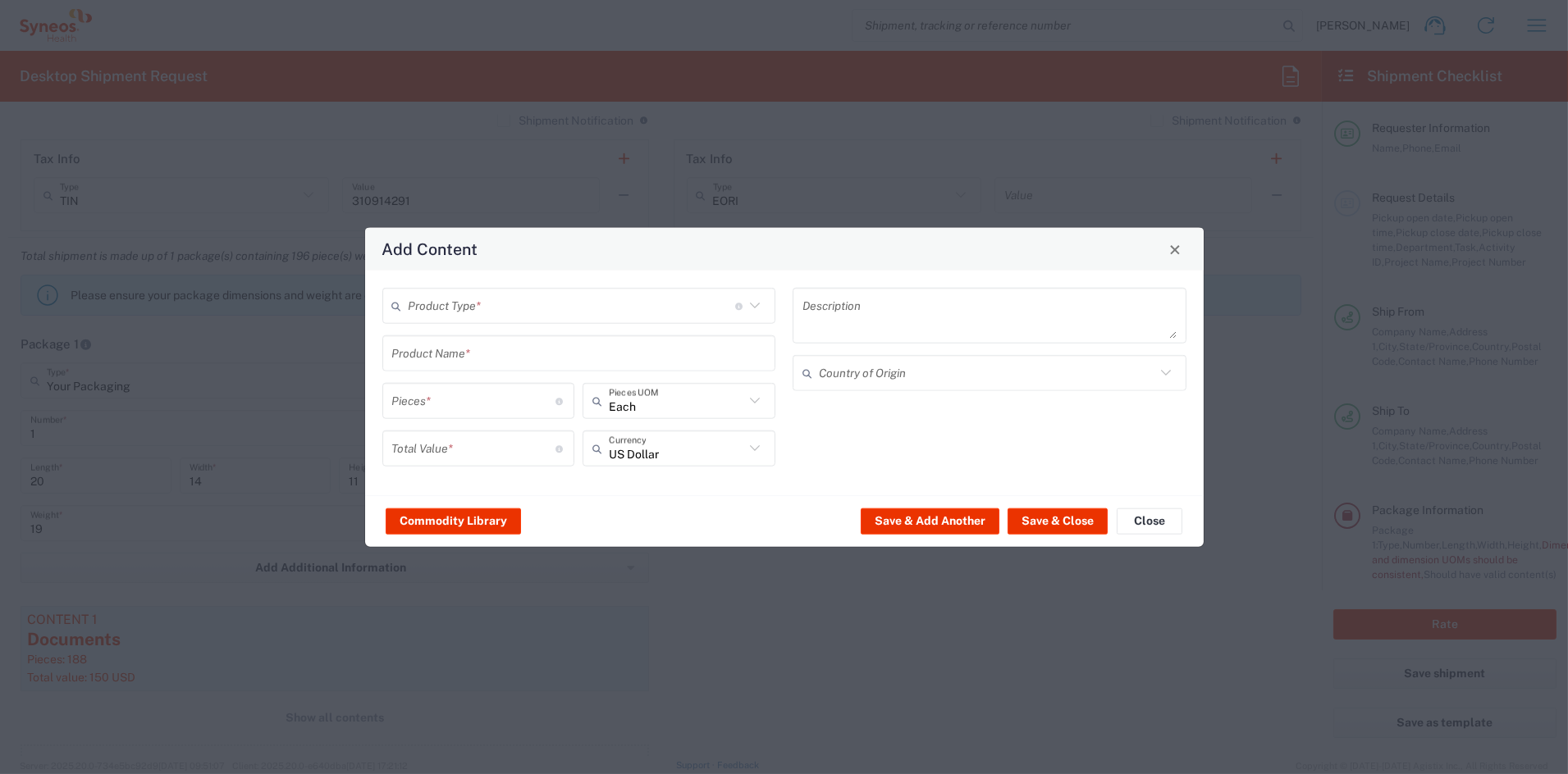
click at [441, 304] on input "text" at bounding box center [572, 306] width 327 height 29
drag, startPoint x: 433, startPoint y: 364, endPoint x: 439, endPoint y: 354, distance: 11.7
click at [435, 363] on span "General Commodity" at bounding box center [579, 368] width 389 height 25
type input "General Commodity"
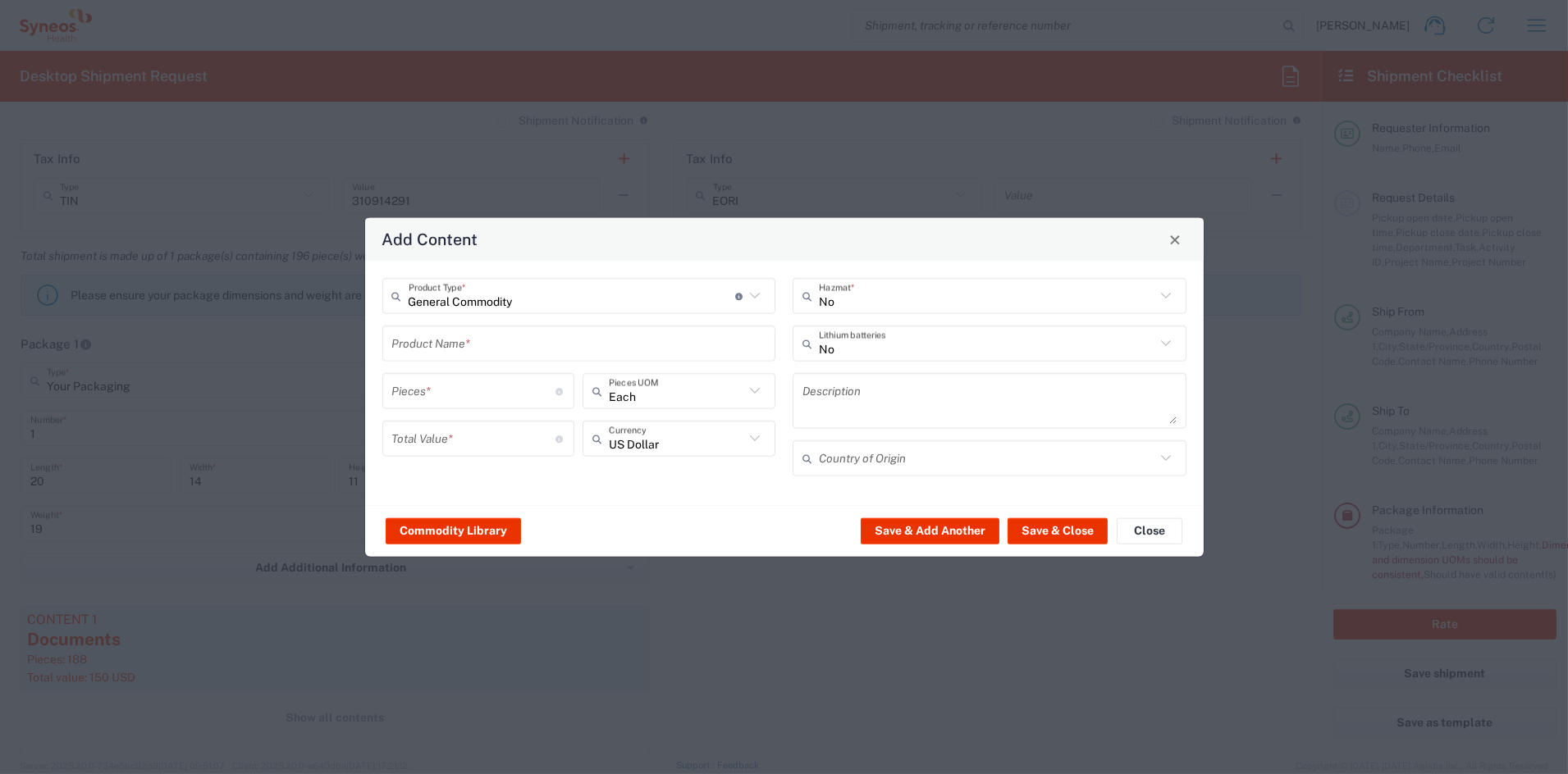
click at [439, 347] on input "text" at bounding box center [579, 344] width 374 height 29
type input "sox"
click at [436, 394] on input "number" at bounding box center [474, 391] width 164 height 29
type input "2"
click at [433, 439] on input "number" at bounding box center [474, 438] width 164 height 29
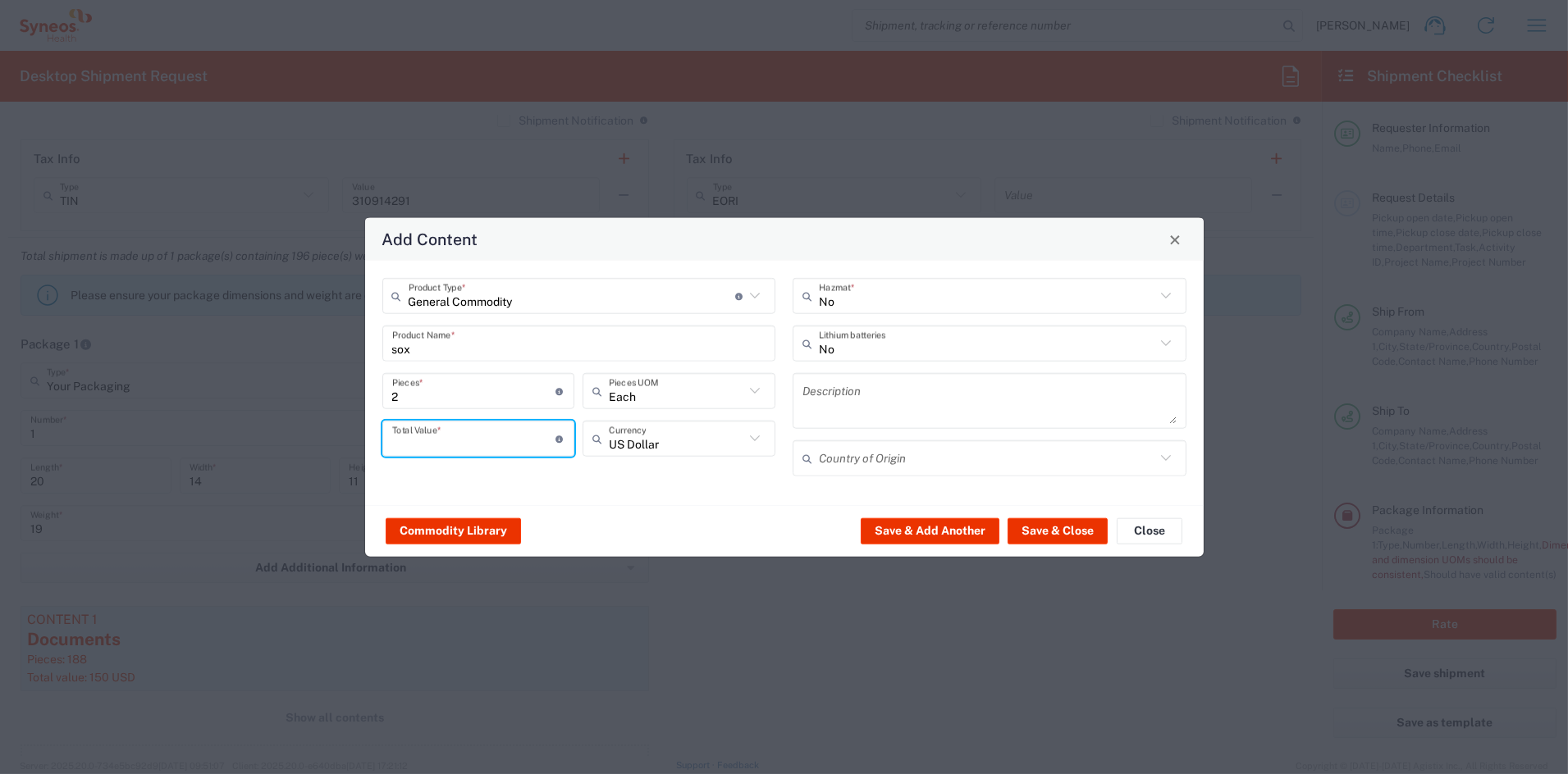
type input "2"
type input "15"
click at [1066, 529] on button "Save & Close" at bounding box center [1057, 530] width 100 height 26
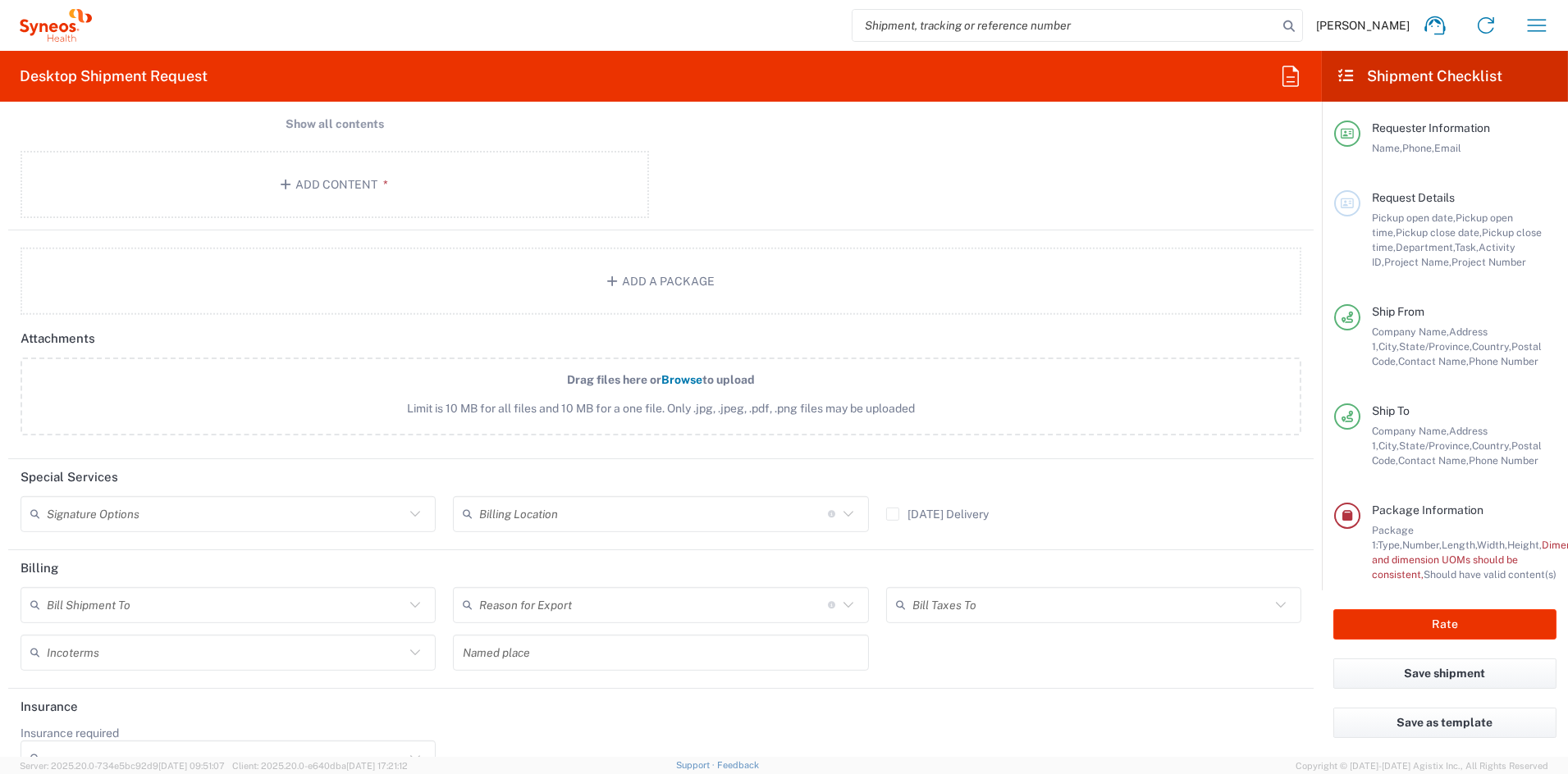
scroll to position [1832, 0]
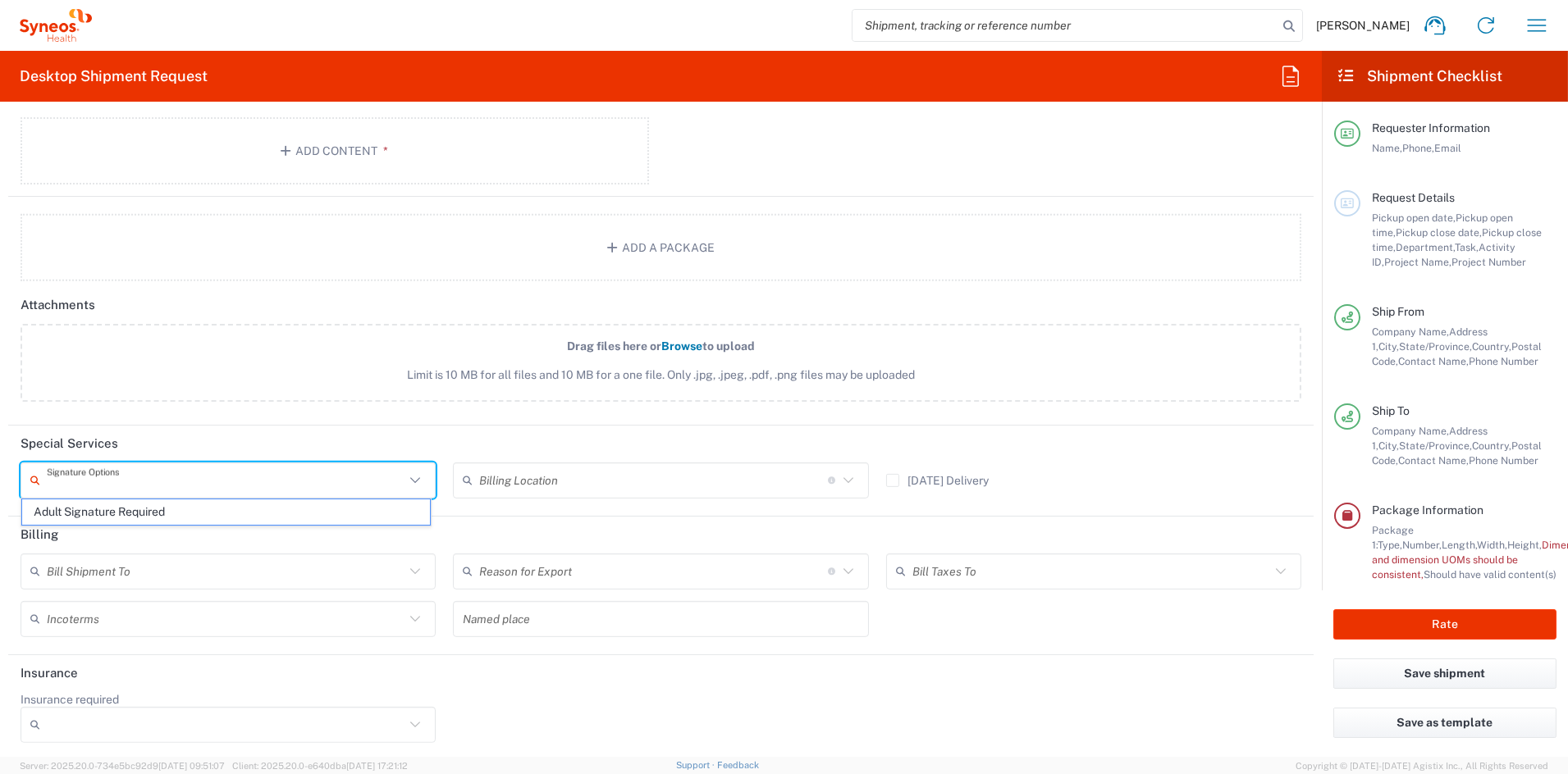
click at [180, 479] on input "text" at bounding box center [225, 480] width 358 height 29
click at [137, 518] on span "Adult Signature Required" at bounding box center [226, 512] width 408 height 25
type input "Adult Signature Required"
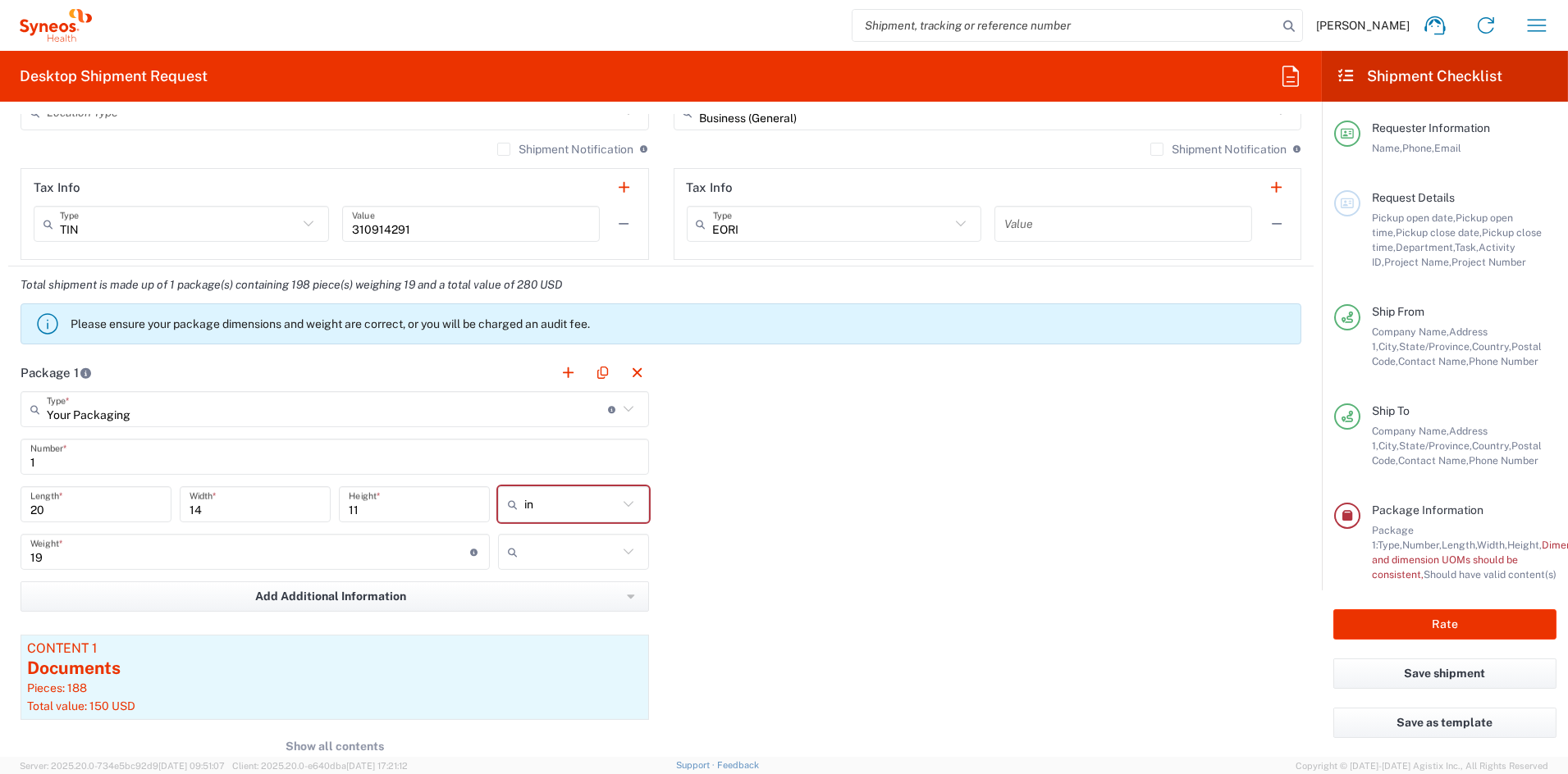
scroll to position [1173, 0]
click at [551, 563] on input "text" at bounding box center [571, 553] width 94 height 26
click at [539, 612] on span "lbs" at bounding box center [567, 617] width 147 height 25
type input "lbs"
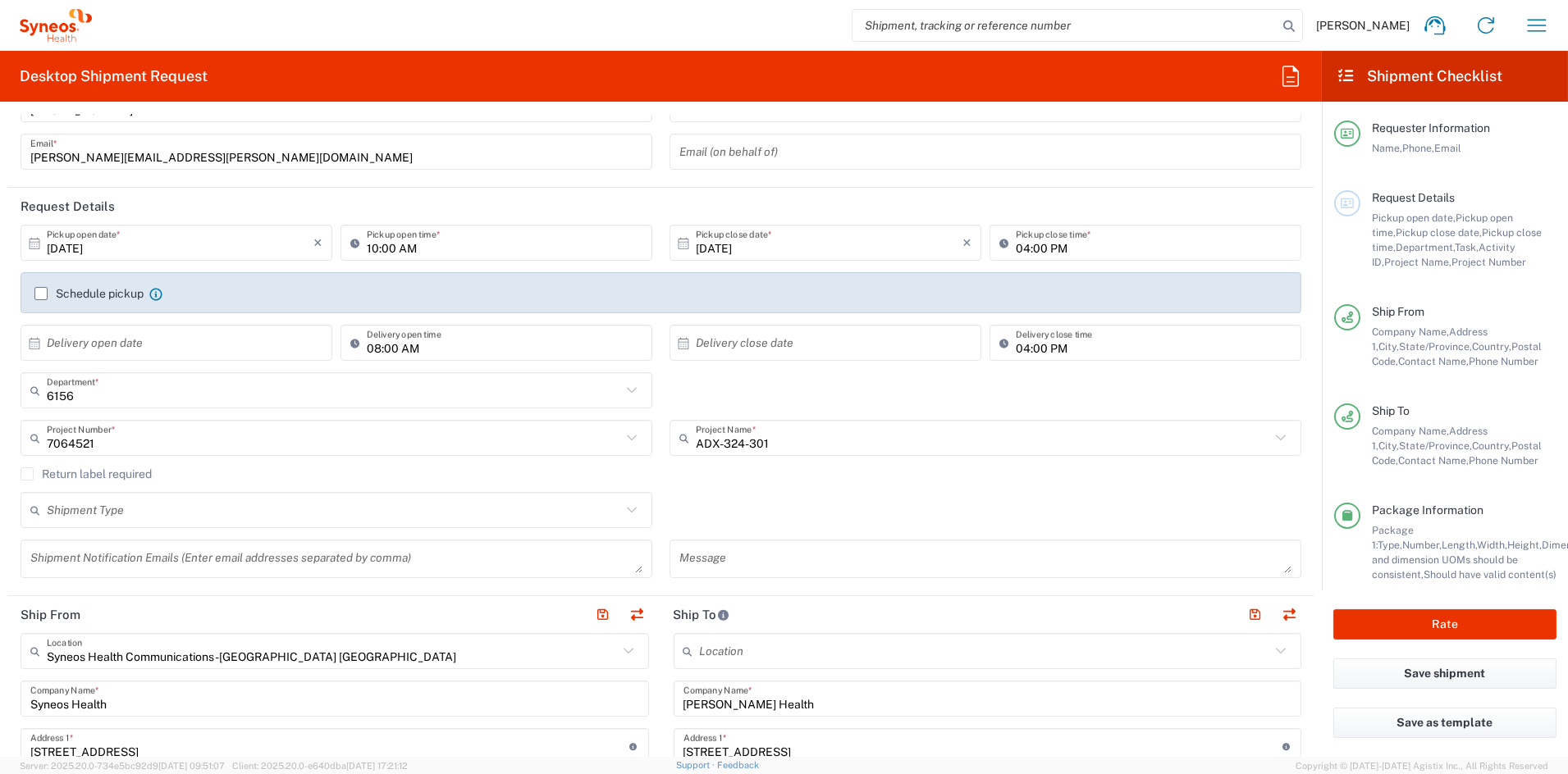
scroll to position [0, 0]
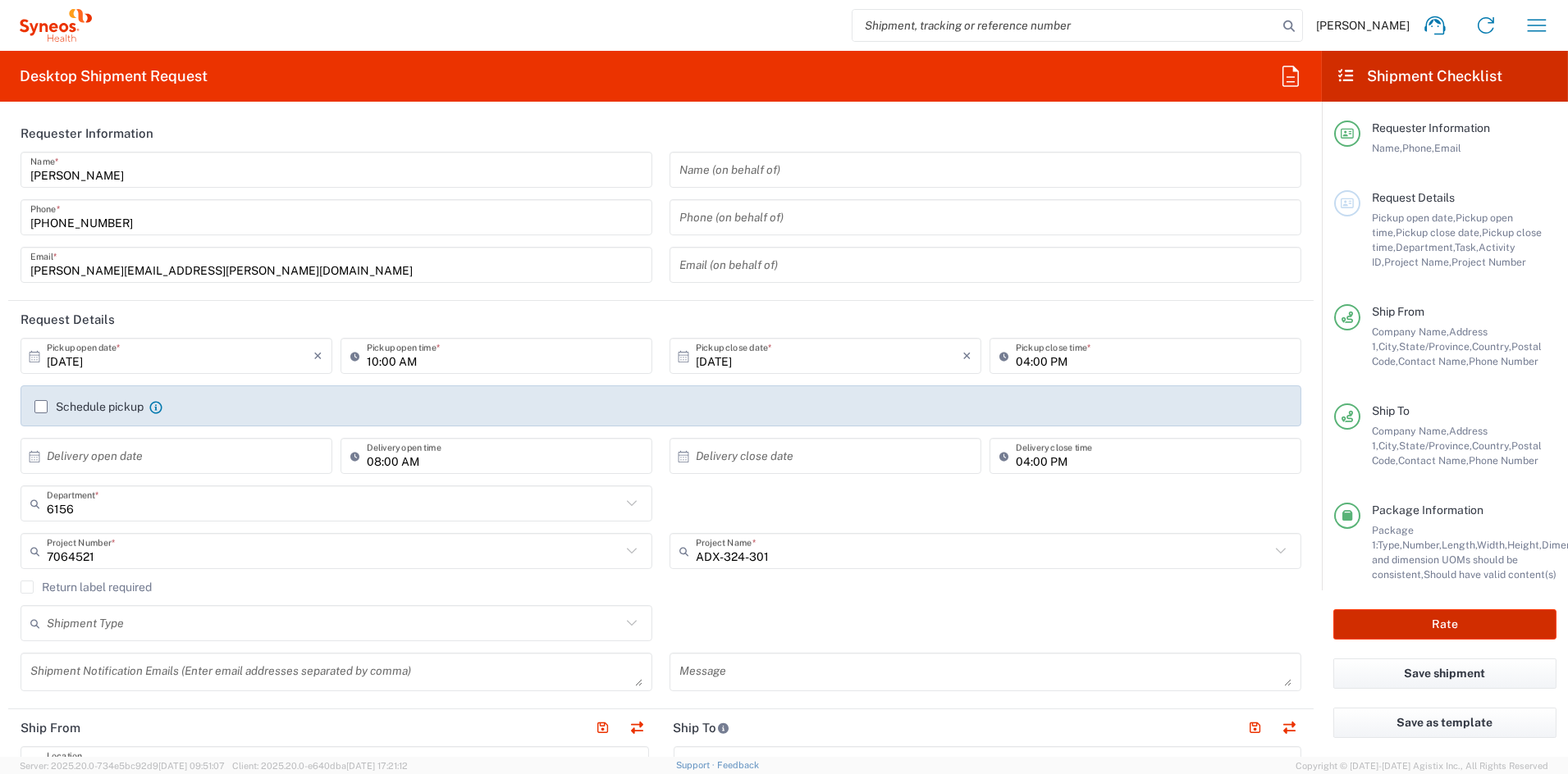
click at [1437, 621] on button "Rate" at bounding box center [1444, 624] width 223 height 30
type input "7064521"
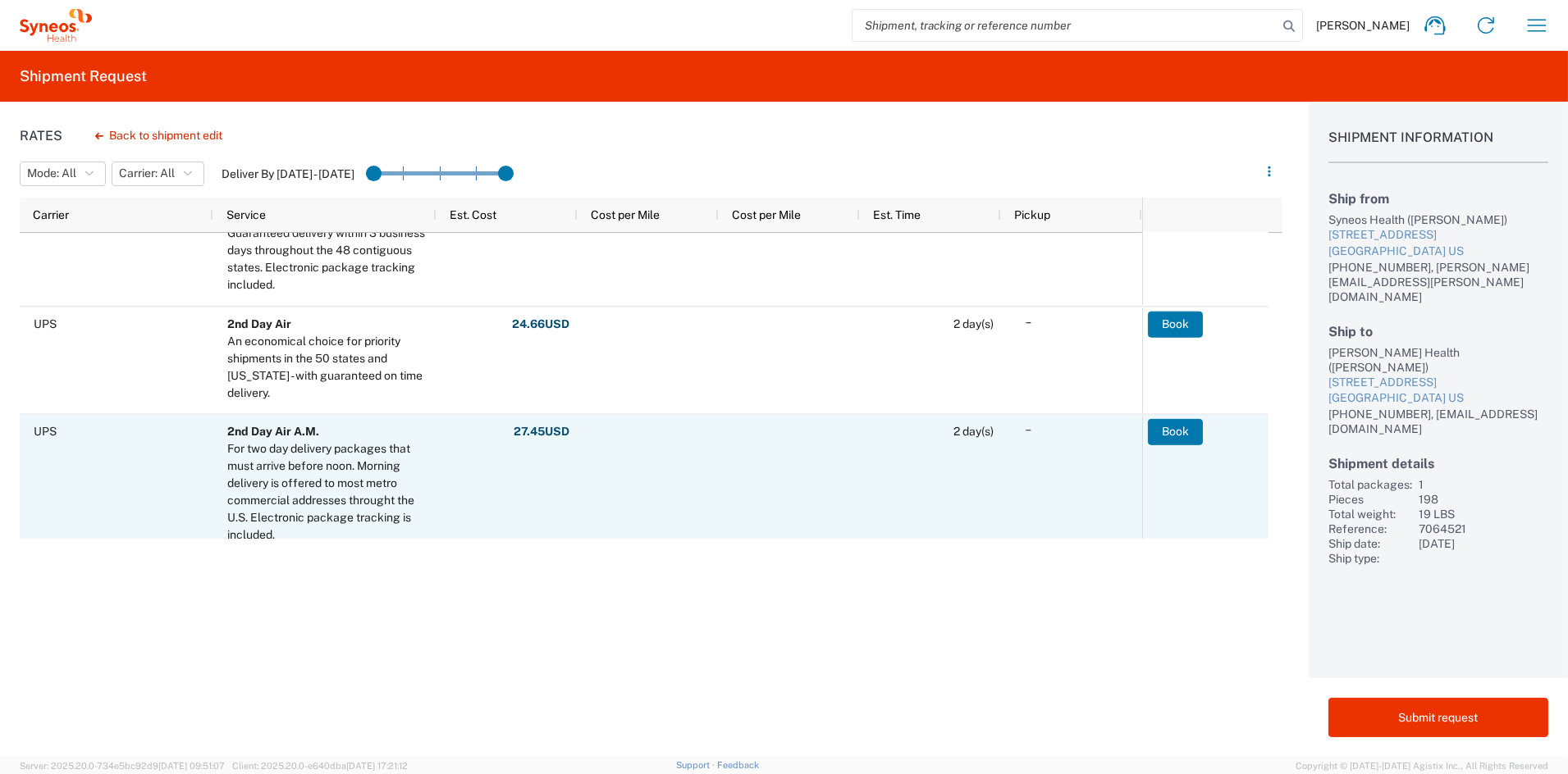
scroll to position [232, 0]
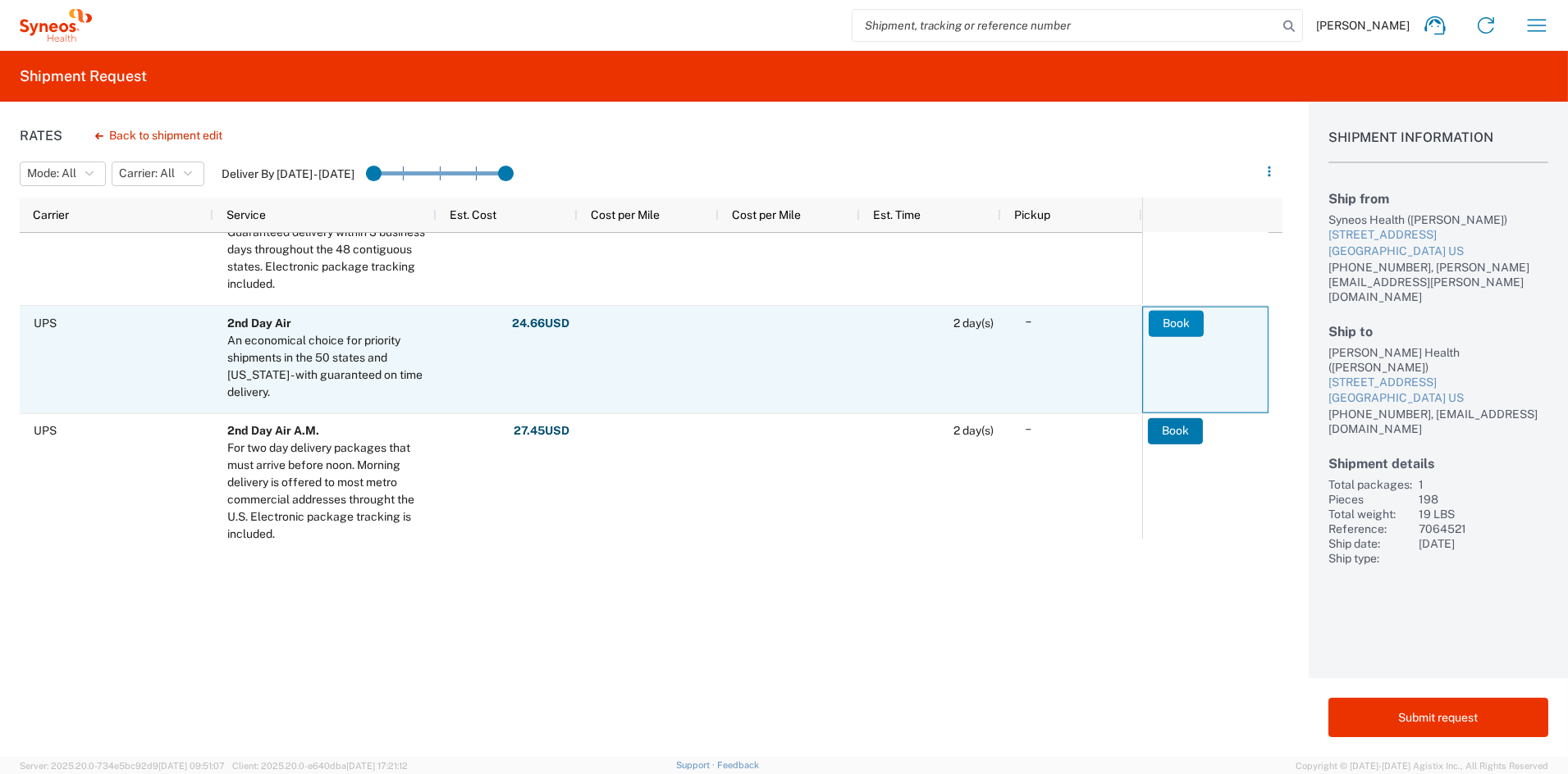
click at [1186, 322] on button "Book" at bounding box center [1177, 323] width 55 height 26
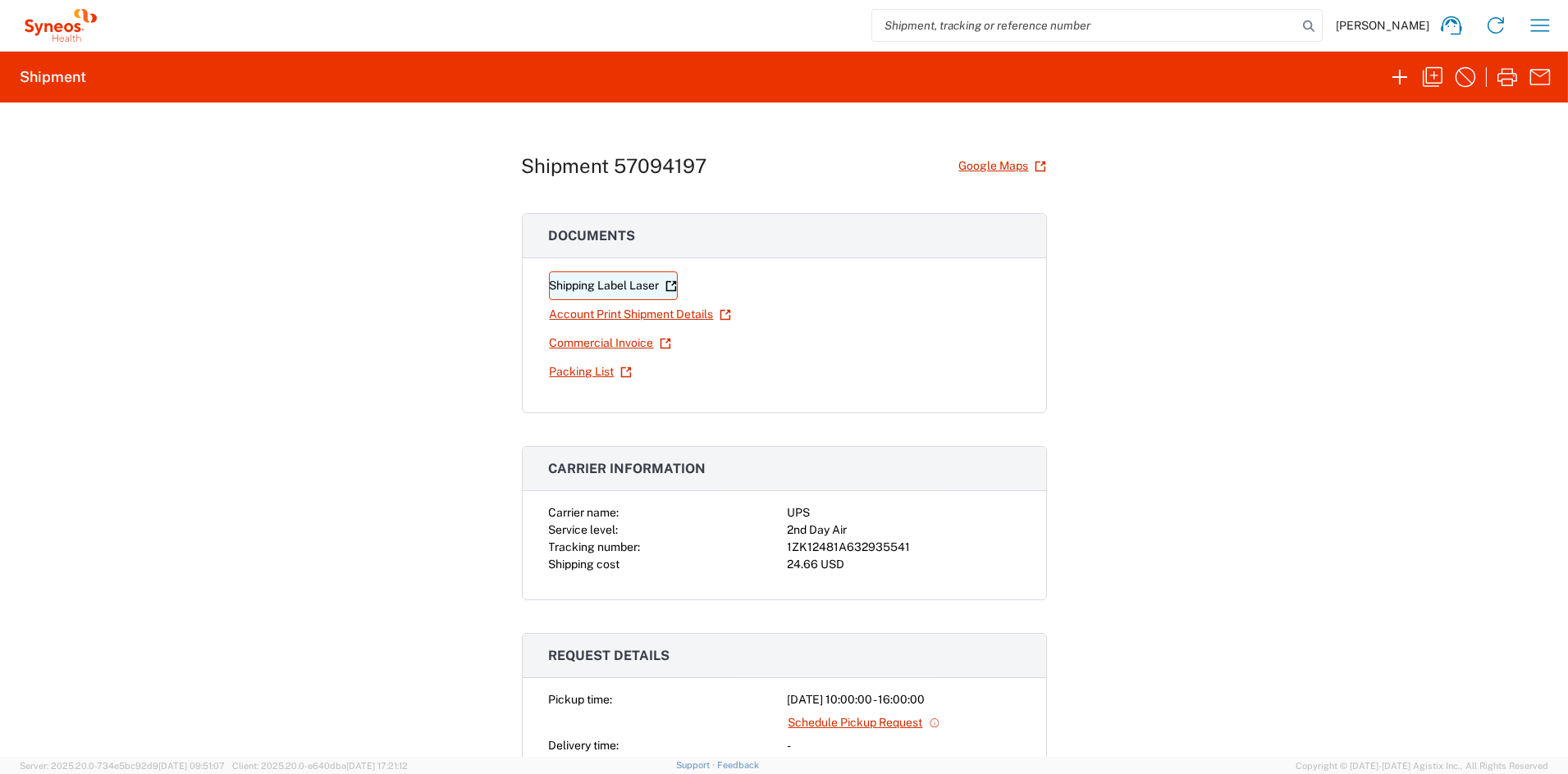
click at [606, 285] on link "Shipping Label Laser" at bounding box center [613, 286] width 129 height 29
